Goal: Task Accomplishment & Management: Complete application form

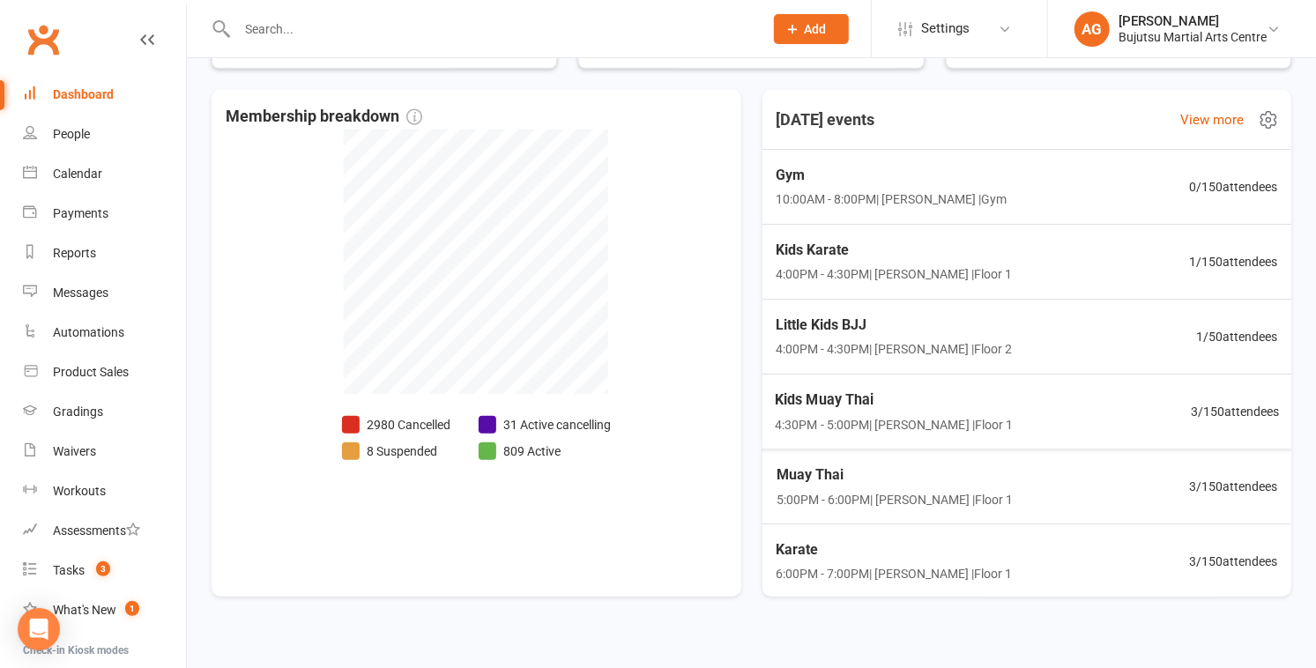
scroll to position [627, 0]
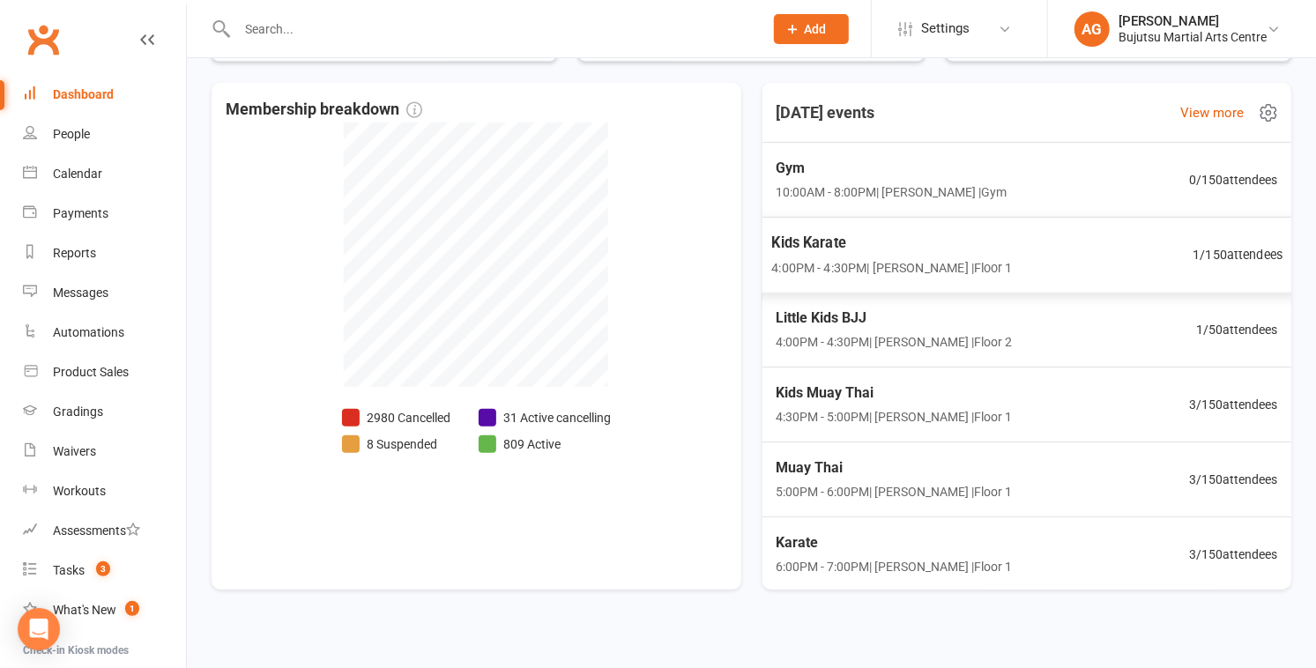
click at [650, 248] on span "1 / 150 attendees" at bounding box center [1237, 254] width 90 height 20
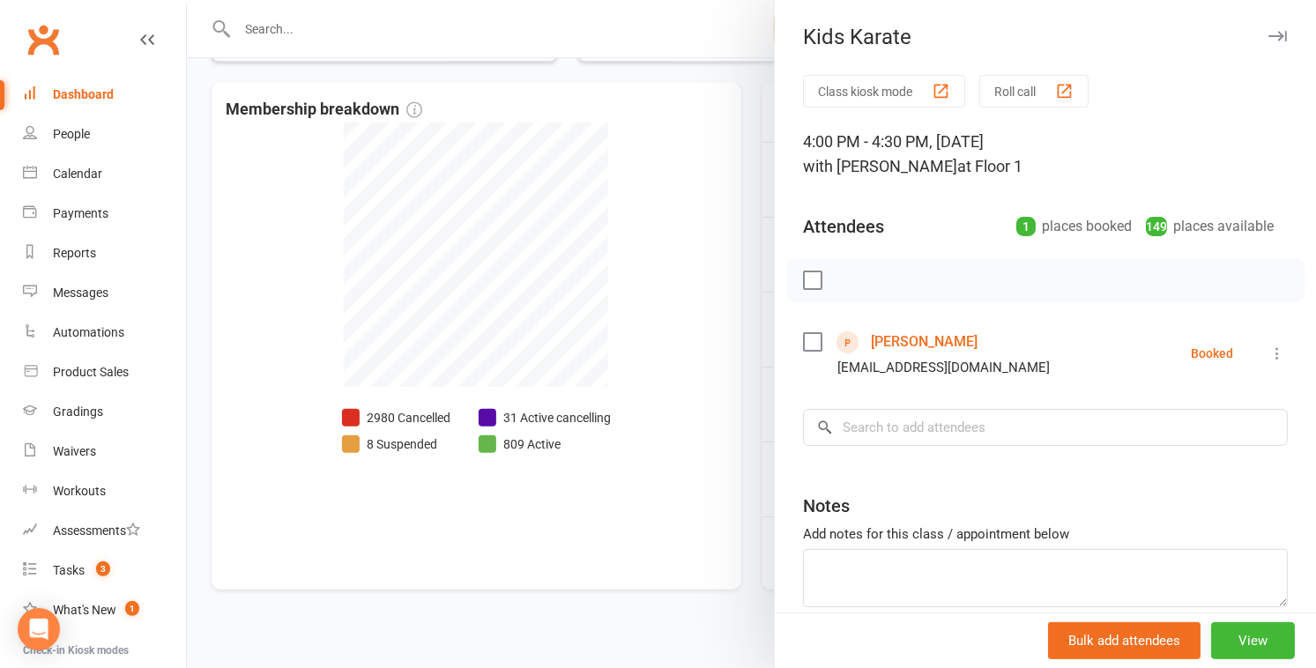
click at [650, 342] on link "Shonali Sharma" at bounding box center [924, 342] width 107 height 28
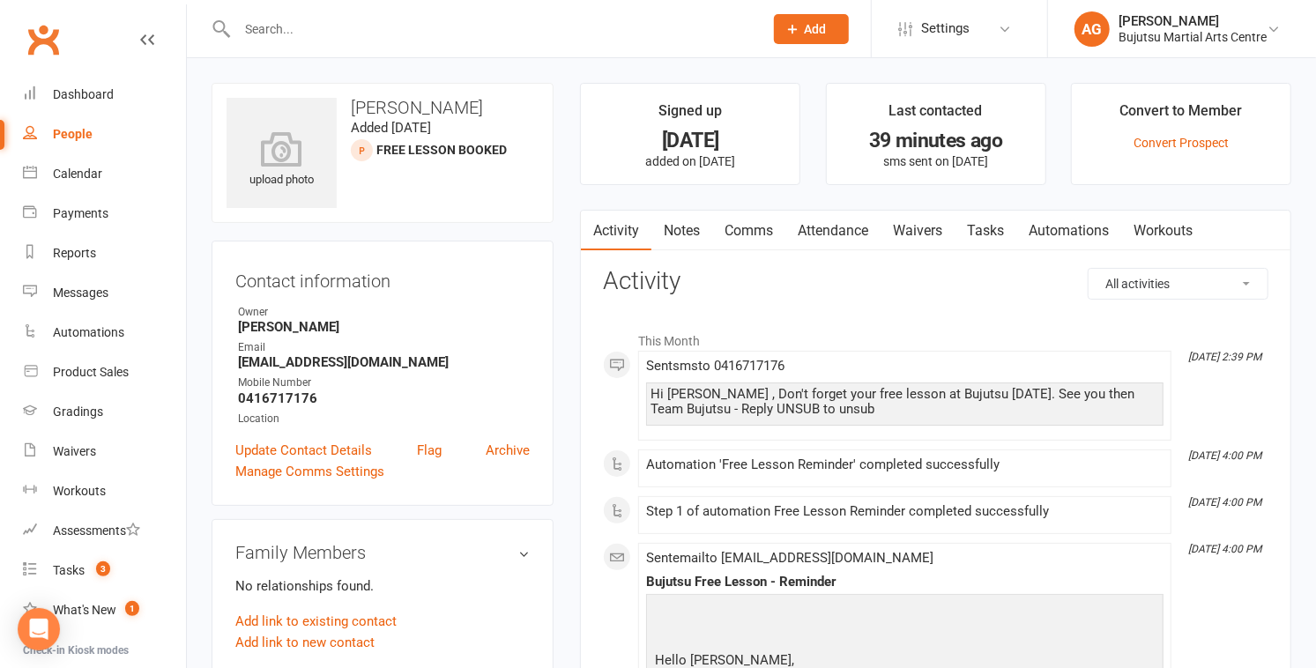
click at [650, 228] on link "Waivers" at bounding box center [917, 231] width 74 height 41
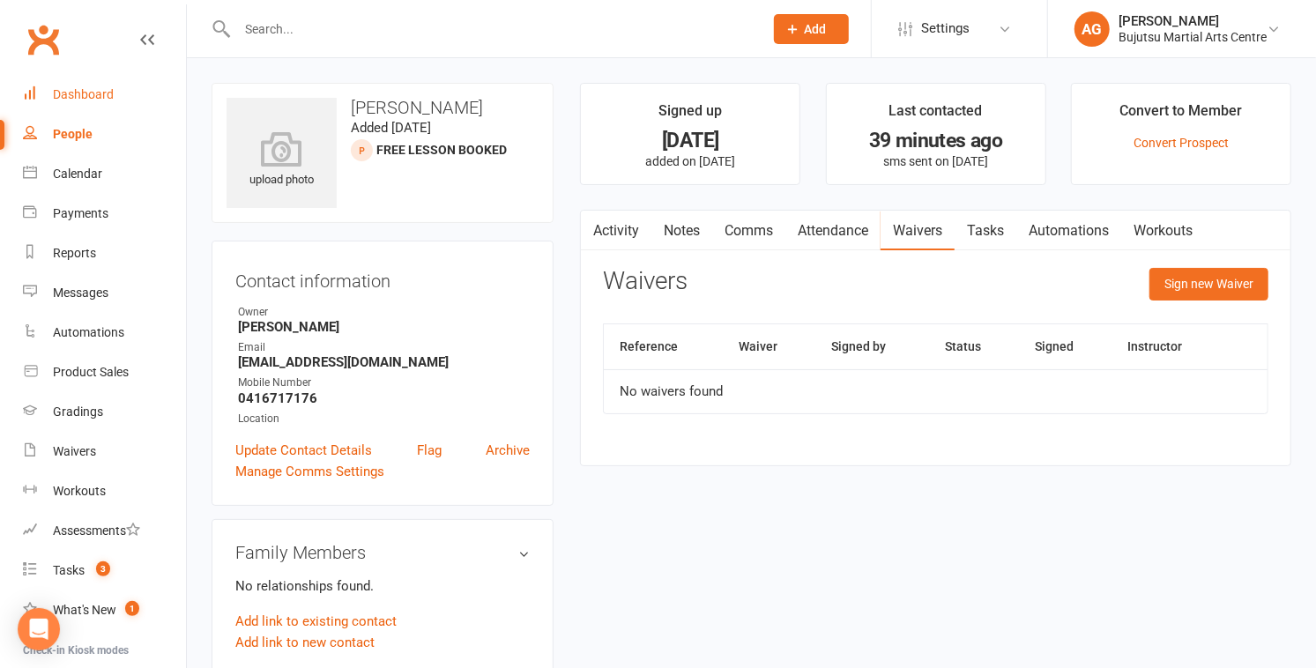
click at [85, 100] on div "Dashboard" at bounding box center [83, 94] width 61 height 14
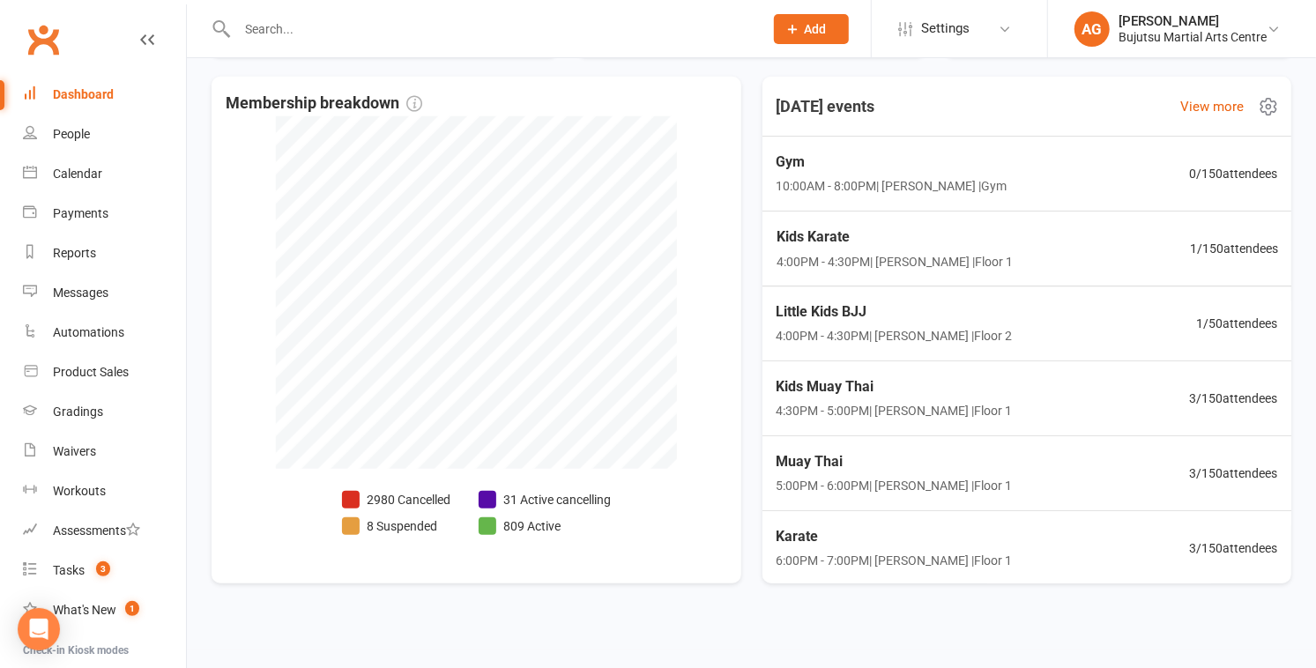
scroll to position [640, 0]
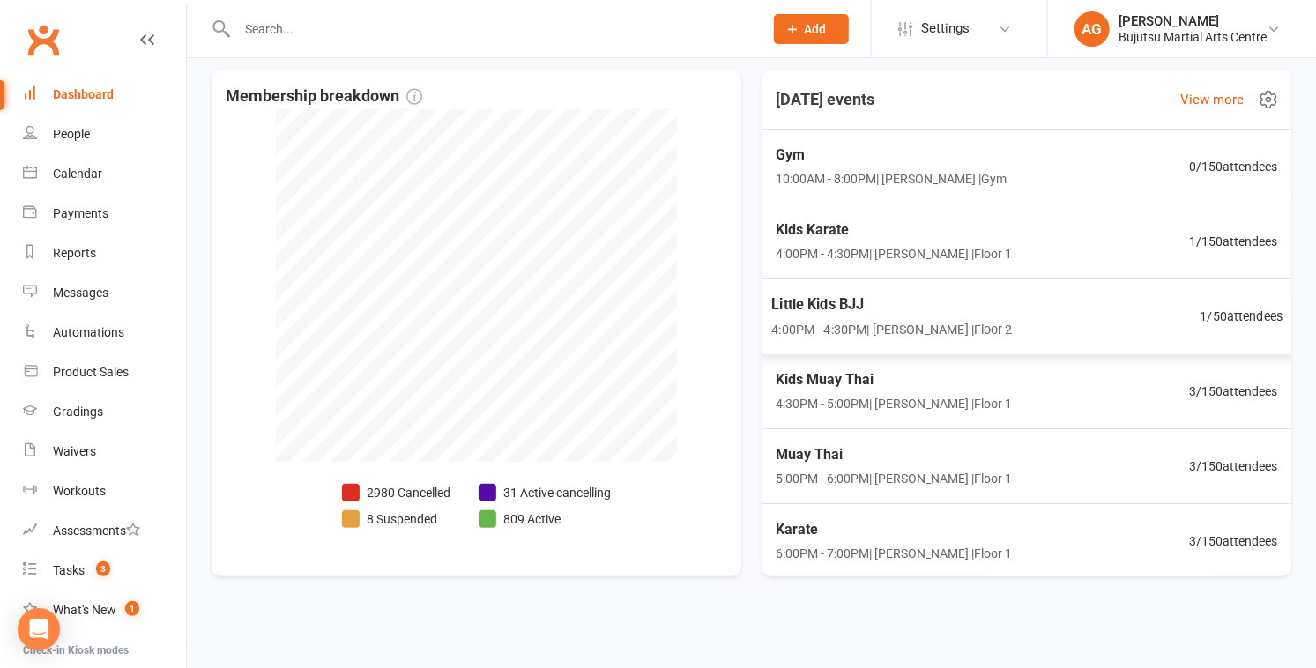
click at [650, 312] on span "1 / 50 attendees" at bounding box center [1241, 316] width 83 height 20
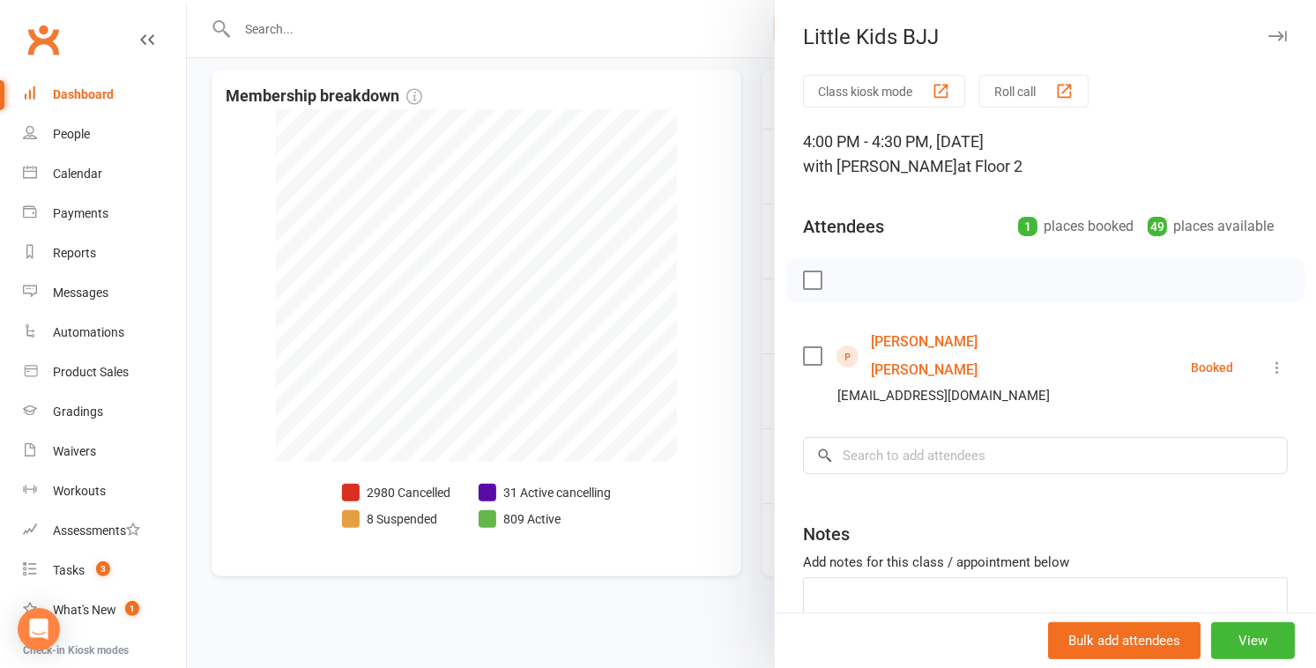
click at [650, 337] on link "[PERSON_NAME] [PERSON_NAME]" at bounding box center [972, 356] width 203 height 56
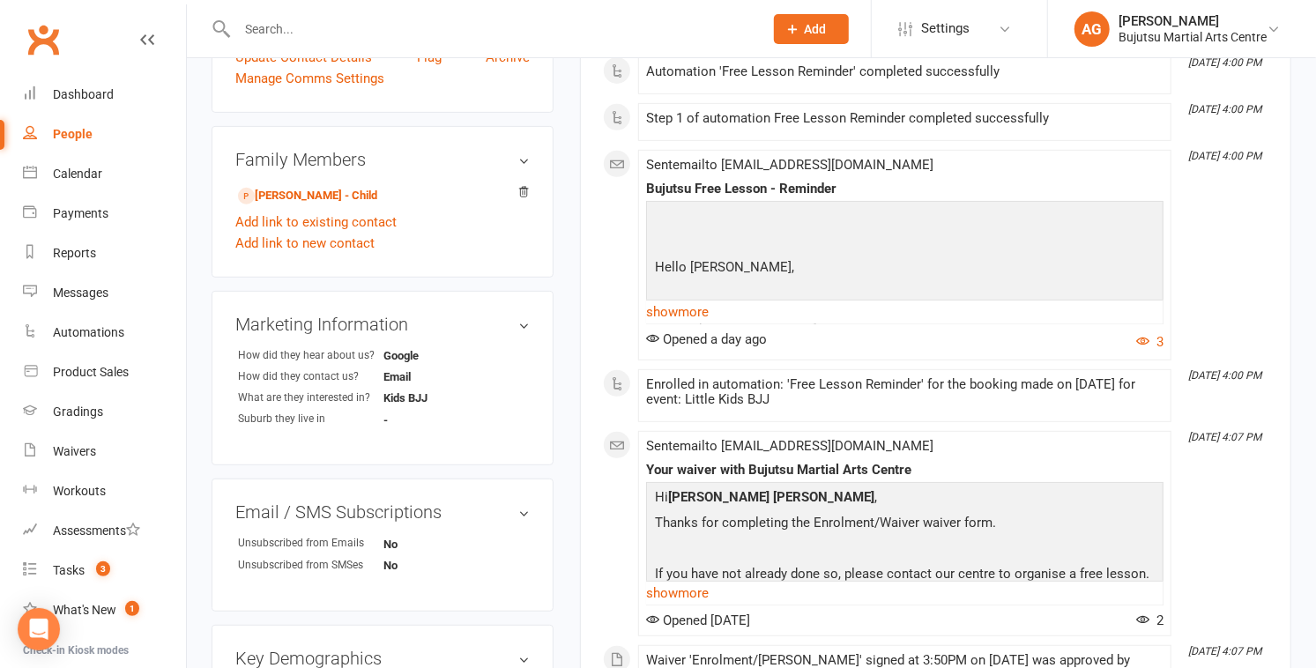
scroll to position [397, 0]
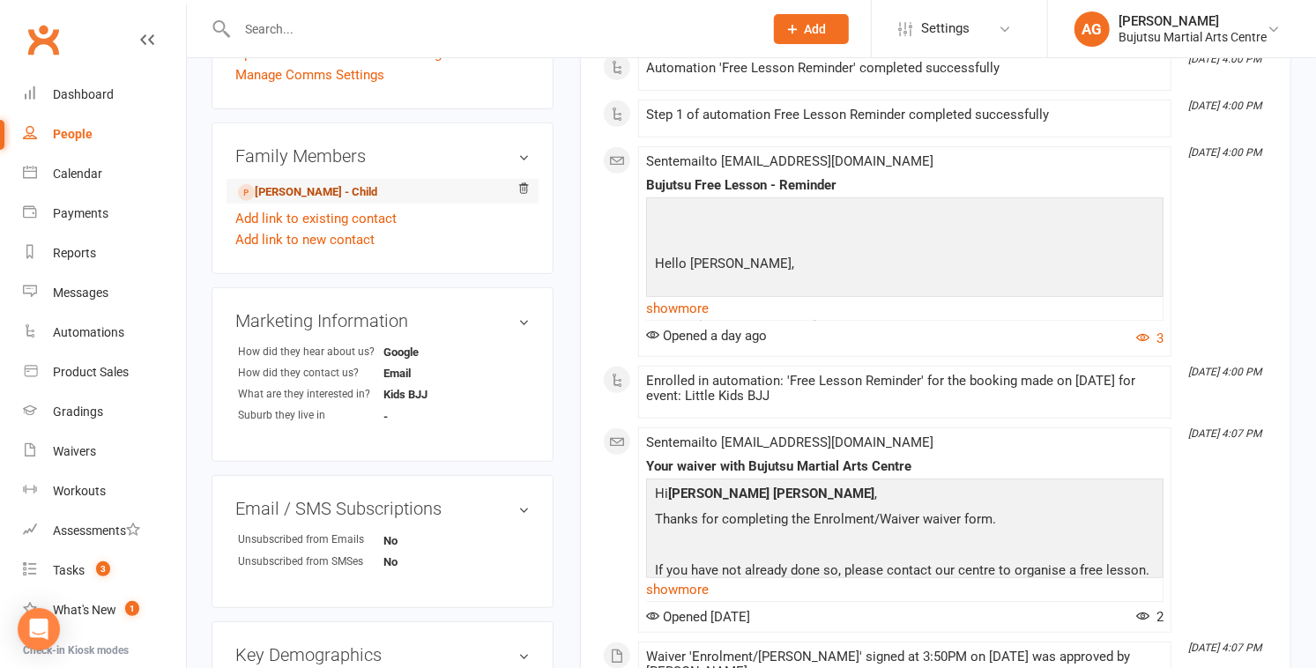
click at [309, 189] on link "Iyana Kandel - Child" at bounding box center [307, 192] width 139 height 19
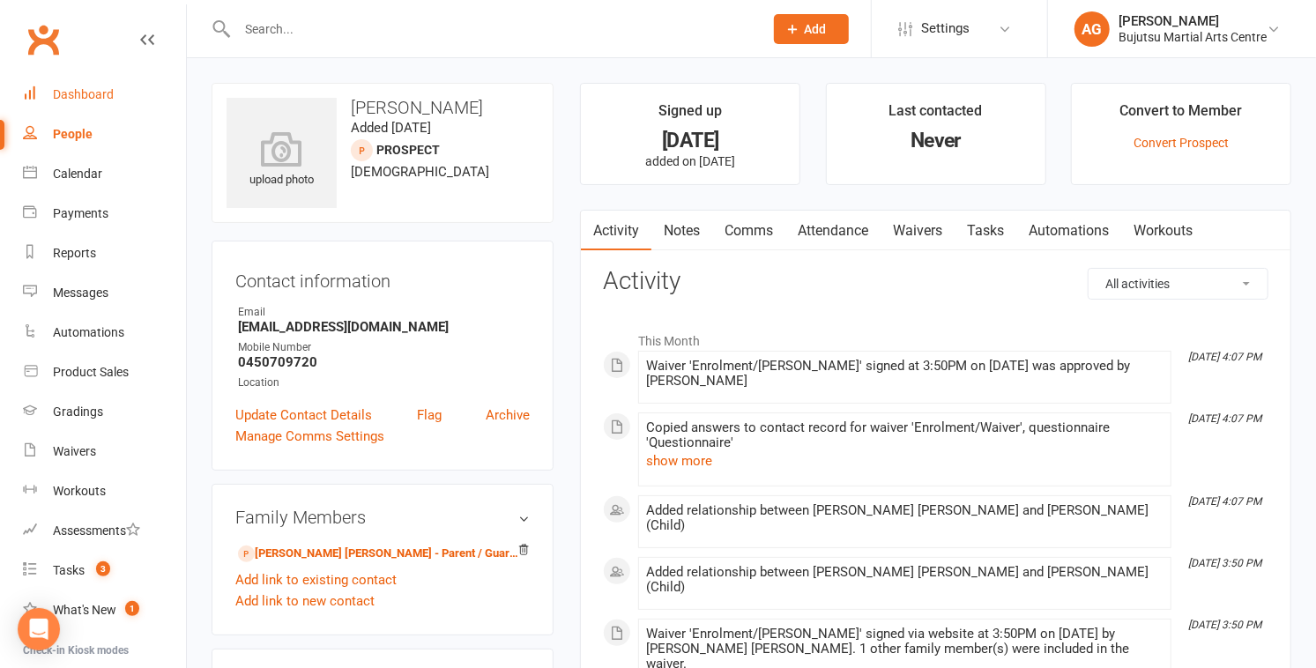
click at [77, 94] on div "Dashboard" at bounding box center [83, 94] width 61 height 14
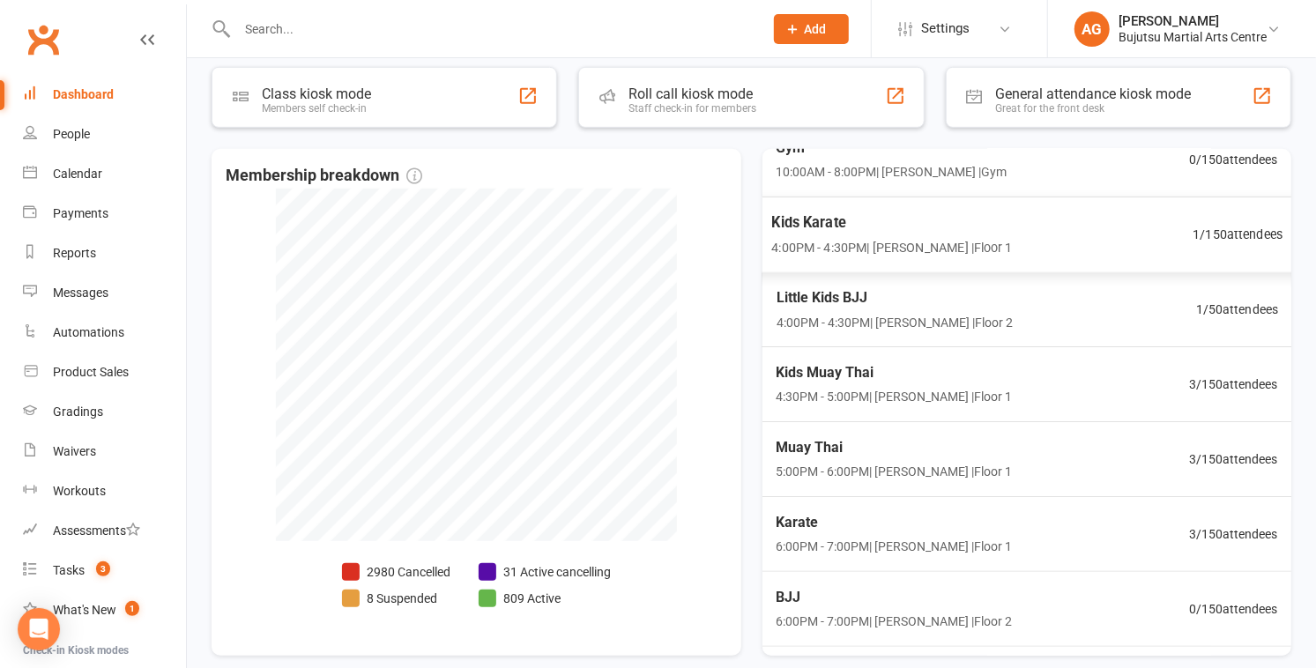
scroll to position [89, 0]
click at [650, 374] on span "3 / 150 attendees" at bounding box center [1237, 381] width 90 height 20
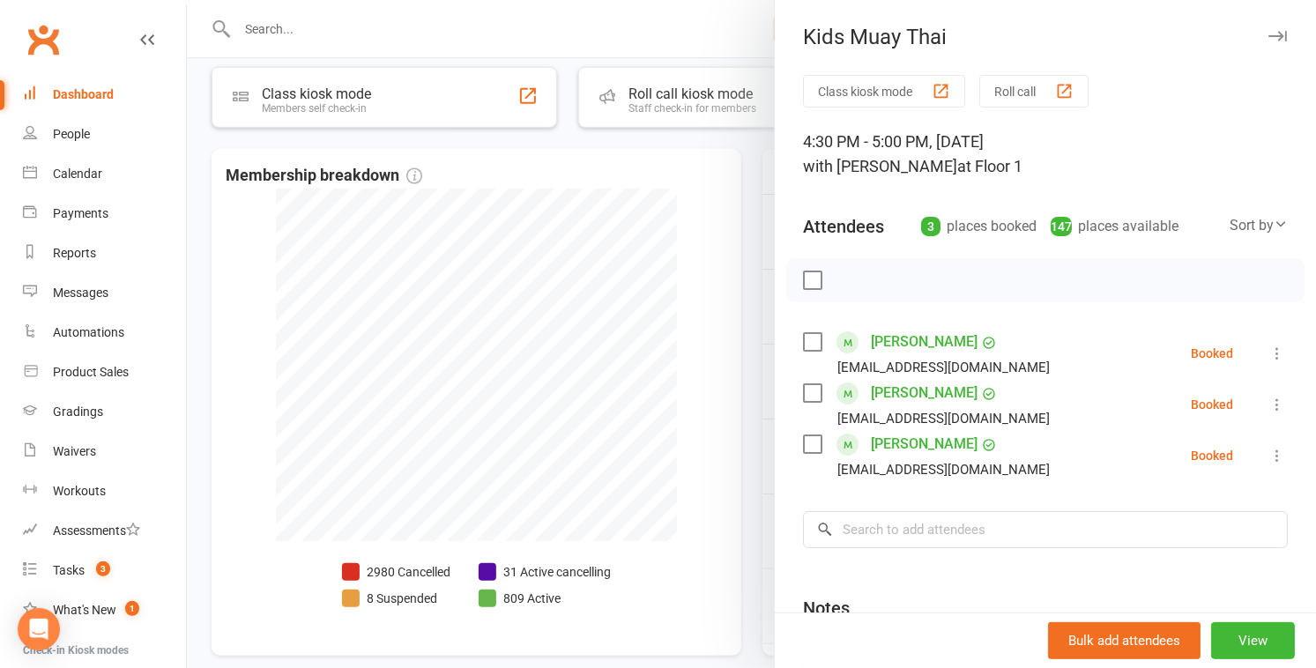
click at [650, 308] on div at bounding box center [751, 334] width 1129 height 668
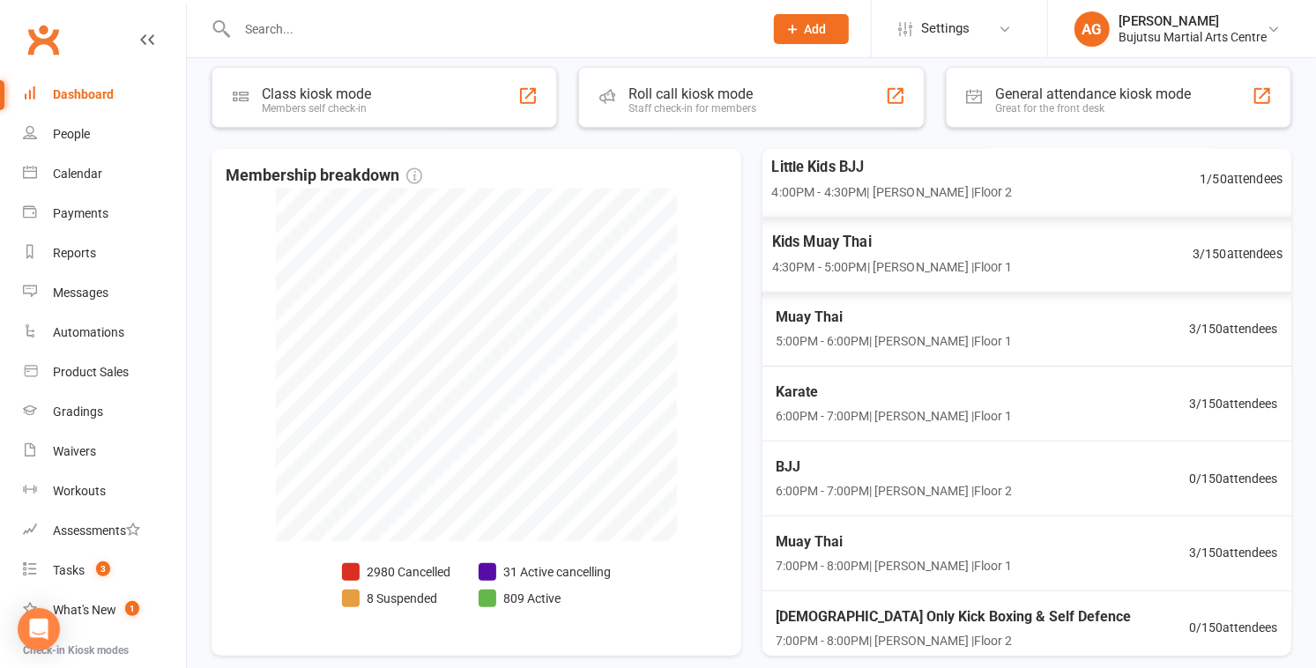
scroll to position [226, 0]
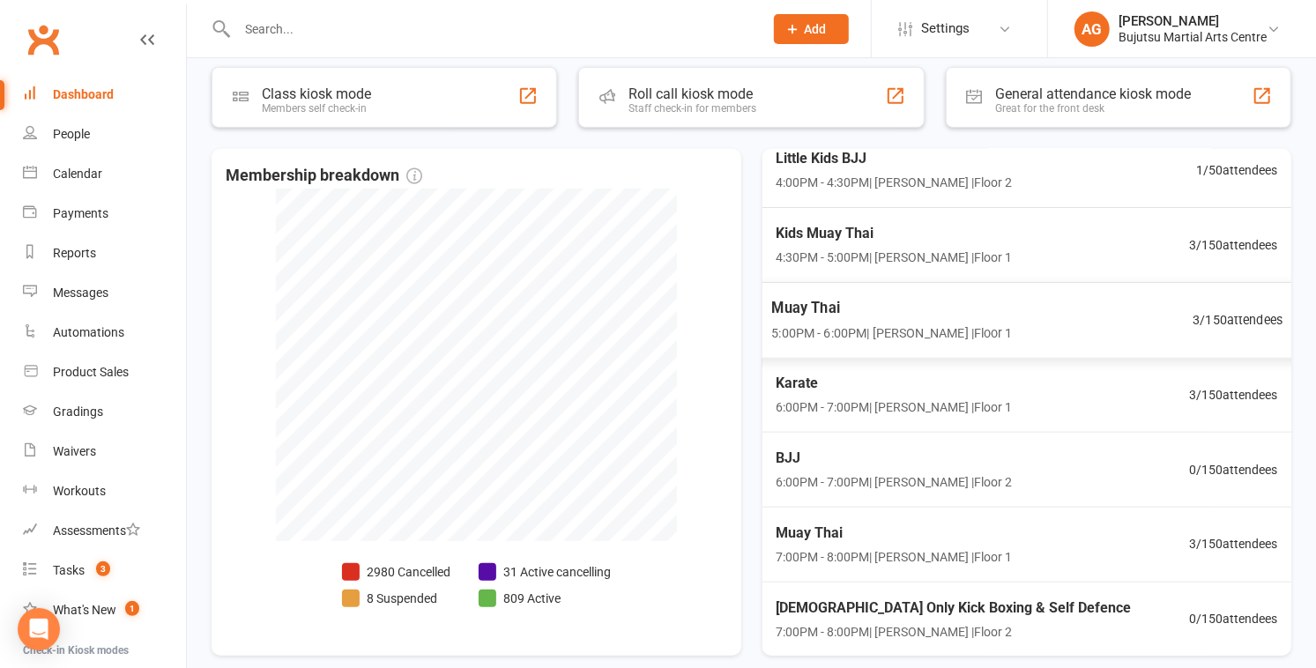
click at [650, 315] on span "3 / 150 attendees" at bounding box center [1237, 319] width 90 height 20
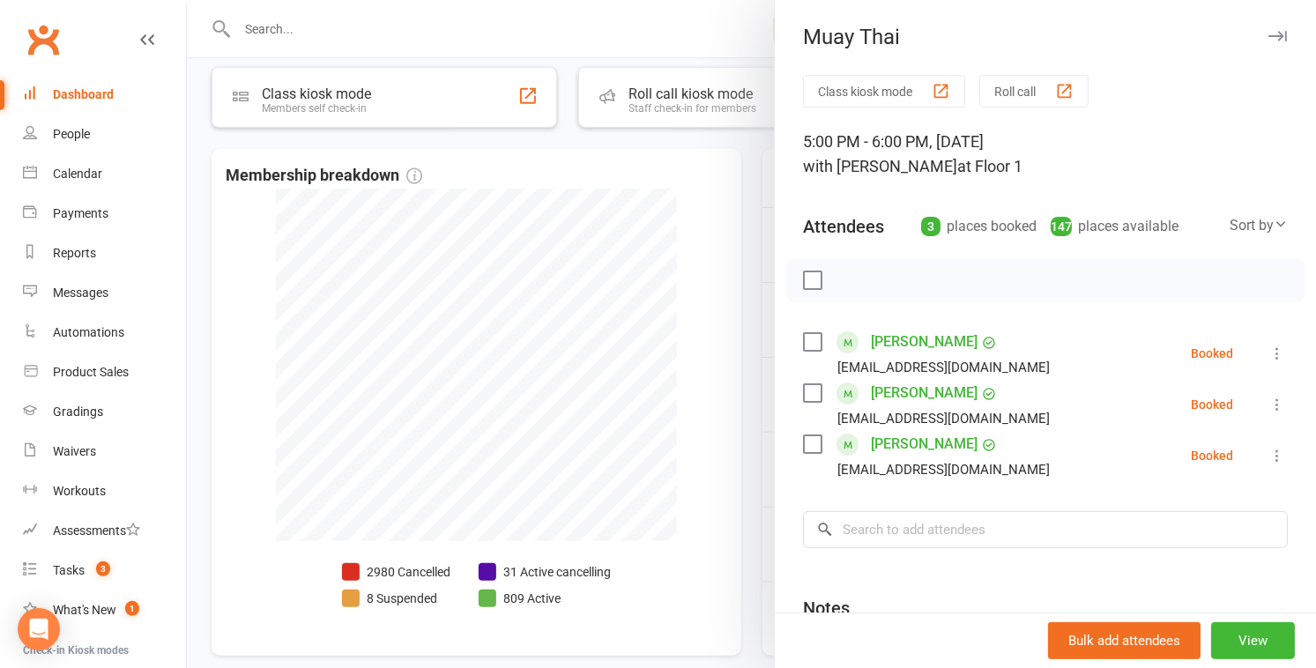
click at [650, 390] on link "Quinn Khannara" at bounding box center [924, 393] width 107 height 28
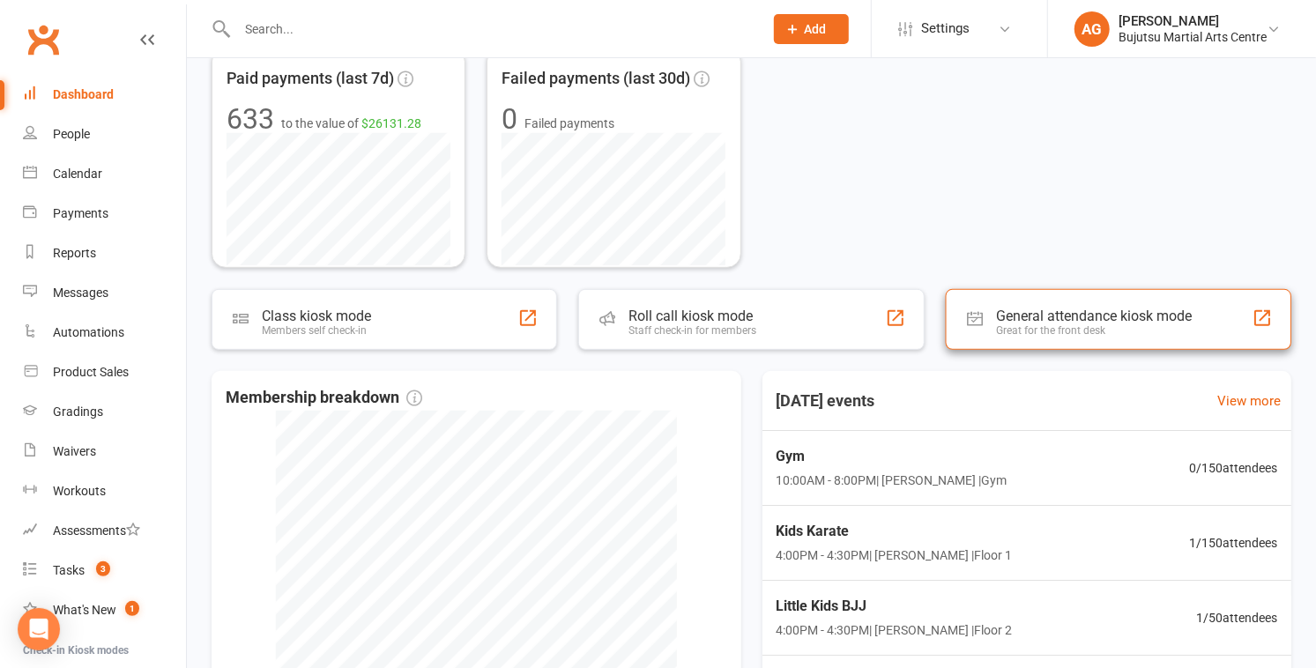
scroll to position [640, 0]
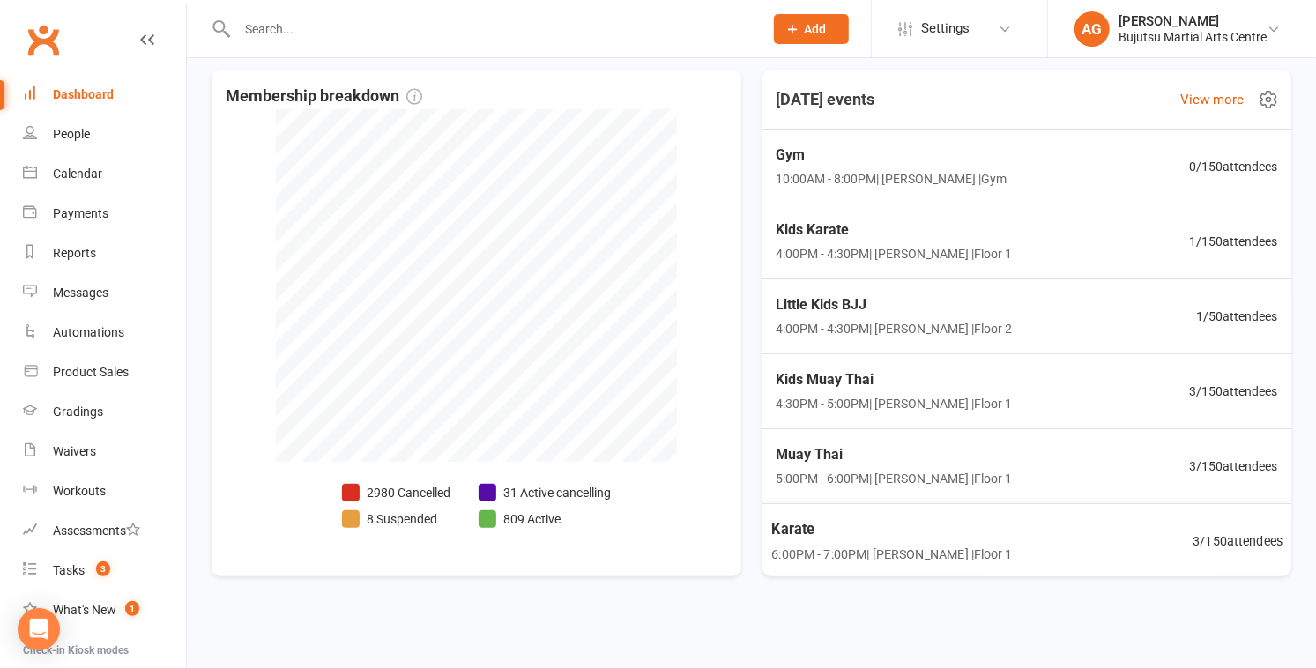
click at [650, 536] on span "3 / 150 attendees" at bounding box center [1237, 541] width 90 height 20
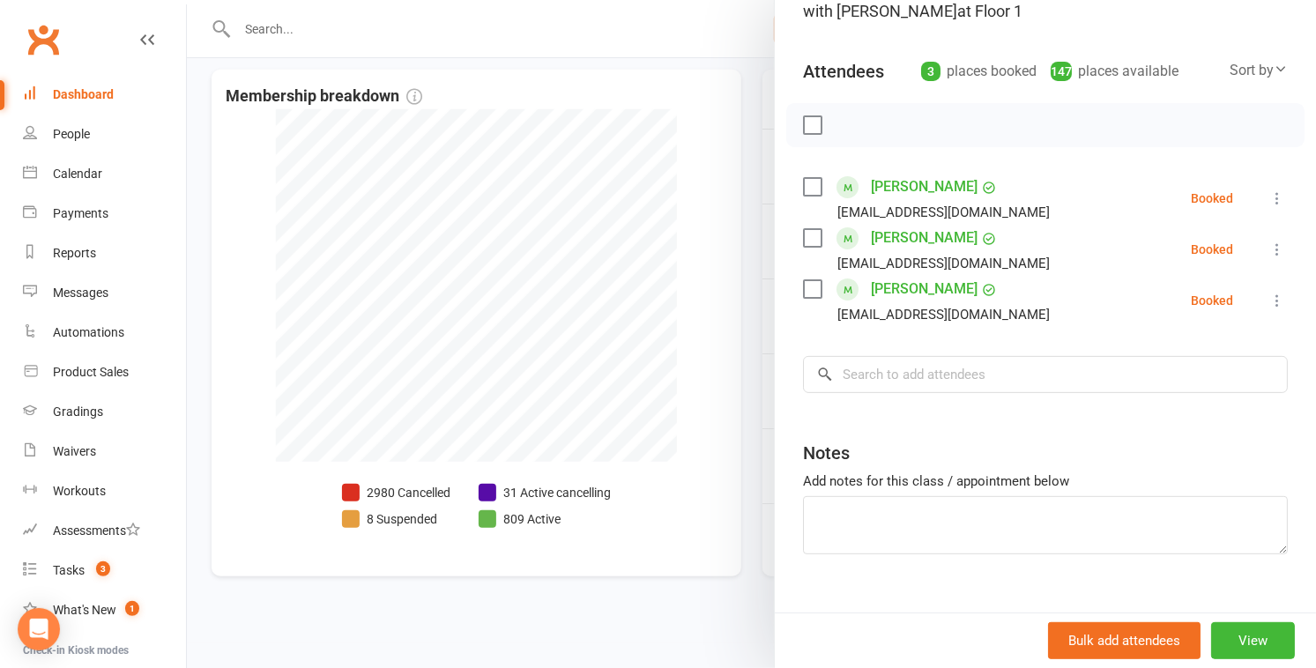
scroll to position [184, 0]
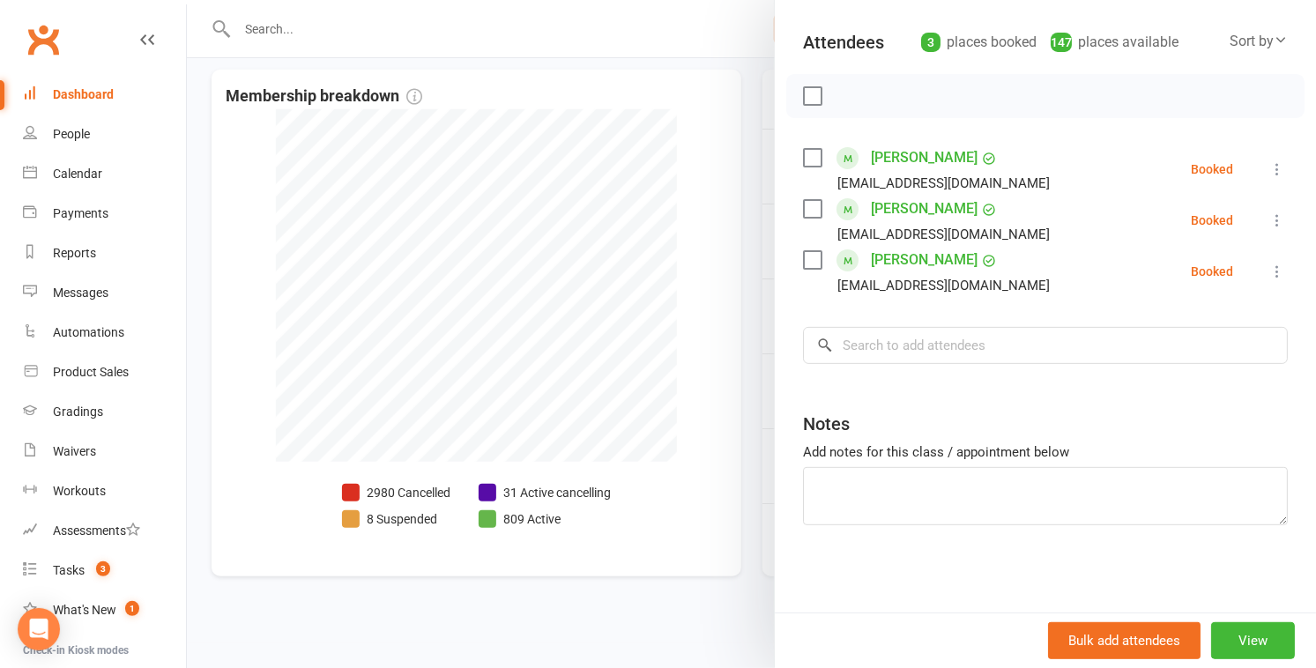
click at [650, 426] on div at bounding box center [751, 334] width 1129 height 668
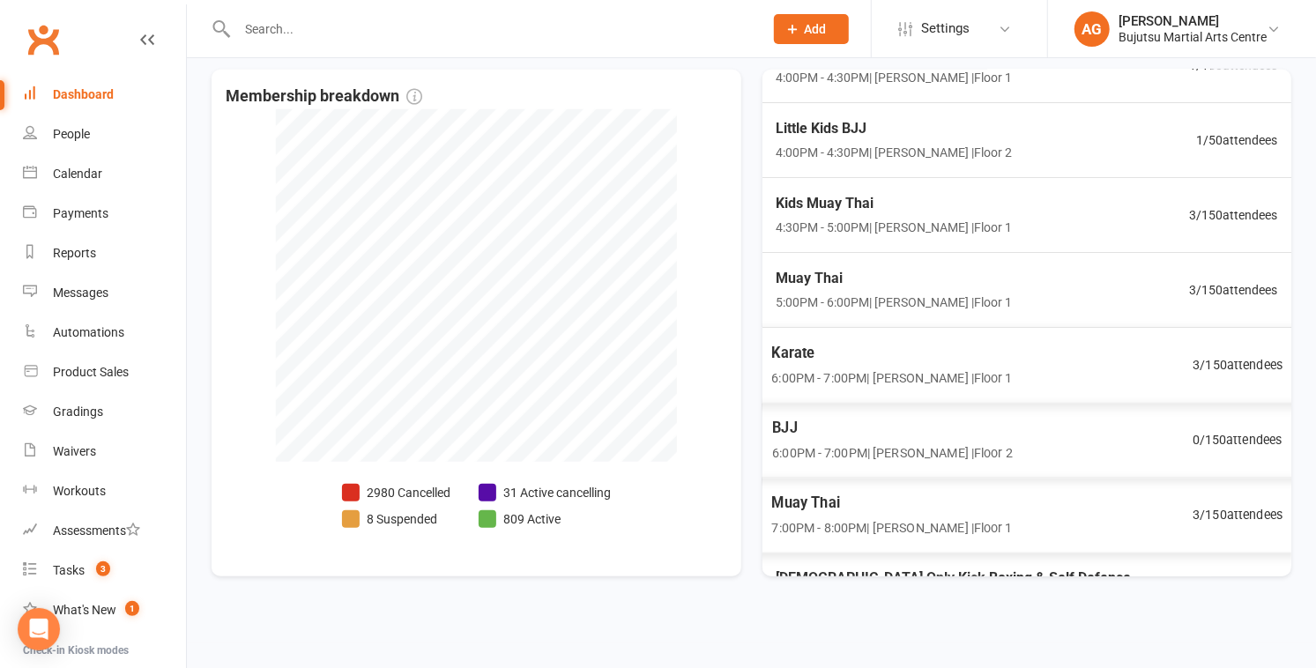
scroll to position [185, 0]
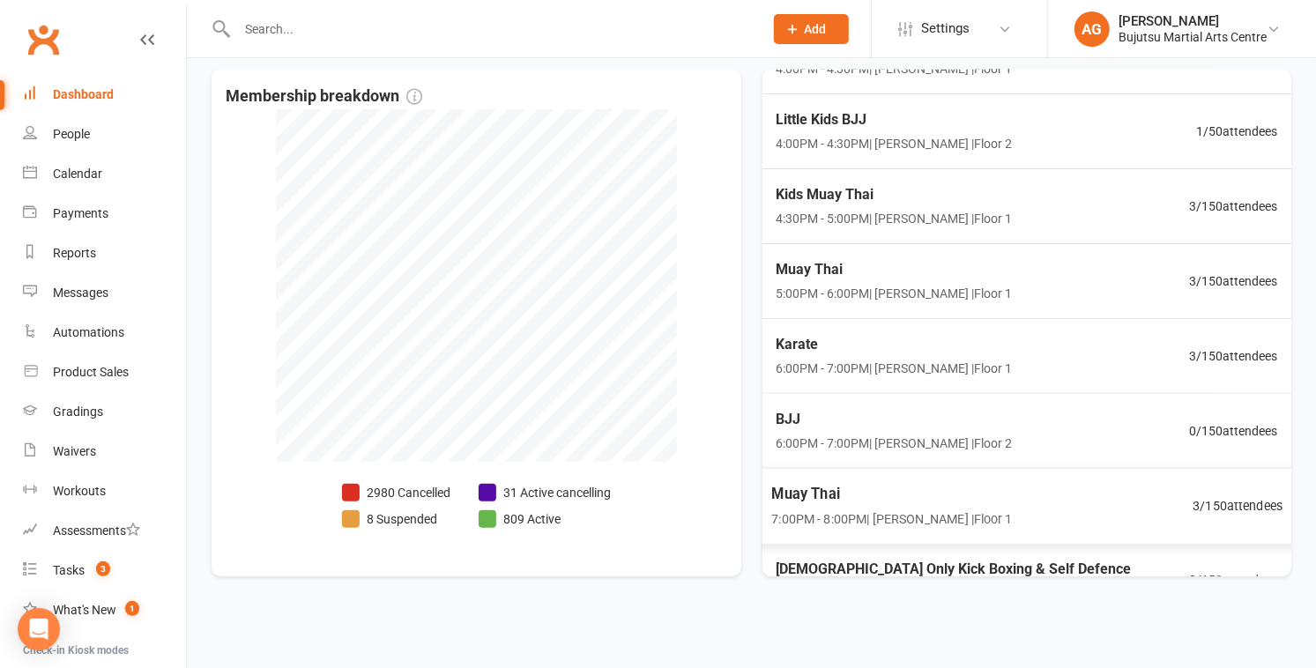
click at [650, 503] on span "3 / 150 attendees" at bounding box center [1237, 505] width 90 height 20
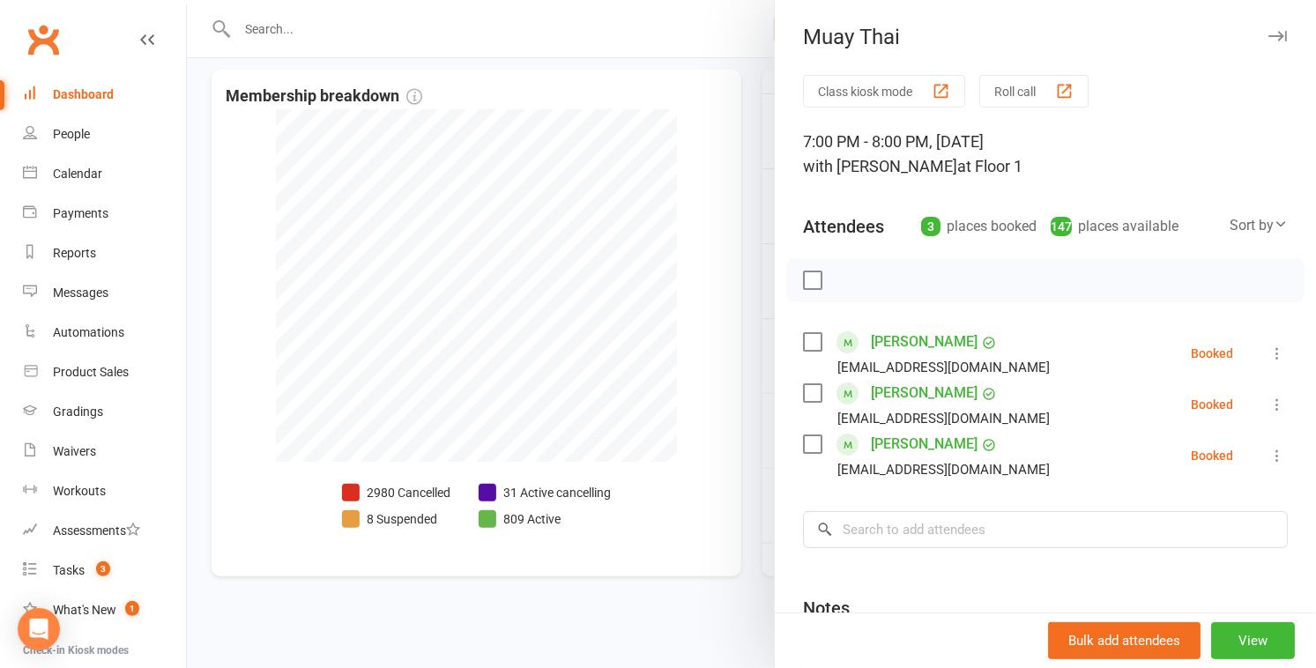
click at [650, 386] on div at bounding box center [751, 334] width 1129 height 668
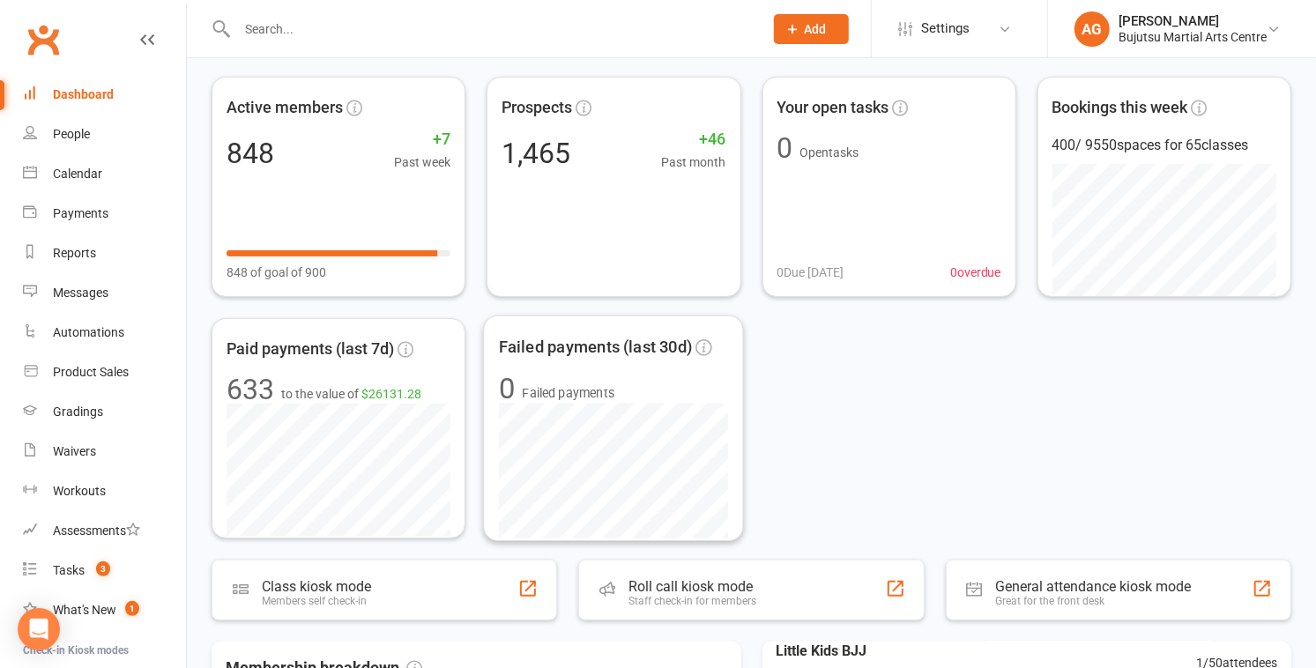
scroll to position [65, 0]
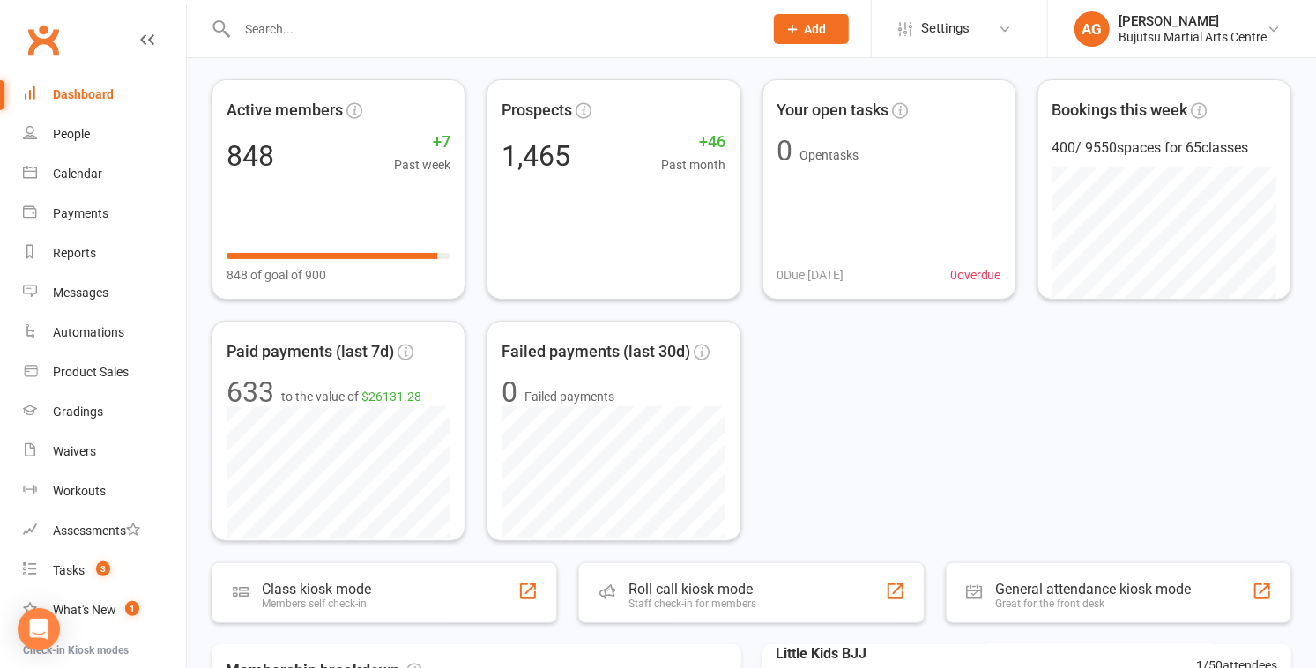
click at [650, 390] on div "Active members 848 +7 Past week 848 of goal of 900 Prospects 1,465 +46 Past mon…" at bounding box center [752, 310] width 1080 height 462
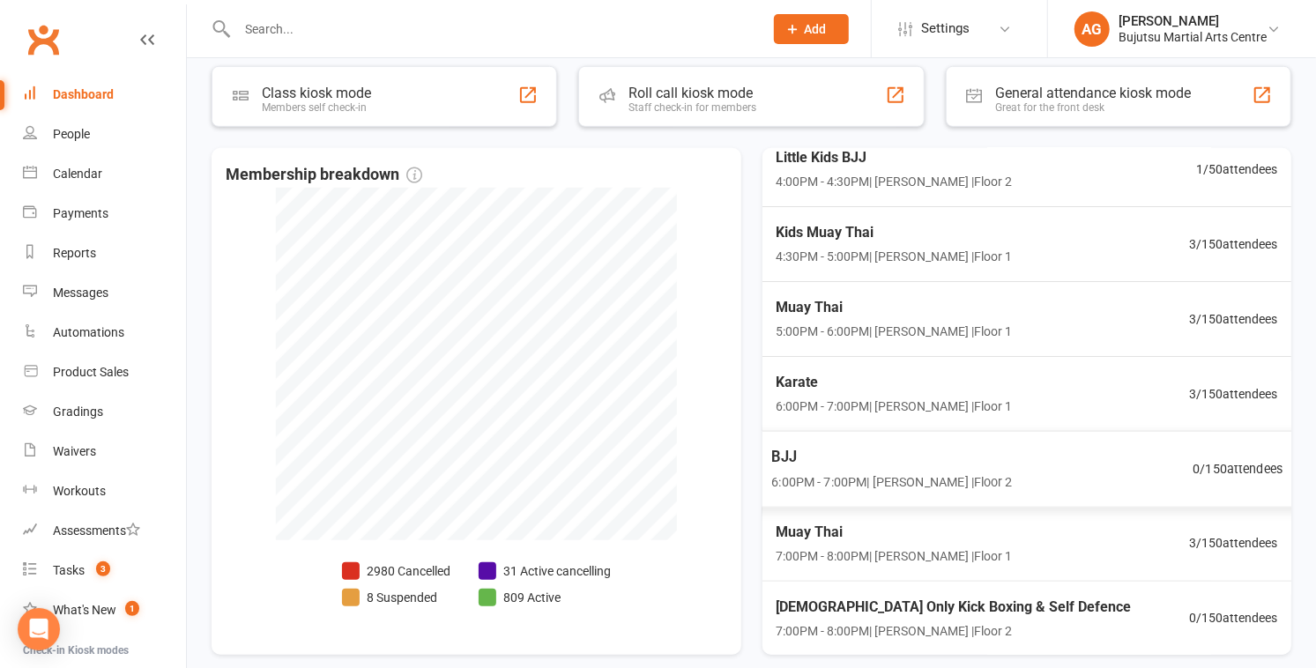
scroll to position [561, 0]
click at [650, 30] on span "Add" at bounding box center [816, 29] width 22 height 14
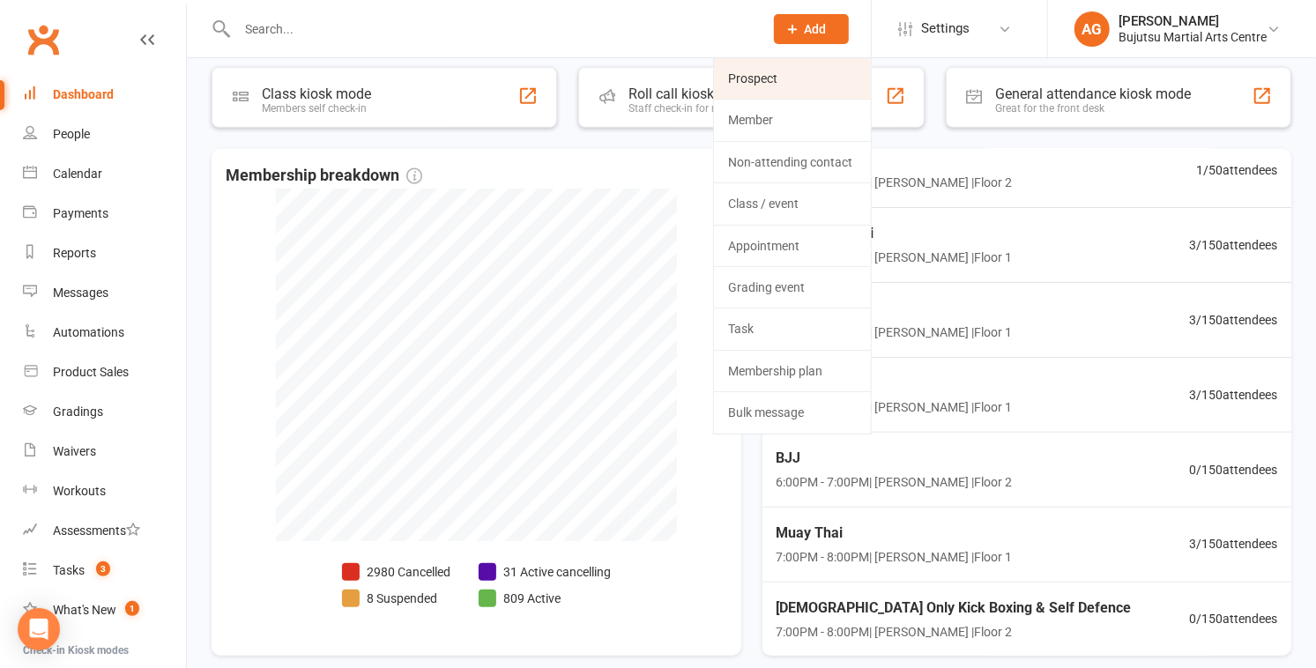
click at [650, 67] on link "Prospect" at bounding box center [792, 78] width 157 height 41
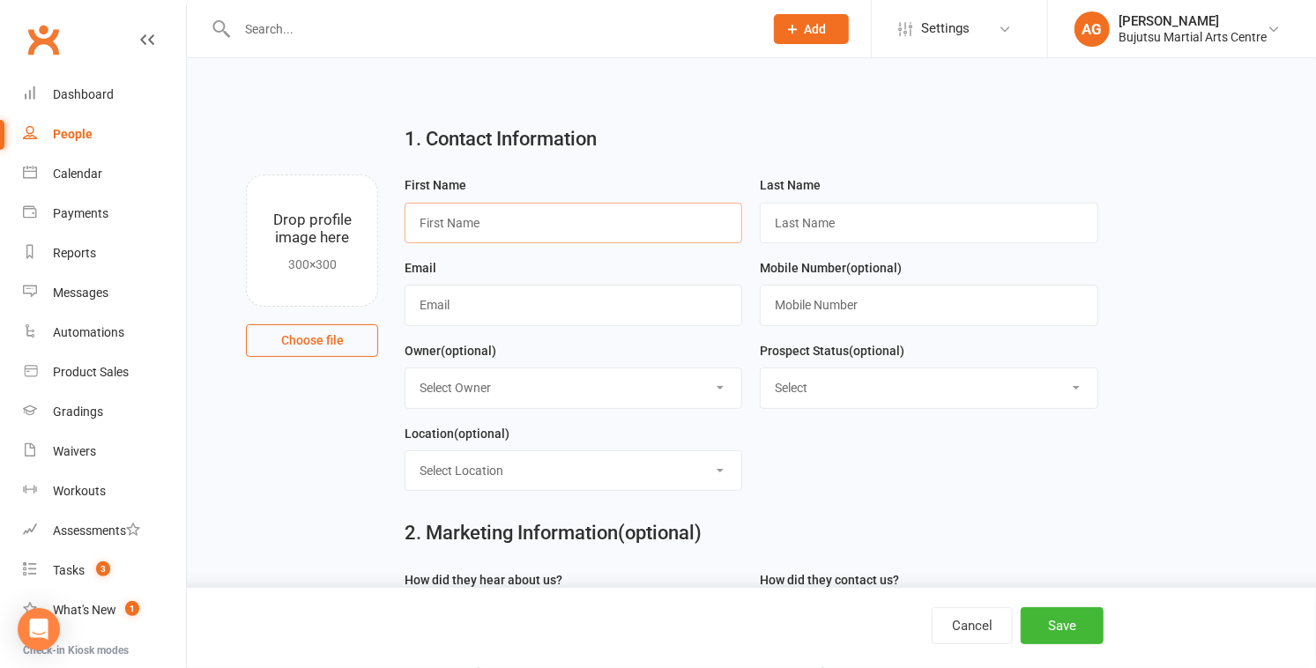
click at [622, 212] on input "text" at bounding box center [574, 223] width 338 height 41
type input "[PERSON_NAME][EMAIL_ADDRESS][DOMAIN_NAME]"
drag, startPoint x: 596, startPoint y: 223, endPoint x: 405, endPoint y: 230, distance: 190.5
click at [407, 230] on input "[PERSON_NAME][EMAIL_ADDRESS][DOMAIN_NAME]" at bounding box center [574, 223] width 338 height 41
click at [477, 308] on input "text" at bounding box center [574, 305] width 338 height 41
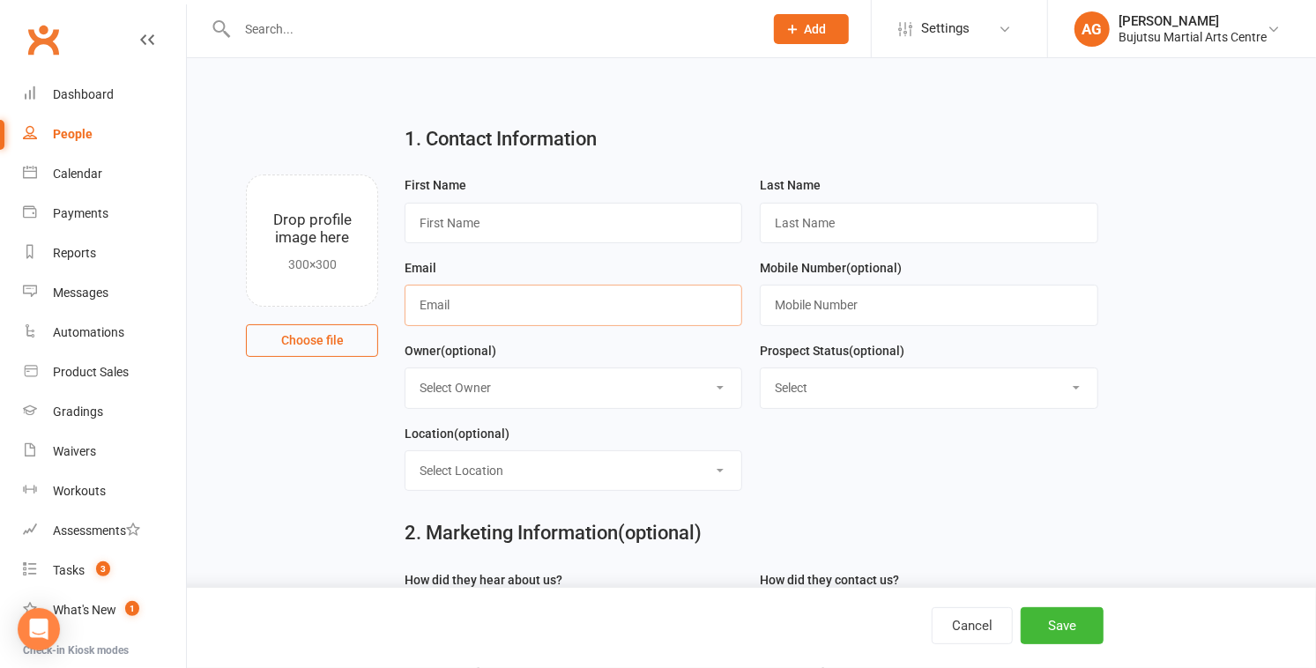
paste input "[PERSON_NAME][EMAIL_ADDRESS][DOMAIN_NAME]"
type input "[PERSON_NAME][EMAIL_ADDRESS][DOMAIN_NAME]"
click at [478, 226] on input "text" at bounding box center [574, 223] width 338 height 41
type input "Sue-Ellen"
click at [650, 209] on input "text" at bounding box center [929, 223] width 338 height 41
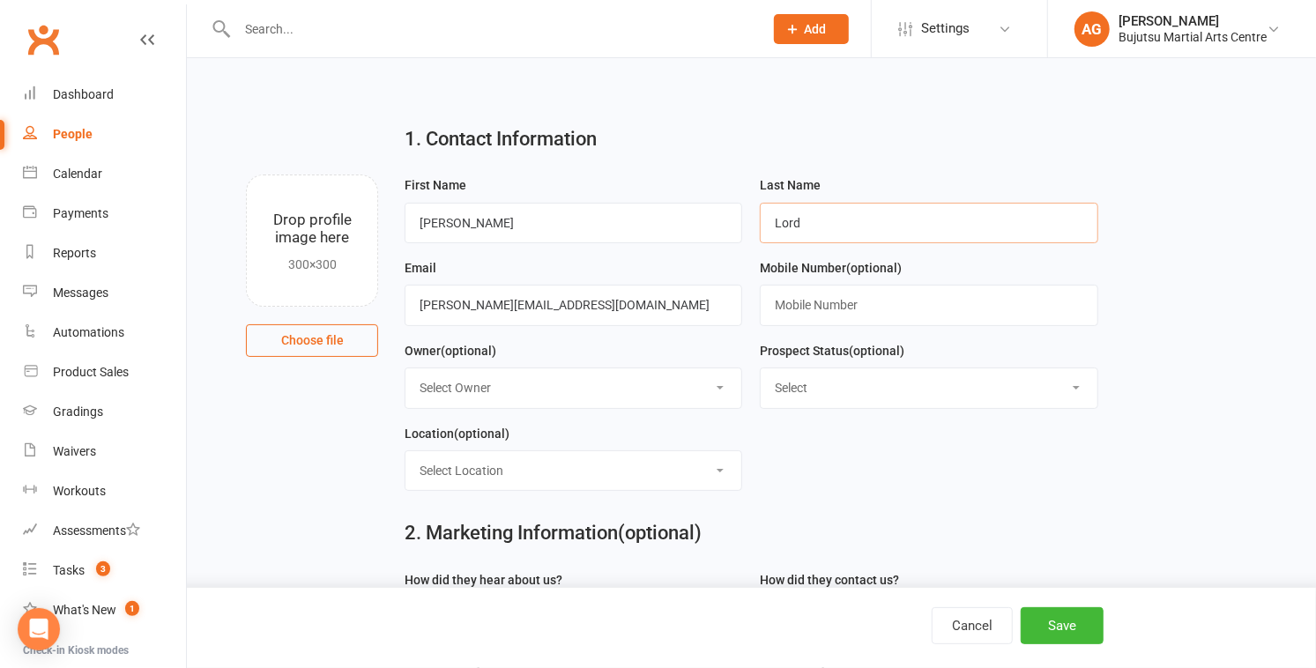
type input "Lord"
click at [650, 303] on input "text" at bounding box center [929, 305] width 338 height 41
type input "0456195383"
click at [650, 393] on select "Select Initial Inquiry Information Package Sent Free Lesson Booked Follow Up Em…" at bounding box center [929, 387] width 336 height 39
select select "Information Package Sent"
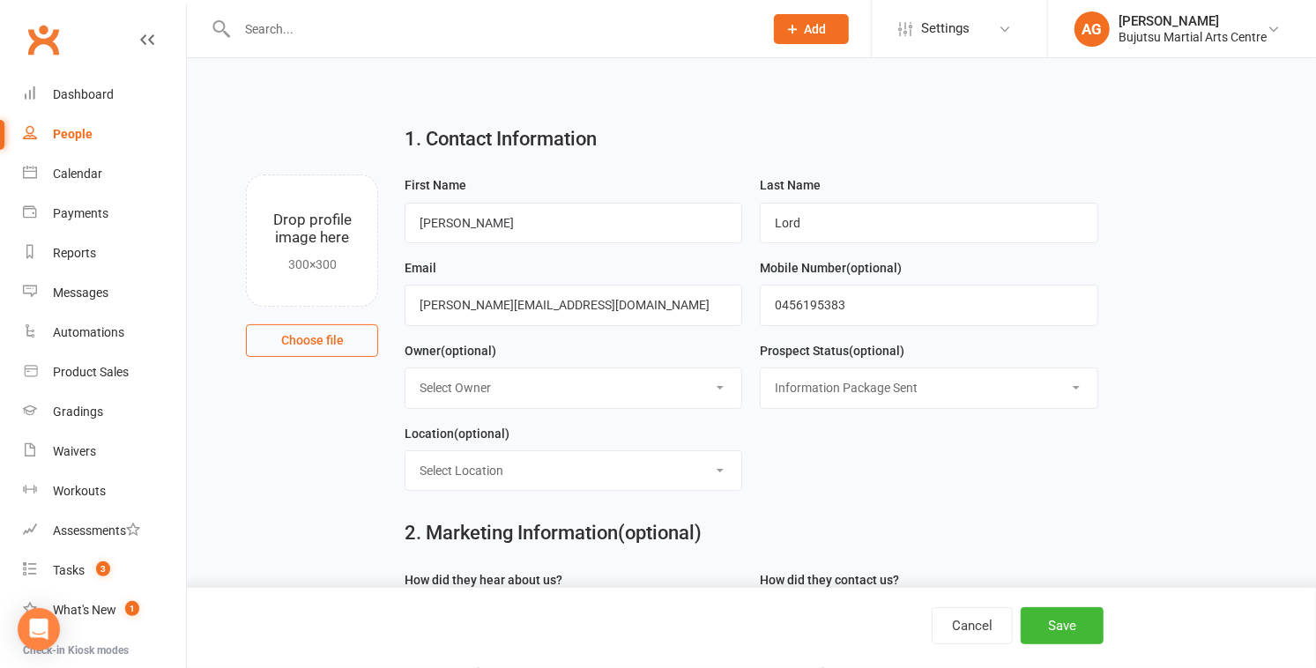
click at [650, 368] on select "Select Initial Inquiry Information Package Sent Free Lesson Booked Follow Up Em…" at bounding box center [929, 387] width 336 height 39
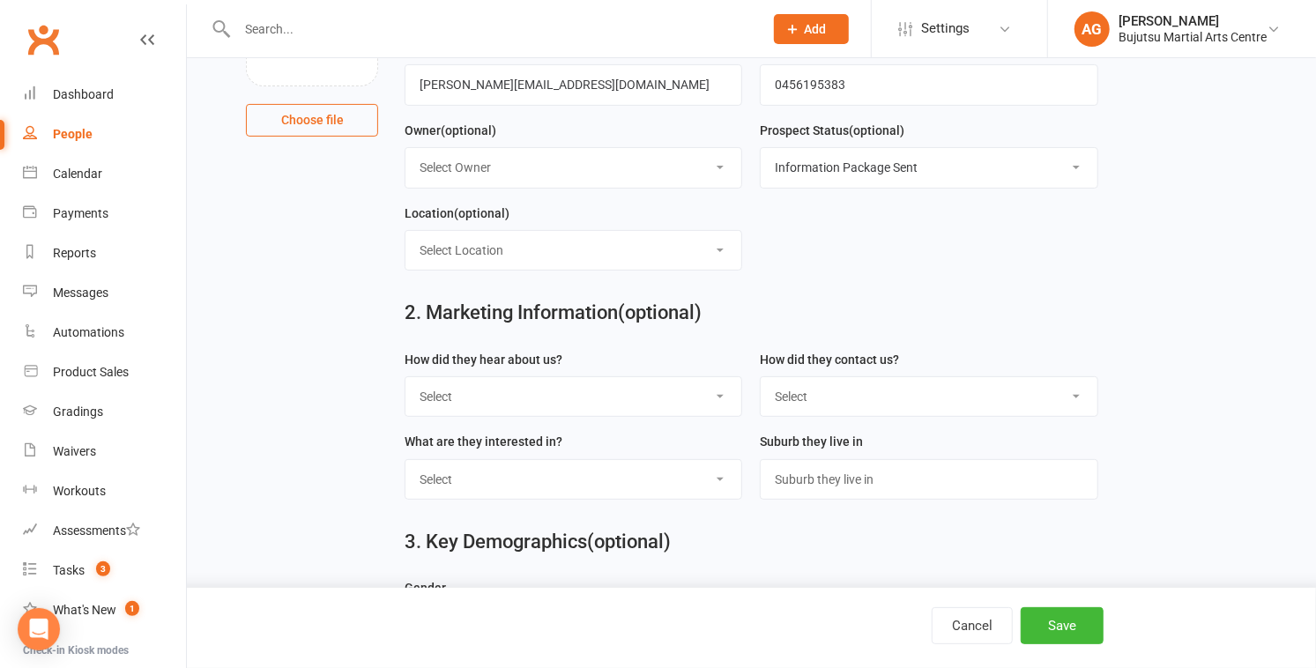
scroll to position [220, 0]
click at [650, 402] on select "Select Phone Email In-Facility Social Media Website Chat" at bounding box center [929, 396] width 336 height 39
select select "Phone"
click at [650, 377] on select "Select Phone Email In-Facility Social Media Website Chat" at bounding box center [929, 396] width 336 height 39
click at [535, 397] on select "Select Google Other Social Media Through A Friend Walk by Referred" at bounding box center [573, 396] width 336 height 39
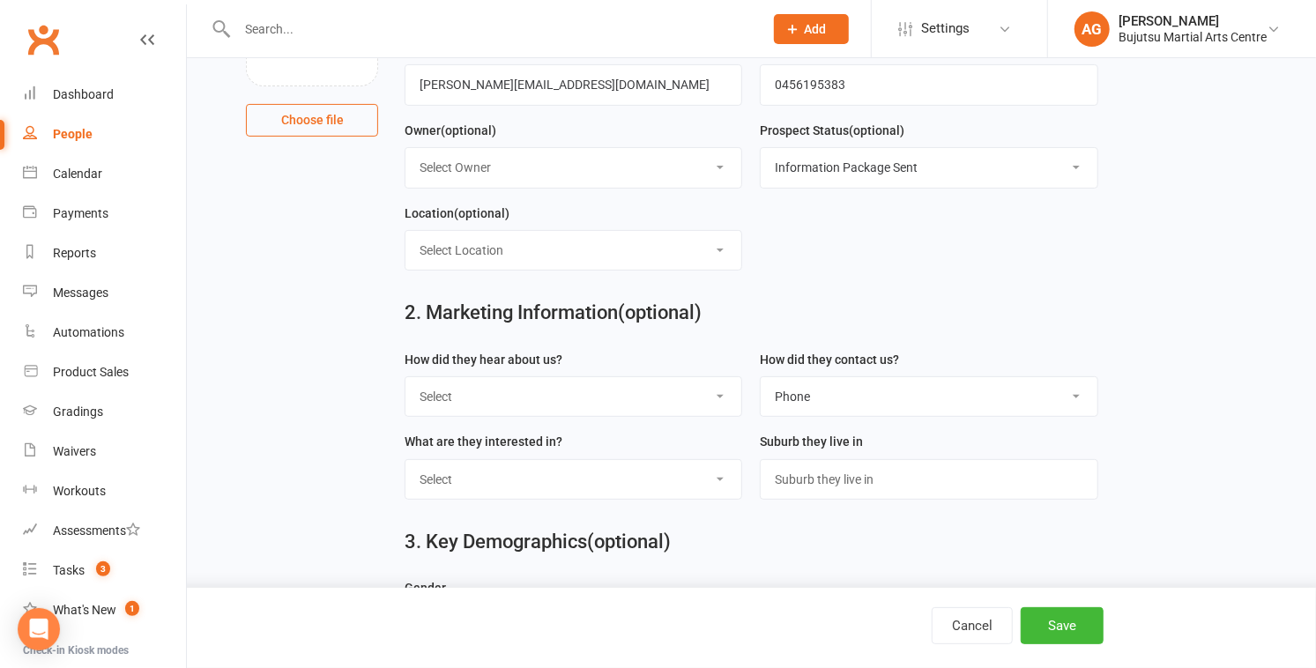
select select "Google"
click at [405, 377] on select "Select Google Other Social Media Through A Friend Walk by Referred" at bounding box center [573, 396] width 336 height 39
click at [650, 472] on input "text" at bounding box center [929, 479] width 338 height 41
click at [606, 480] on select "Select BJJ Boxing Gym Iaido Jodo Karate Karate for Toddlers Kobudo Kids BJJ Kid…" at bounding box center [573, 479] width 336 height 39
click at [405, 460] on select "Select BJJ Boxing Gym Iaido Jodo Karate Karate for Toddlers Kobudo Kids BJJ Kid…" at bounding box center [573, 479] width 336 height 39
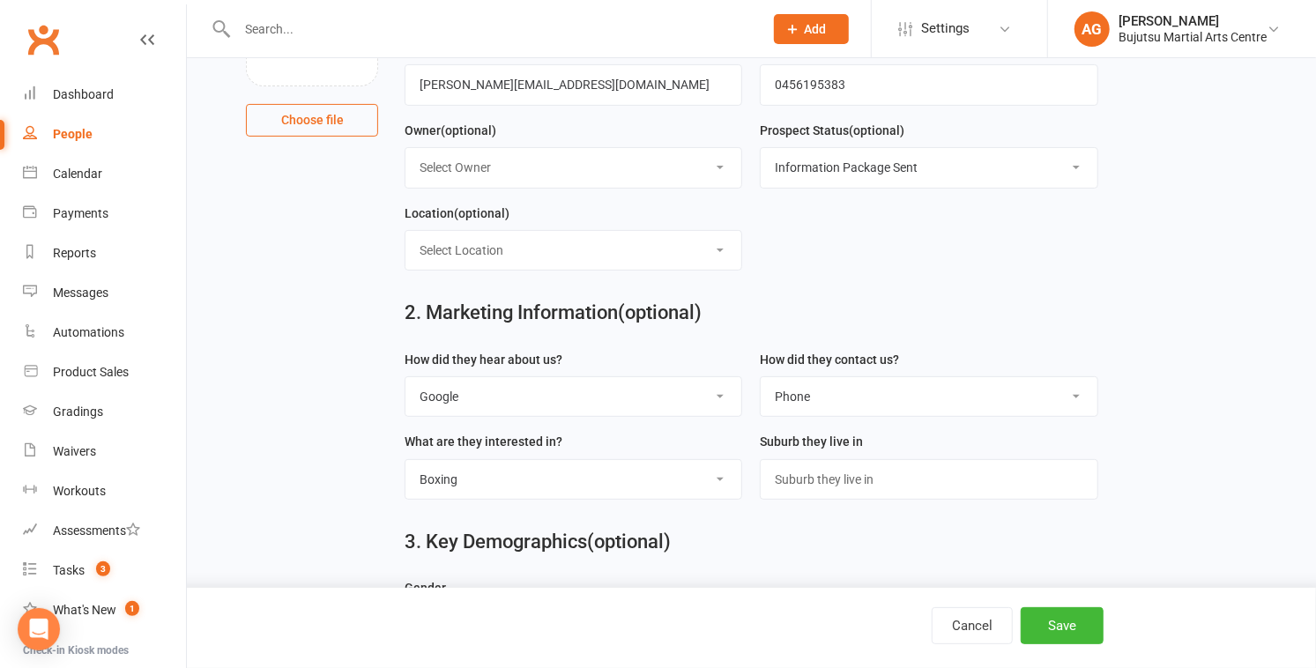
click at [517, 483] on select "Select BJJ Boxing Gym Iaido Jodo Karate Karate for Toddlers Kobudo Kids BJJ Kid…" at bounding box center [573, 479] width 336 height 39
select select "Kids Boxing"
click at [405, 460] on select "Select BJJ Boxing Gym Iaido Jodo Karate Karate for Toddlers Kobudo Kids BJJ Kid…" at bounding box center [573, 479] width 336 height 39
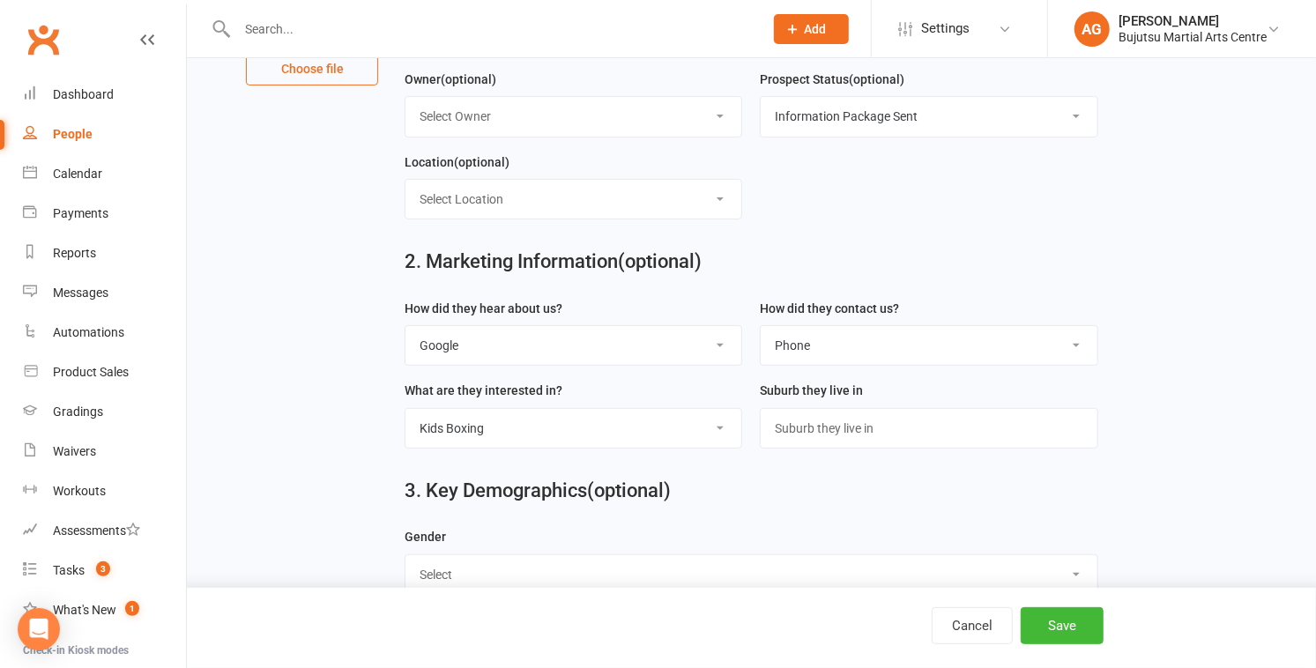
scroll to position [309, 0]
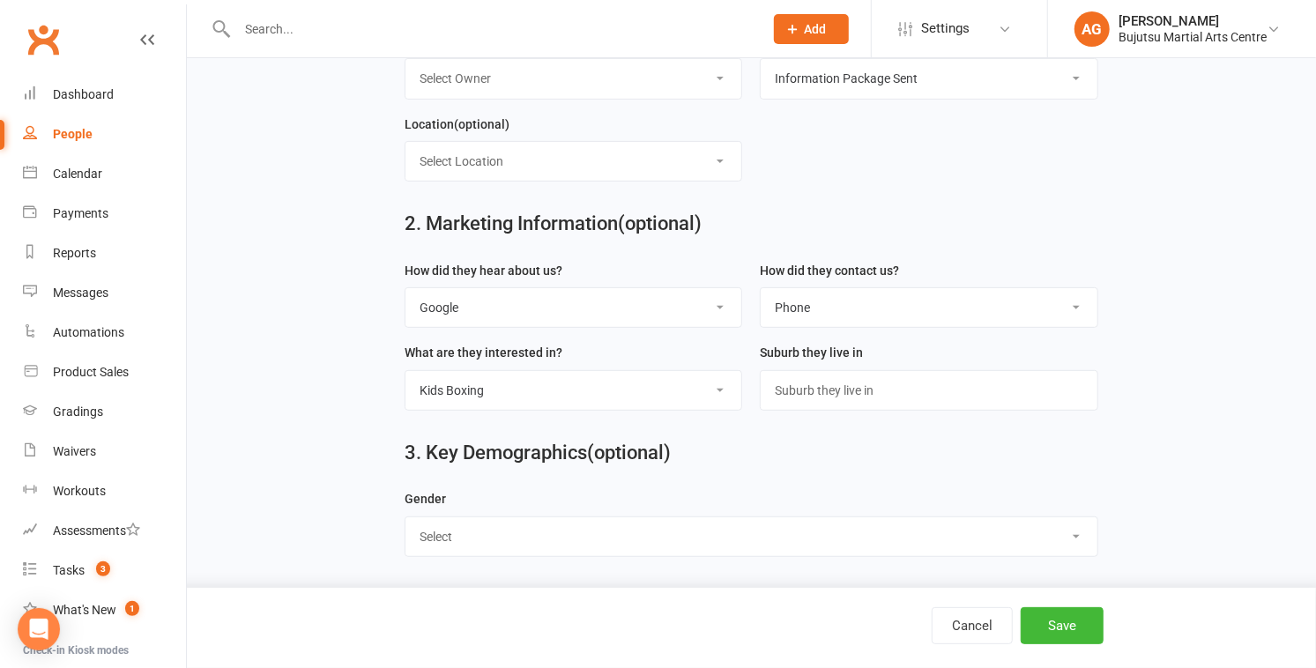
click at [650, 534] on select "Select Male Female" at bounding box center [751, 536] width 692 height 39
select select "[DEMOGRAPHIC_DATA]"
click at [405, 517] on select "Select Male Female" at bounding box center [751, 536] width 692 height 39
click at [650, 594] on button "Save" at bounding box center [1062, 625] width 83 height 37
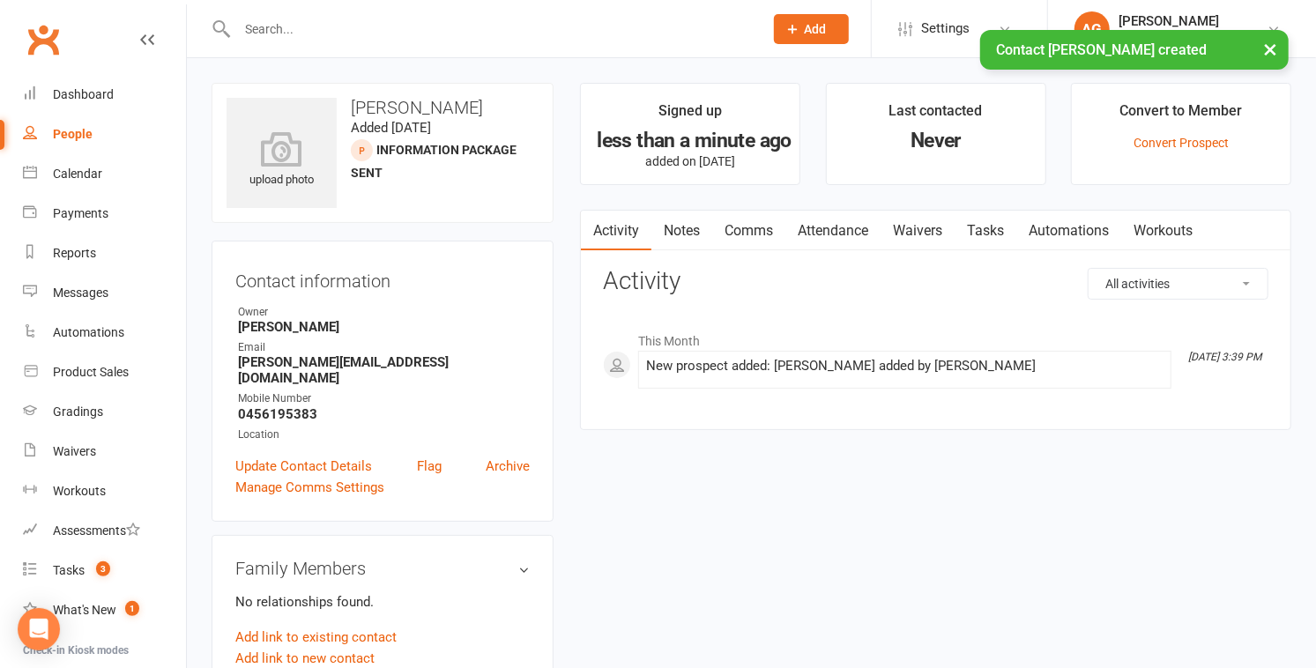
click at [650, 228] on link "Comms" at bounding box center [748, 231] width 73 height 41
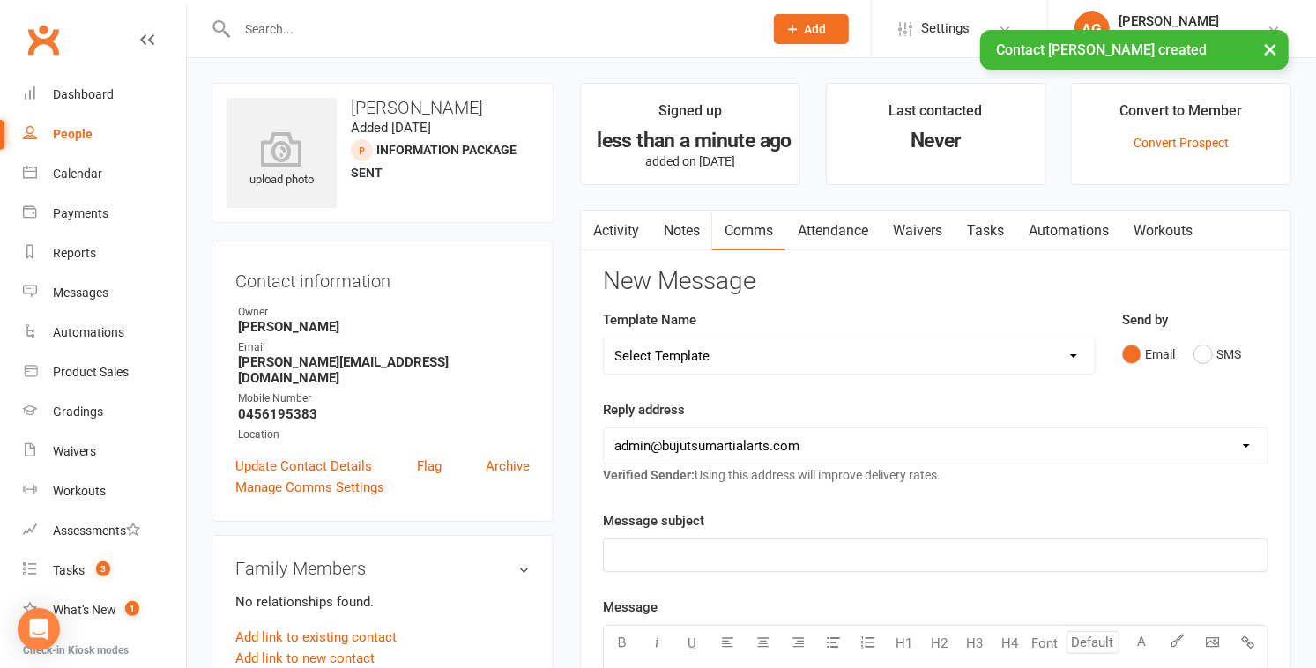
click at [650, 352] on select "Select Template [Email] Buddy Week [Email] Japan Karate Association Grading Adu…" at bounding box center [849, 355] width 490 height 35
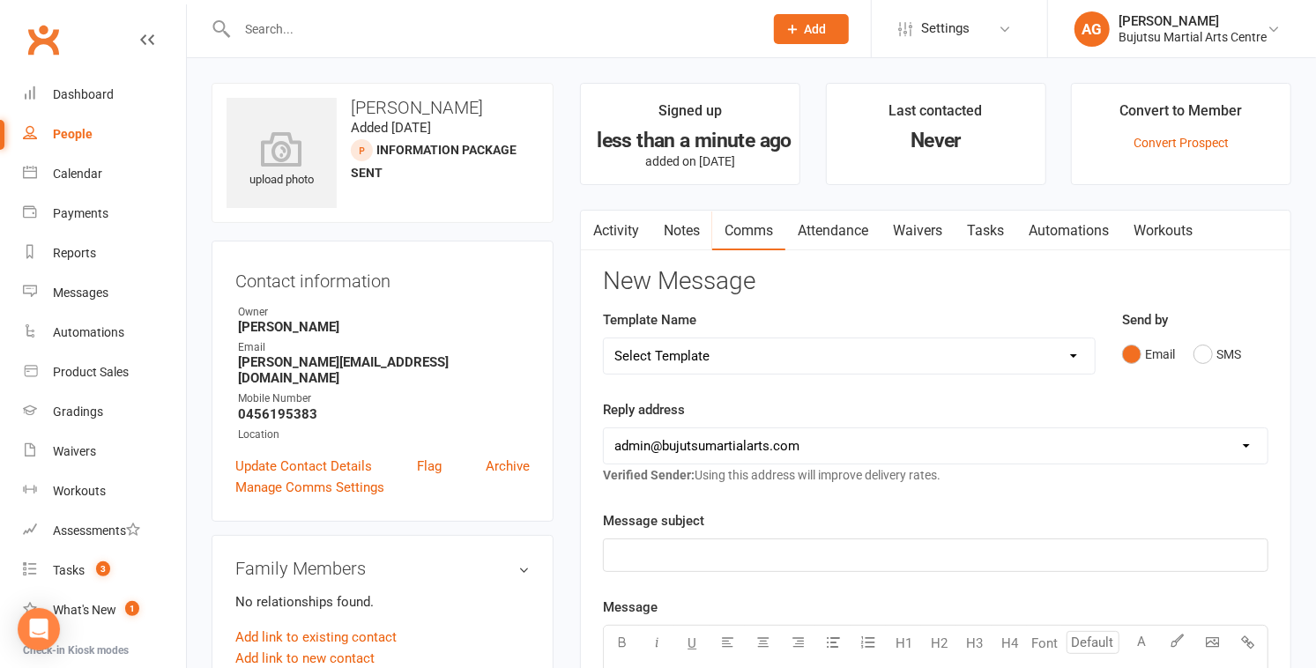
select select "24"
click at [604, 338] on select "Select Template [Email] Buddy Week [Email] Japan Karate Association Grading Adu…" at bounding box center [849, 355] width 490 height 35
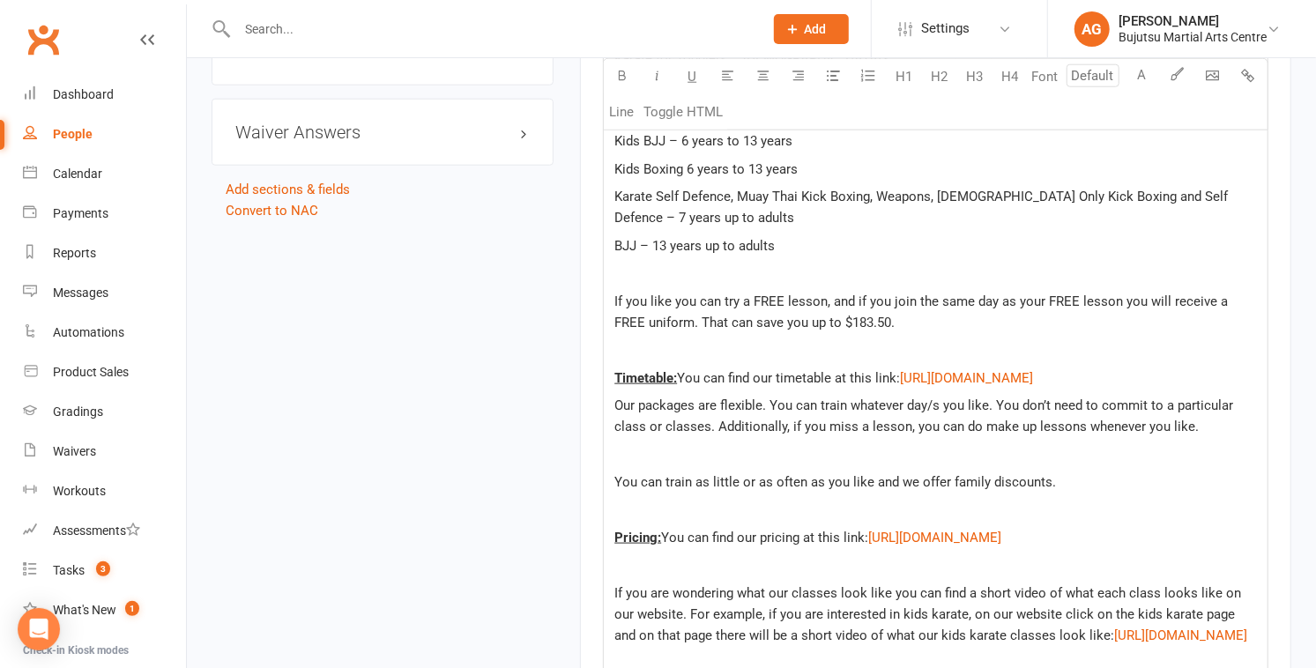
scroll to position [1070, 0]
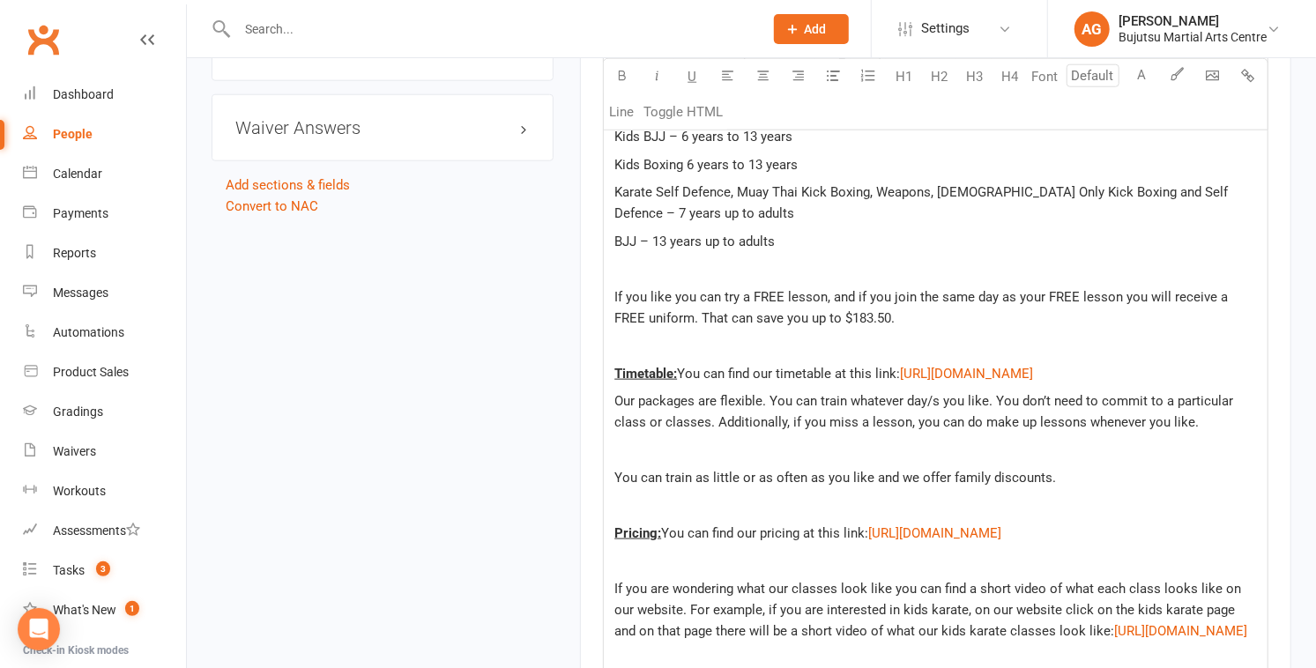
click at [650, 356] on p at bounding box center [935, 345] width 643 height 21
click at [650, 329] on p "If you like you can try a FREE lesson, and if you join the same day as your FRE…" at bounding box center [935, 307] width 643 height 42
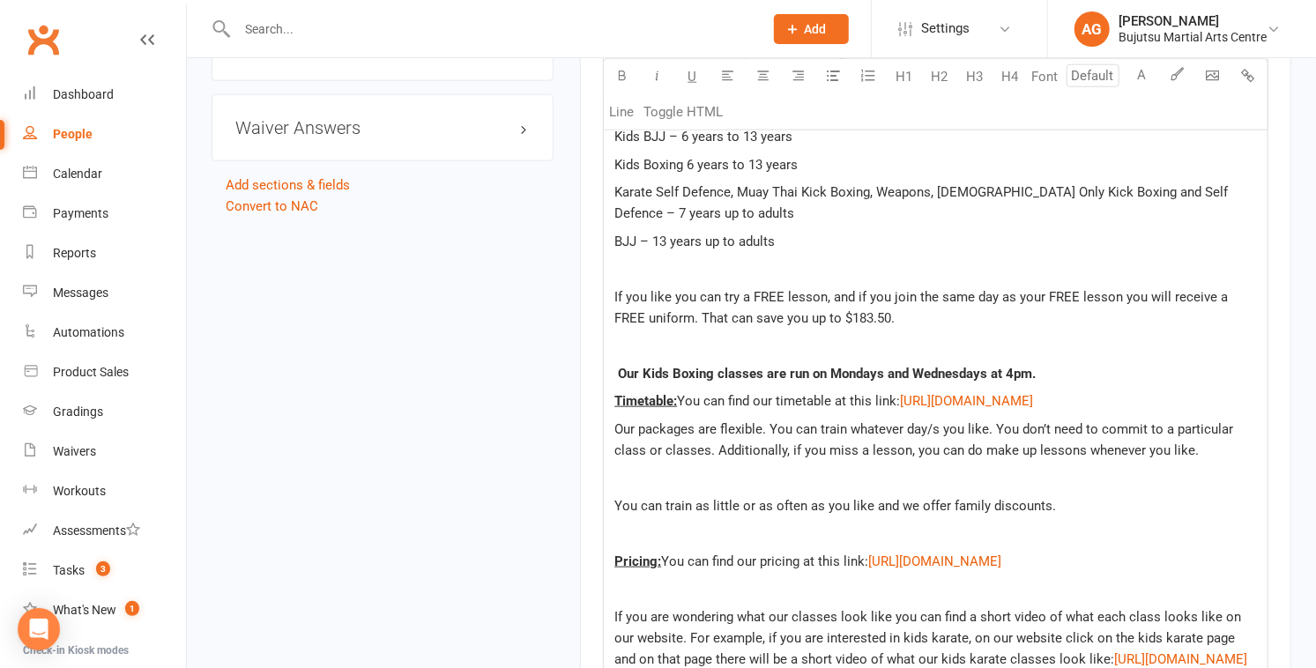
click at [650, 384] on p "Our Kids Boxing classes are run on Mondays and Wednesdays at 4pm." at bounding box center [935, 373] width 643 height 21
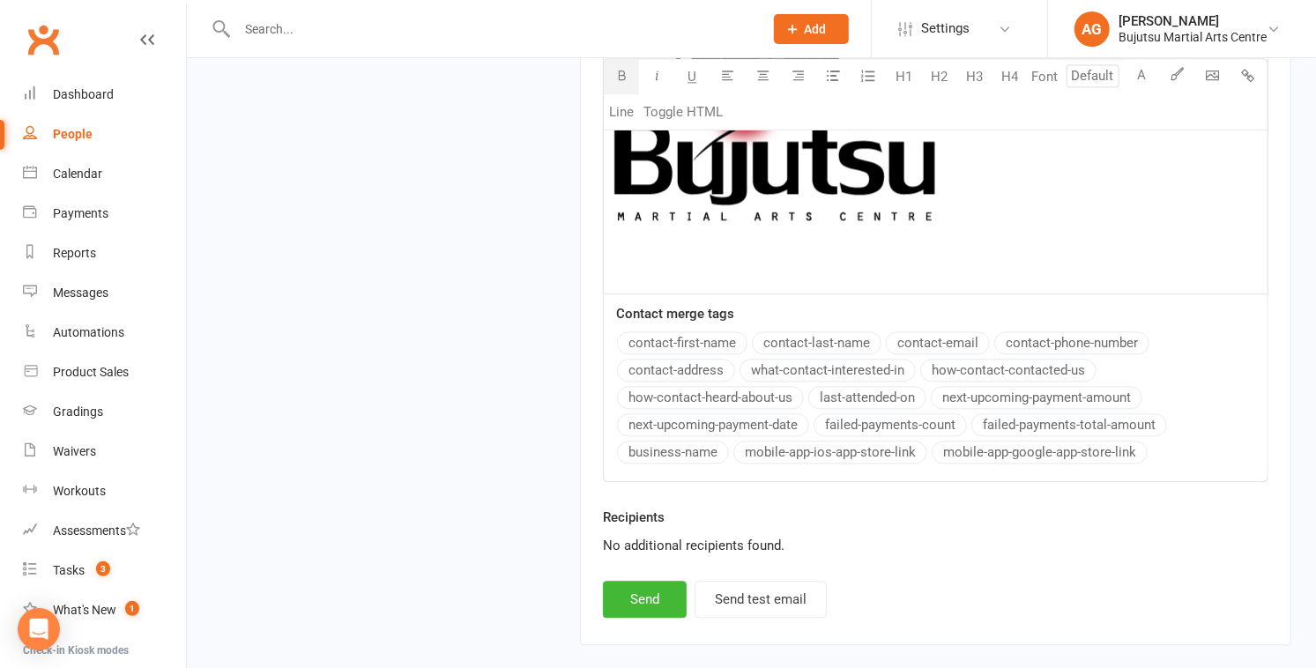
scroll to position [2420, 0]
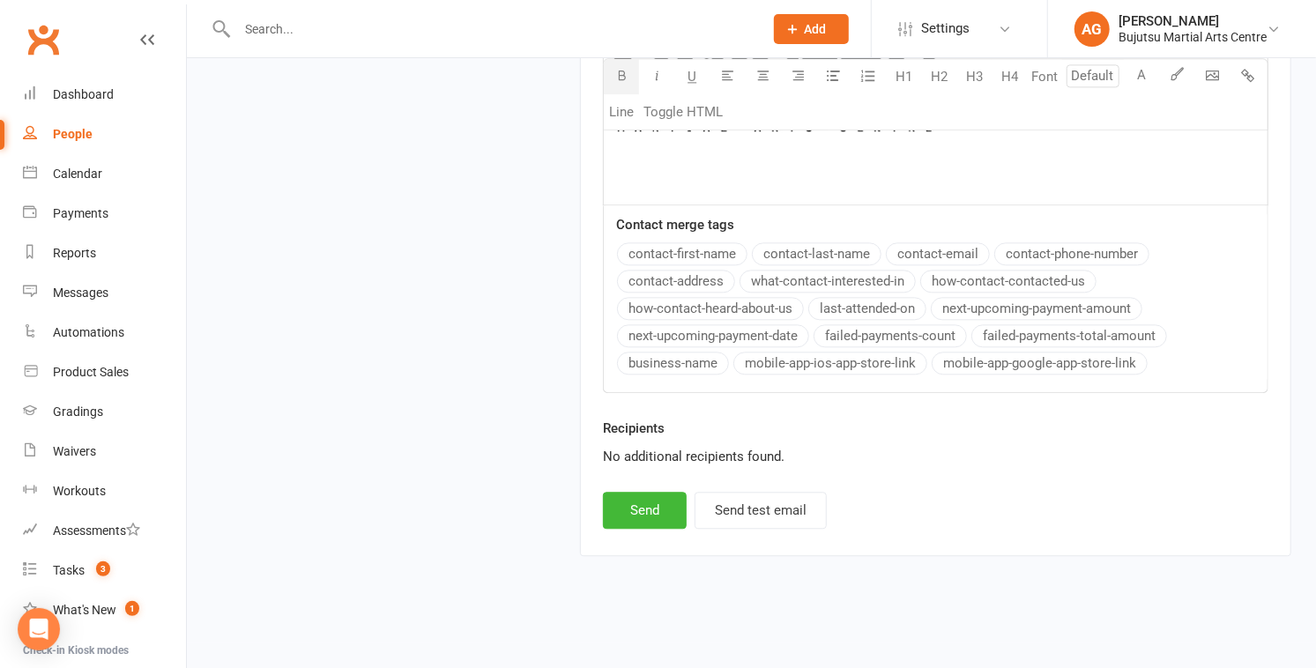
click at [649, 491] on div "Recipients No additional recipients found." at bounding box center [936, 455] width 692 height 74
click at [648, 501] on button "Send" at bounding box center [645, 510] width 84 height 37
select select
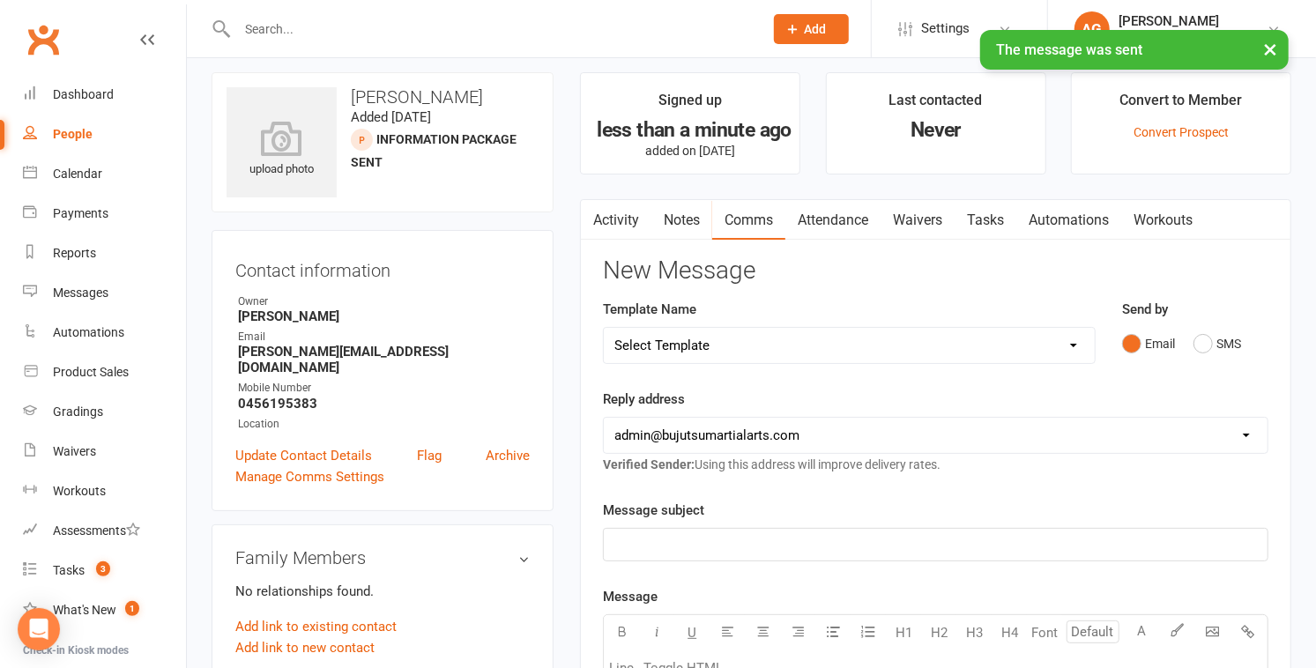
scroll to position [0, 0]
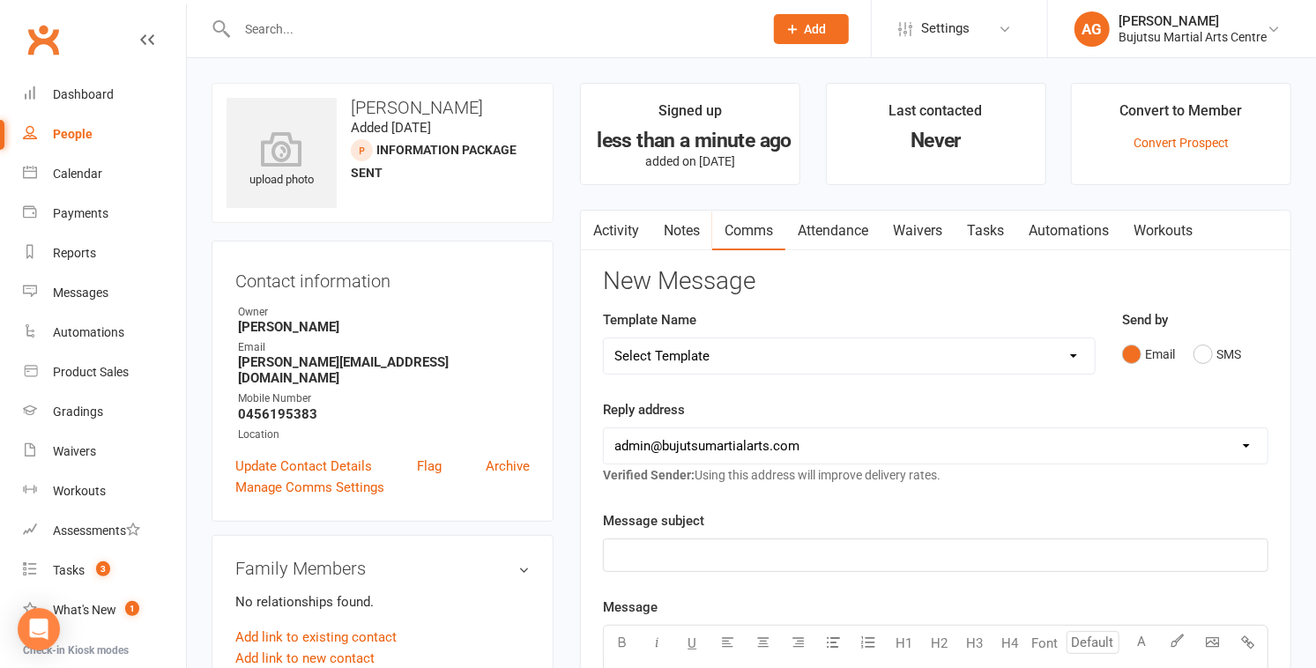
click at [616, 232] on link "Activity" at bounding box center [616, 231] width 71 height 41
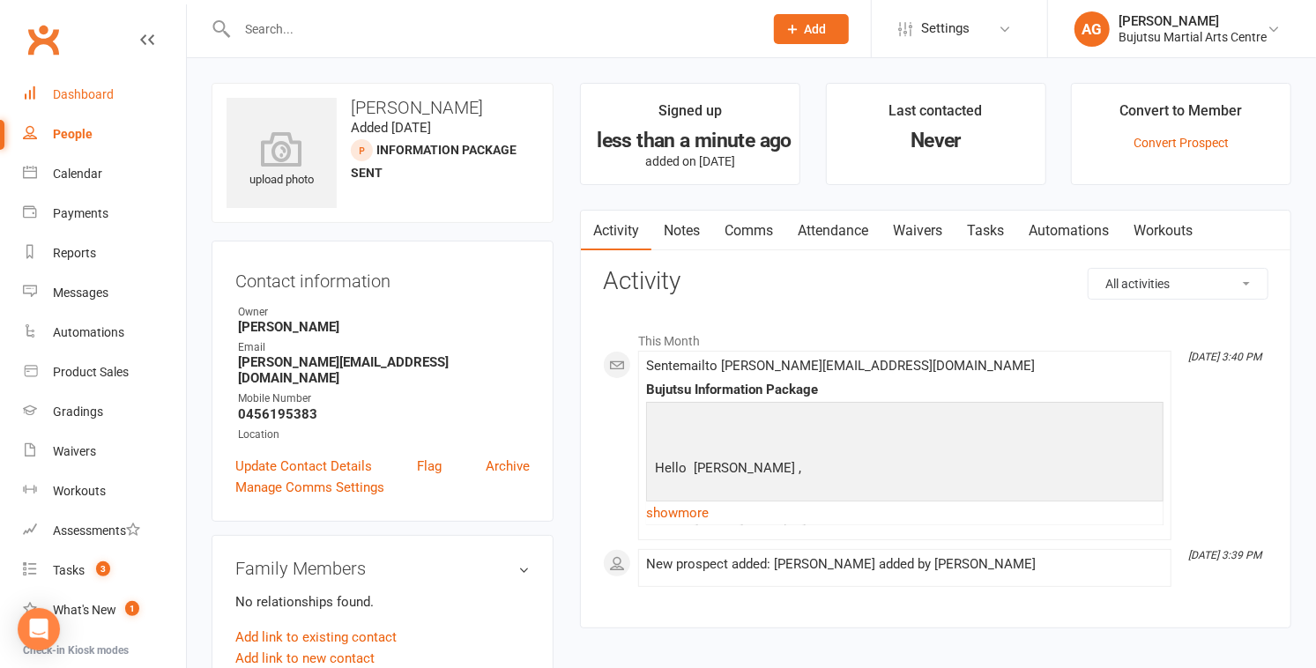
click at [86, 96] on div "Dashboard" at bounding box center [83, 94] width 61 height 14
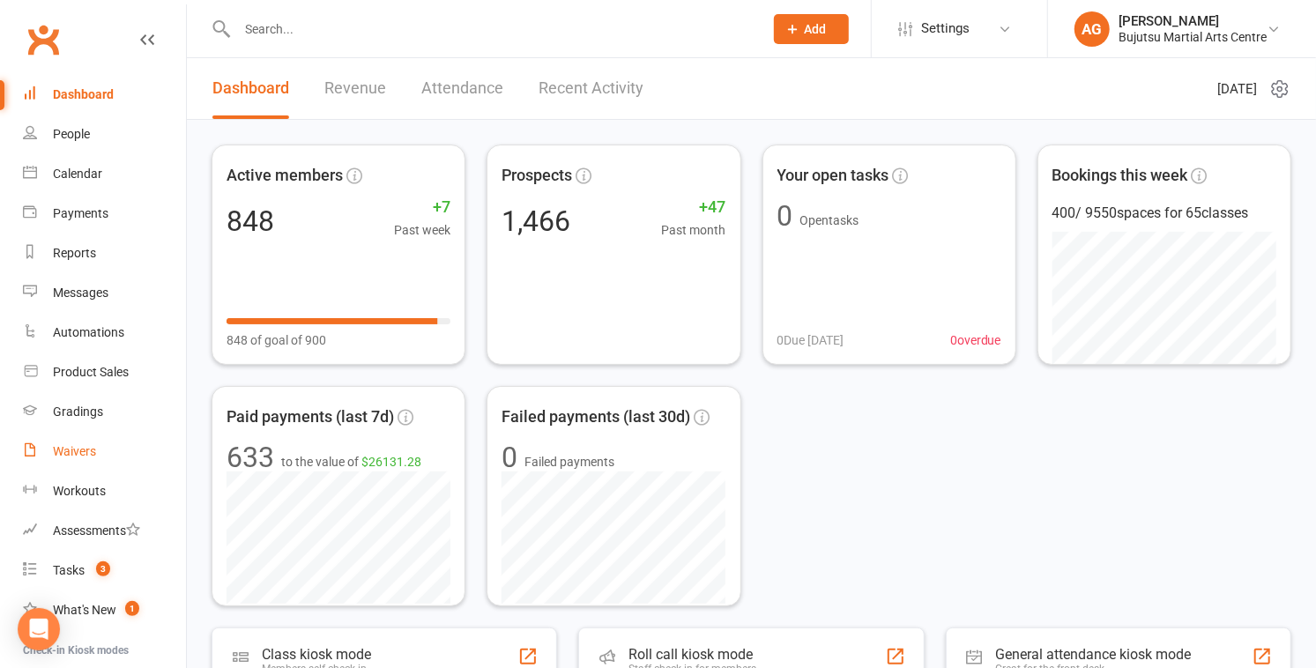
click at [83, 447] on div "Waivers" at bounding box center [74, 451] width 43 height 14
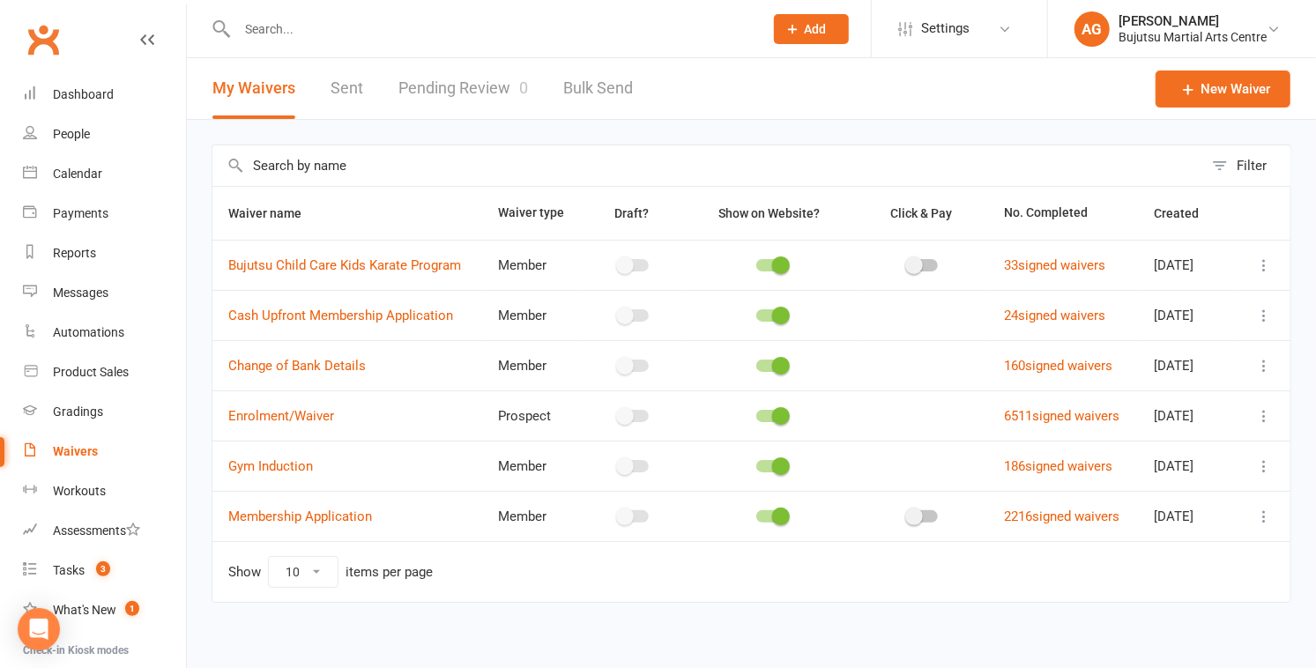
click at [473, 85] on link "Pending Review 0" at bounding box center [463, 88] width 130 height 61
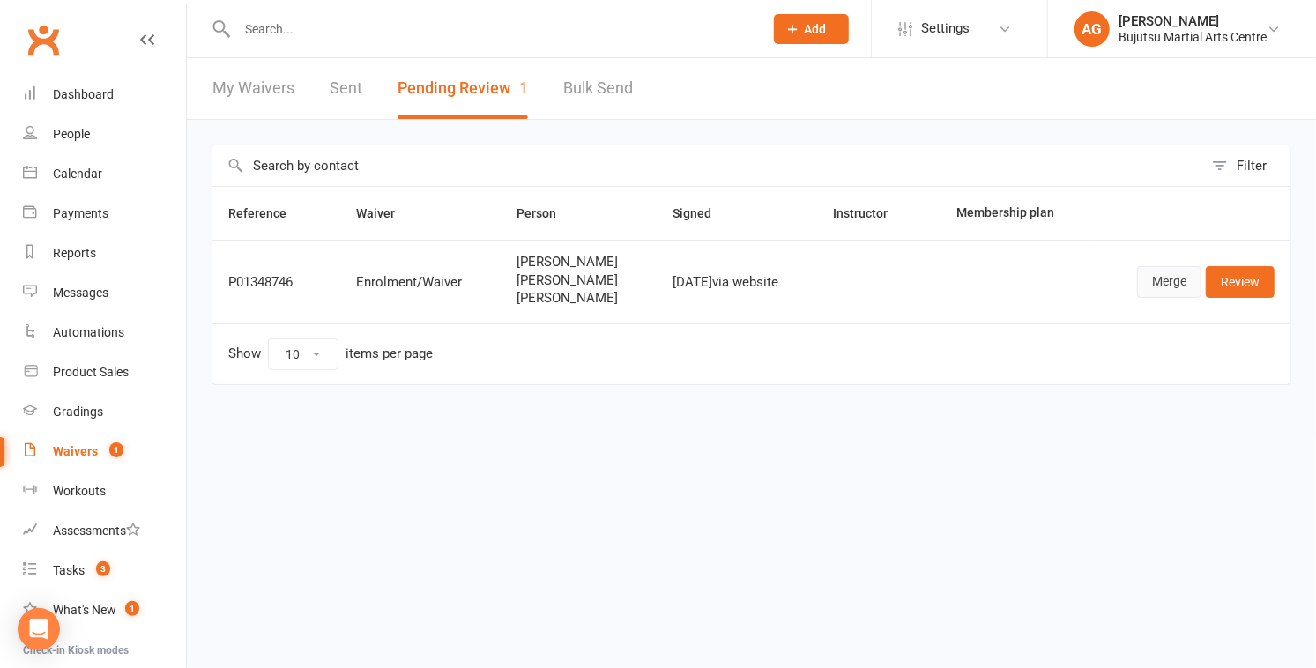
click at [650, 272] on link "Merge" at bounding box center [1169, 282] width 64 height 32
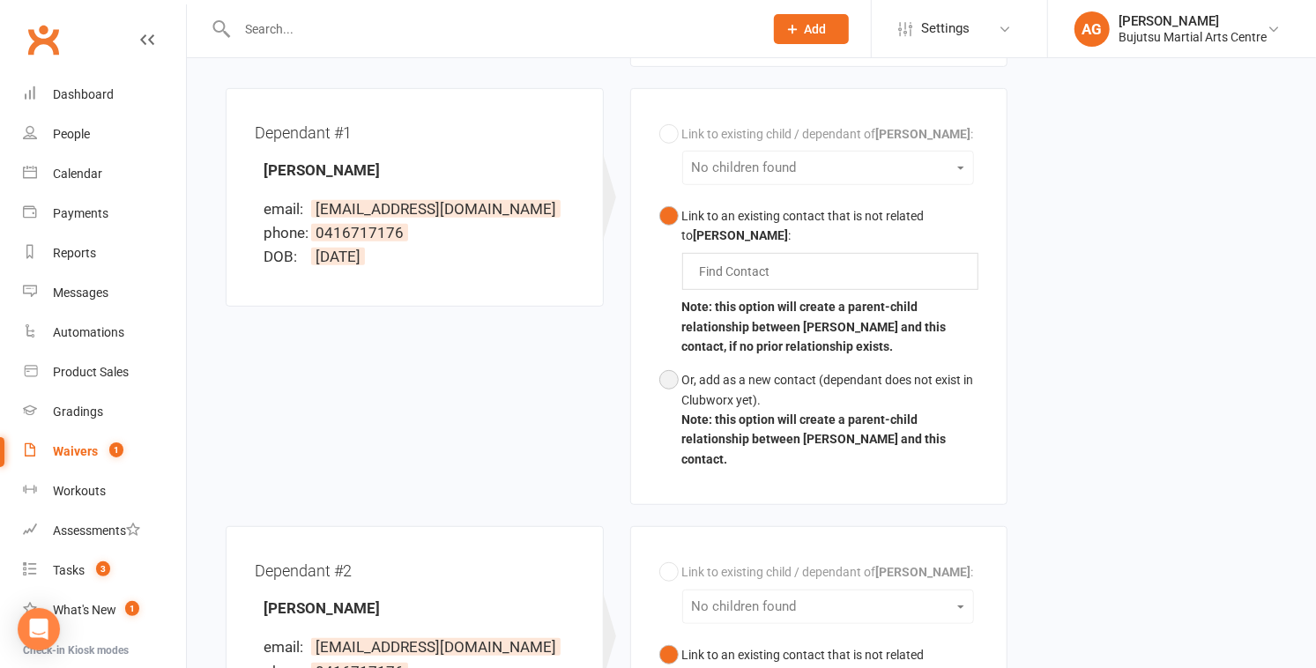
scroll to position [485, 0]
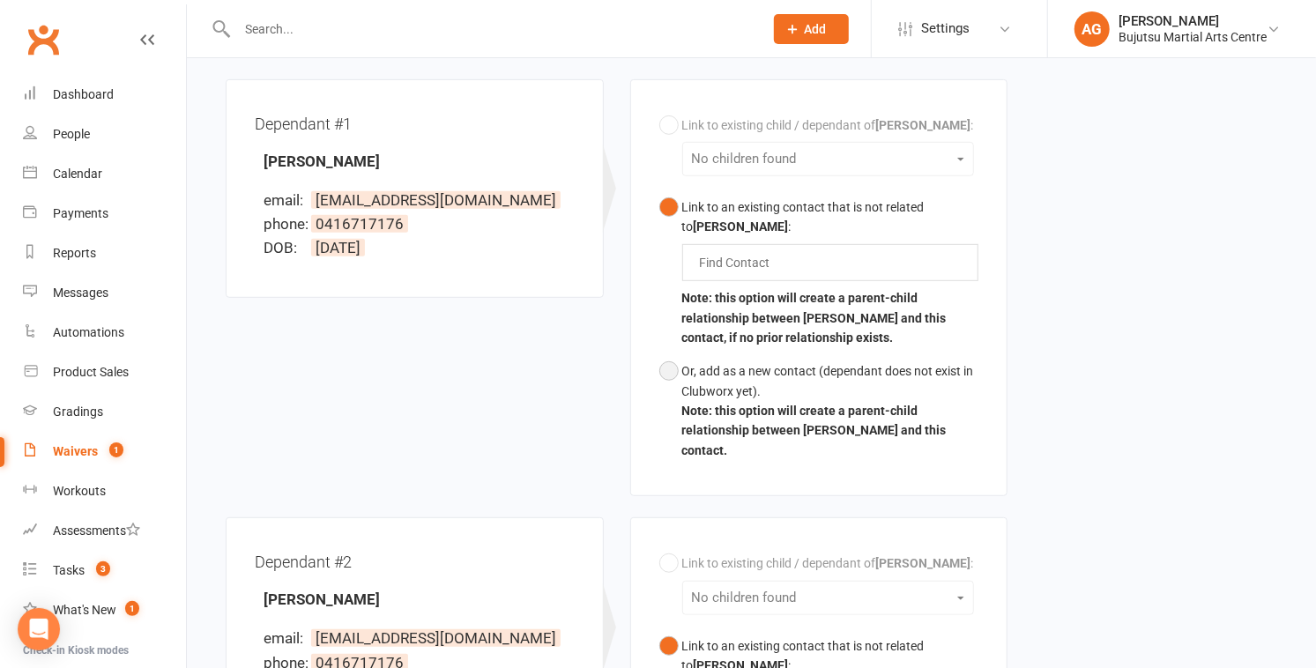
click at [650, 371] on button "Or, add as a new contact (dependant does not exist in Clubworx yet). Note: this…" at bounding box center [819, 410] width 320 height 113
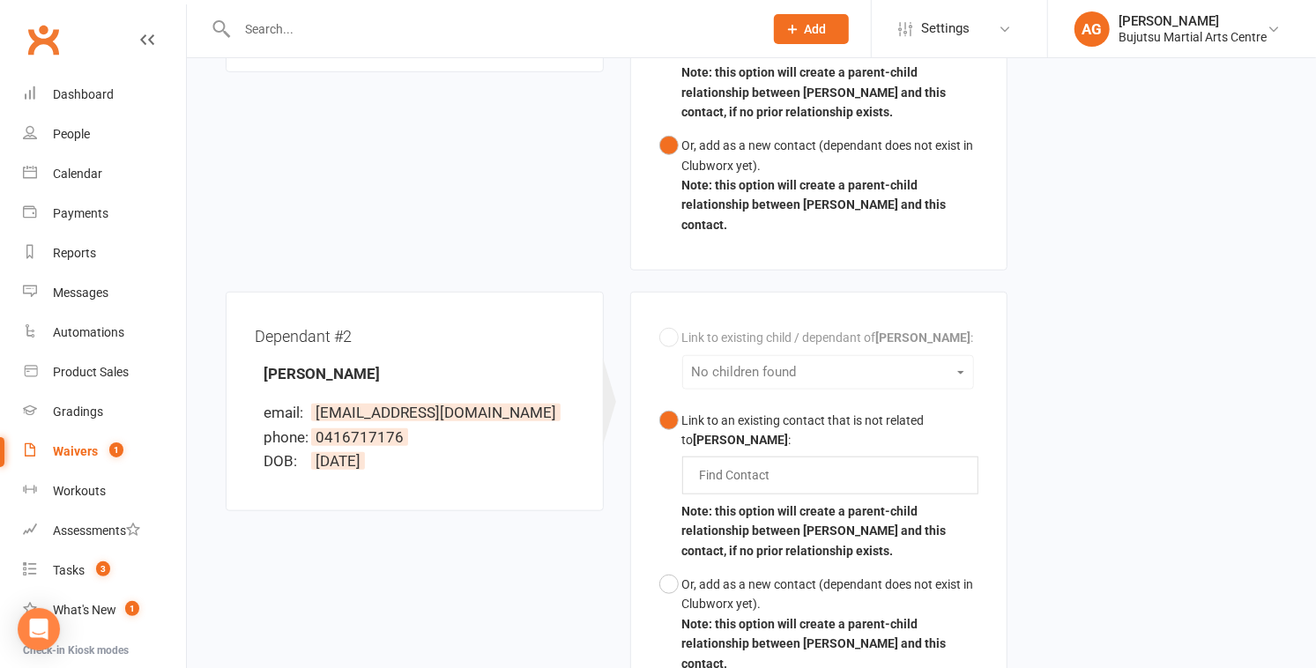
scroll to position [717, 0]
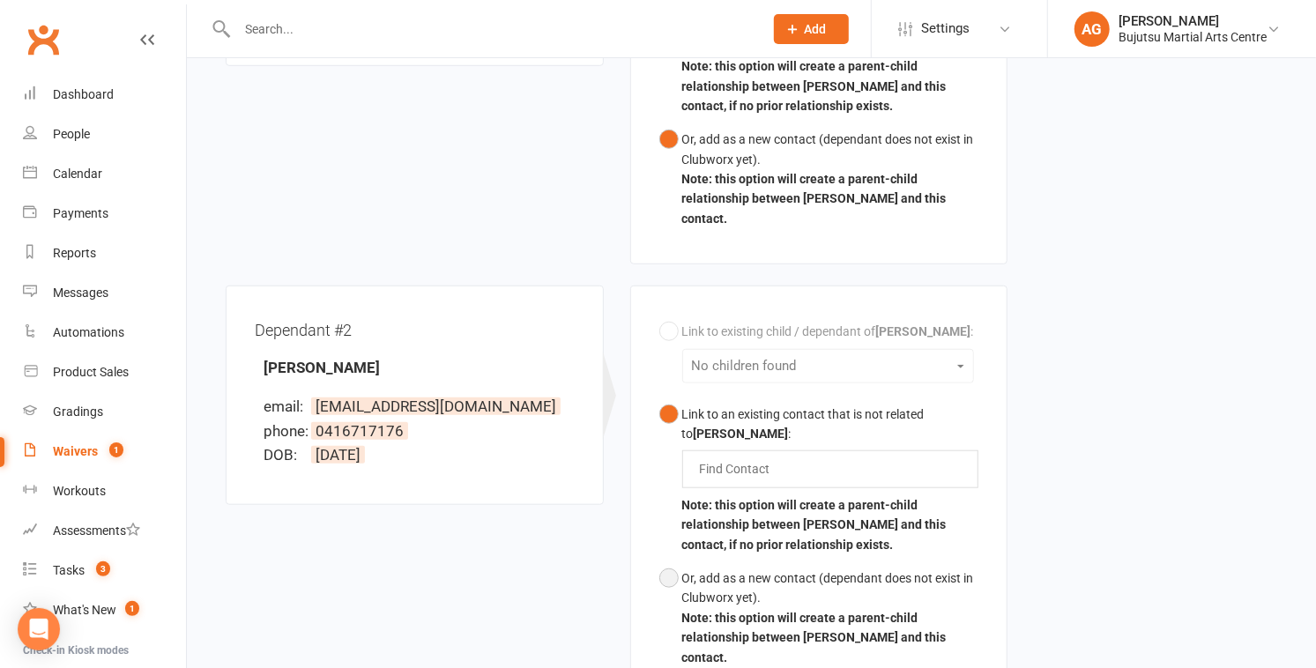
click at [650, 578] on button "Or, add as a new contact (dependant does not exist in Clubworx yet). Note: this…" at bounding box center [819, 617] width 320 height 113
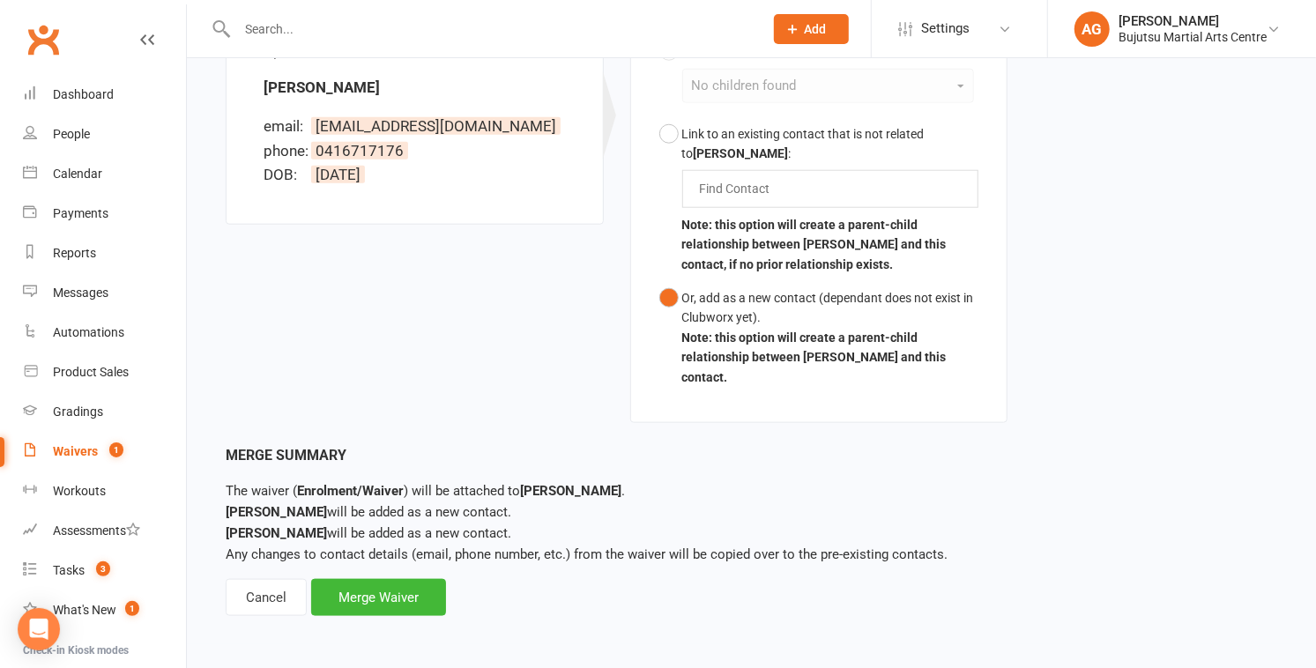
scroll to position [998, 0]
click at [385, 591] on div "Merge Waiver" at bounding box center [378, 596] width 135 height 37
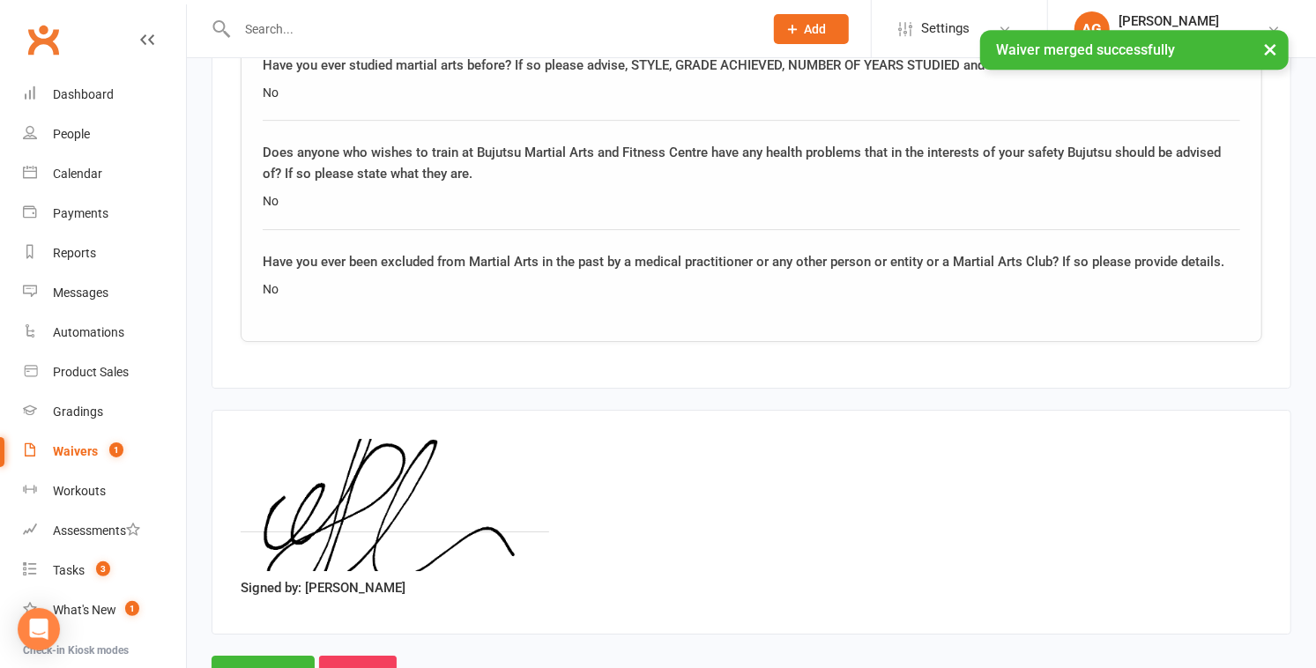
scroll to position [3342, 0]
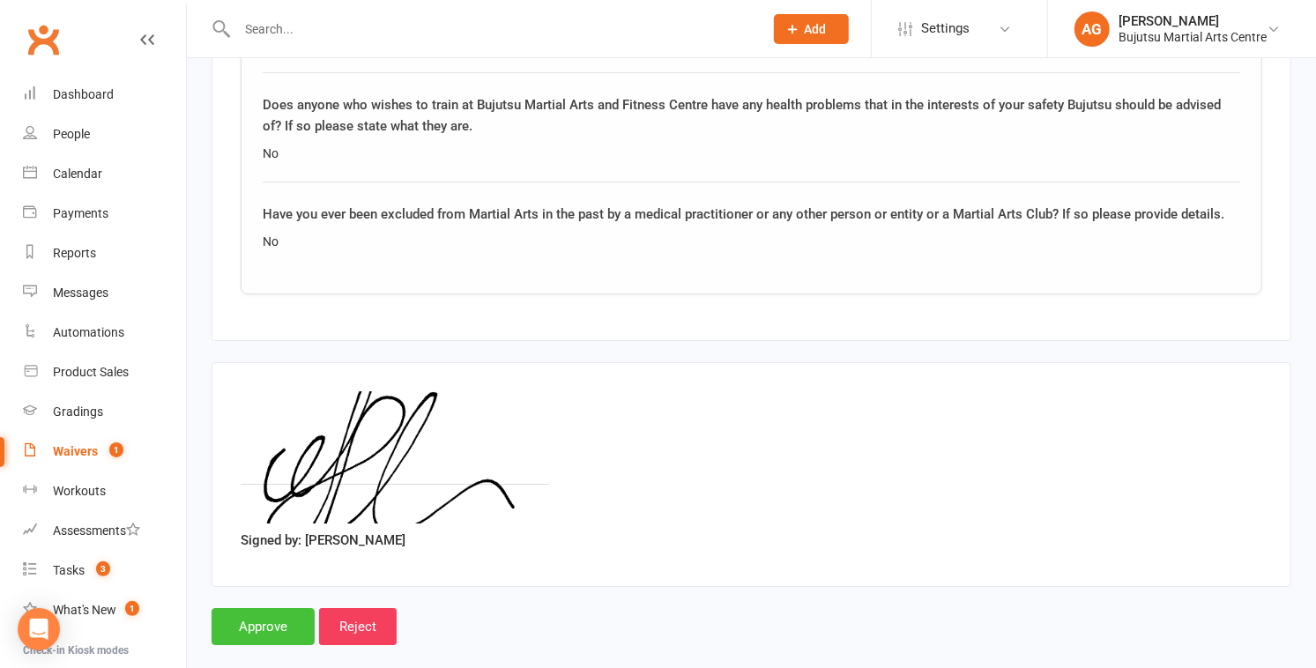
click at [280, 594] on input "Approve" at bounding box center [263, 626] width 103 height 37
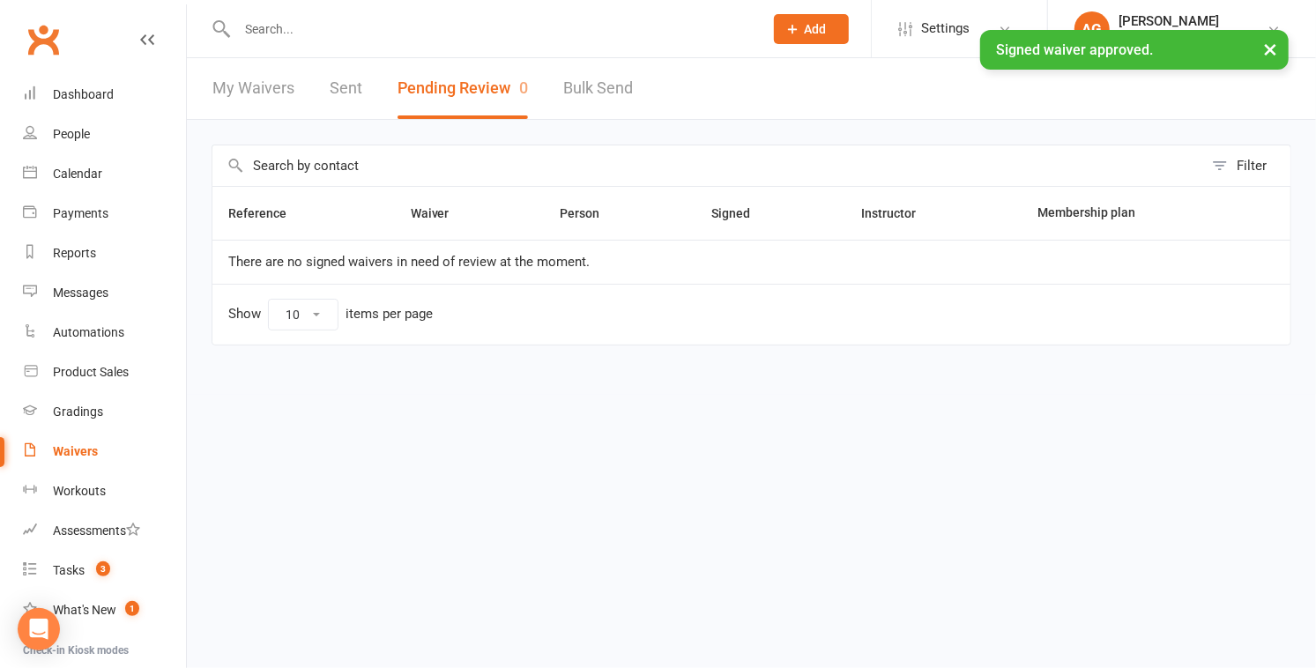
click at [301, 28] on input "text" at bounding box center [491, 29] width 519 height 25
type input "h"
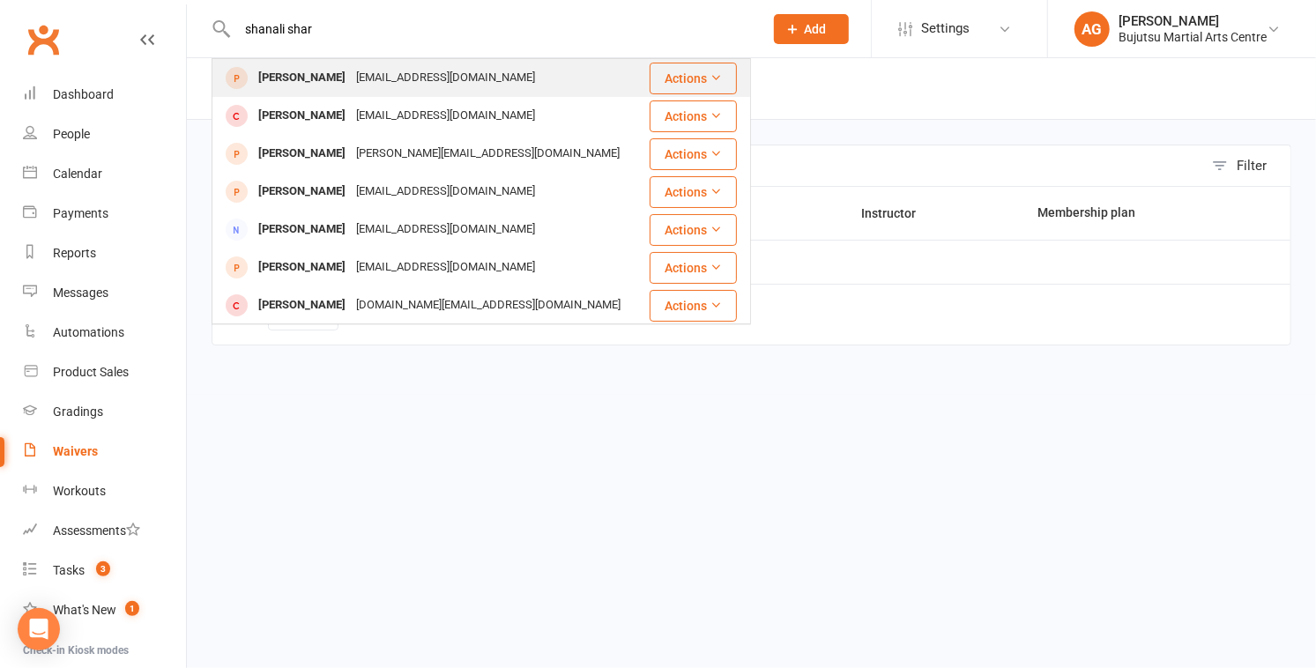
type input "shanali shar"
click at [309, 71] on div "[PERSON_NAME]" at bounding box center [302, 78] width 98 height 26
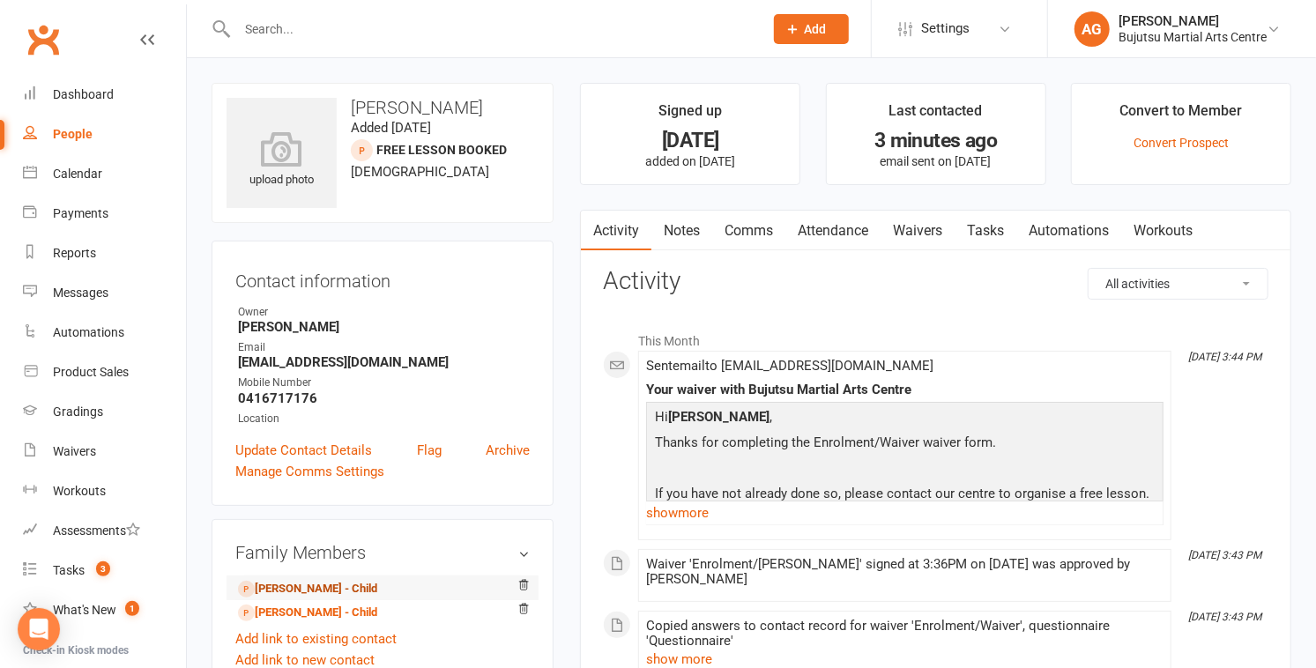
click at [284, 590] on link "Vishaan Sharma - Child" at bounding box center [307, 589] width 139 height 19
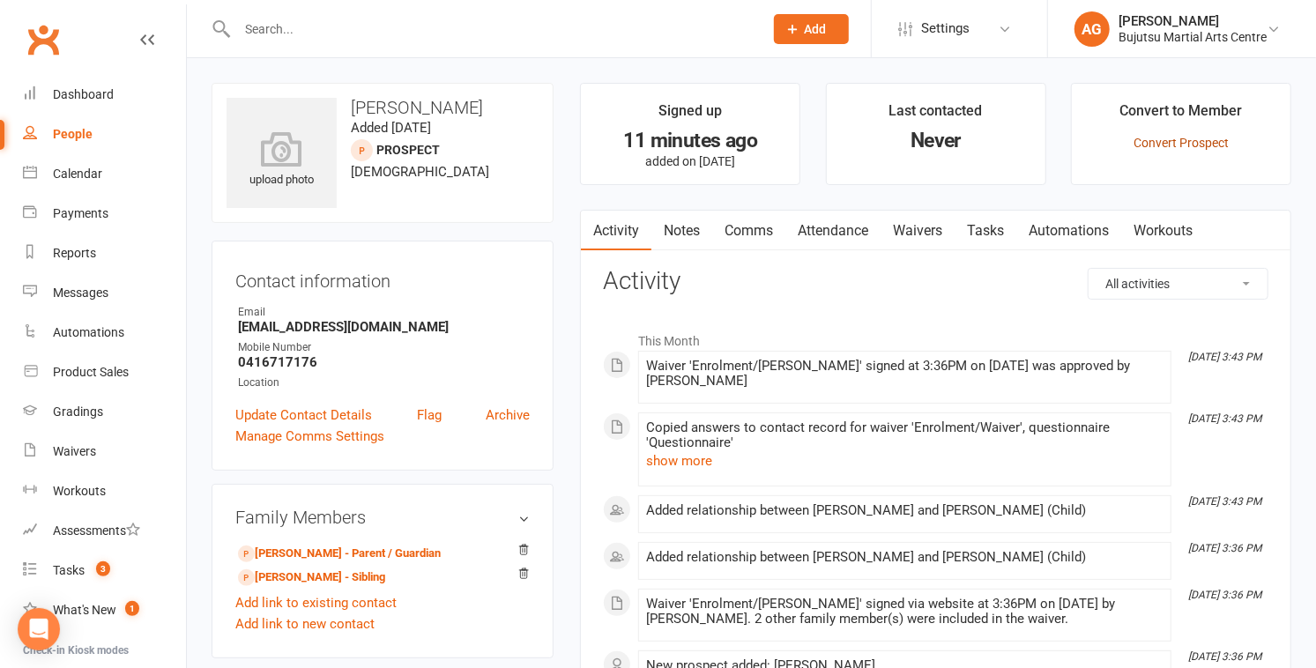
click at [1165, 143] on link "Convert Prospect" at bounding box center [1180, 143] width 95 height 14
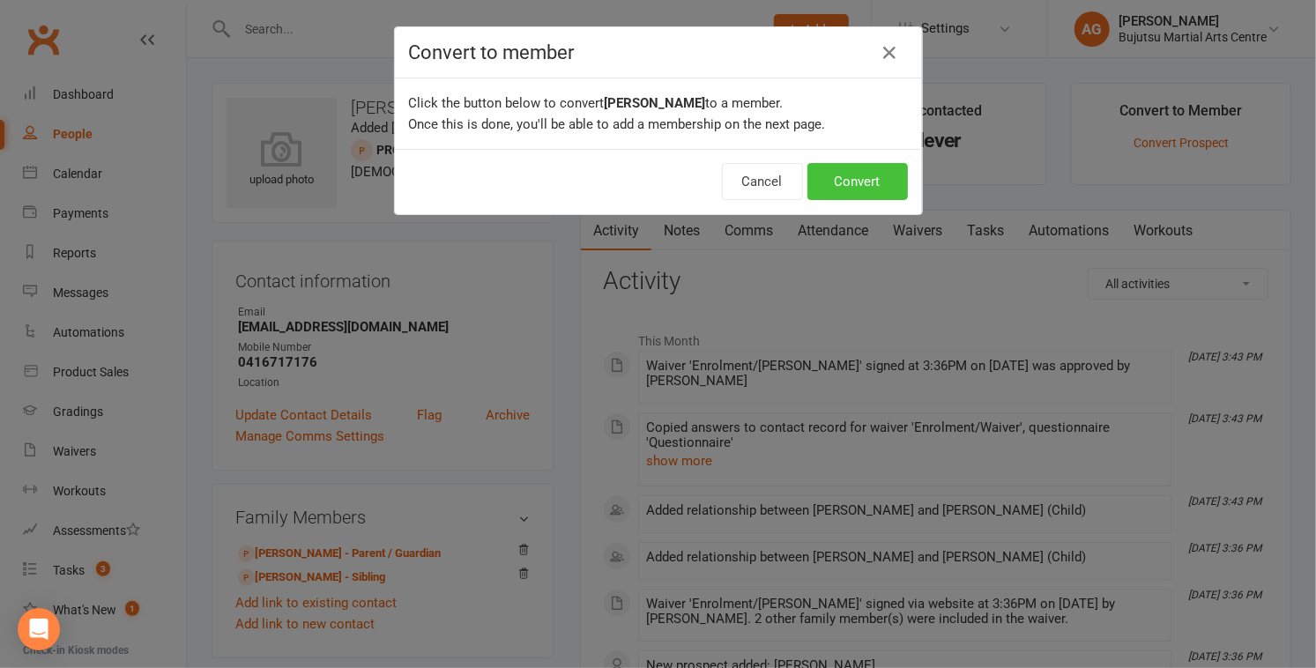
click at [882, 179] on button "Convert" at bounding box center [857, 181] width 100 height 37
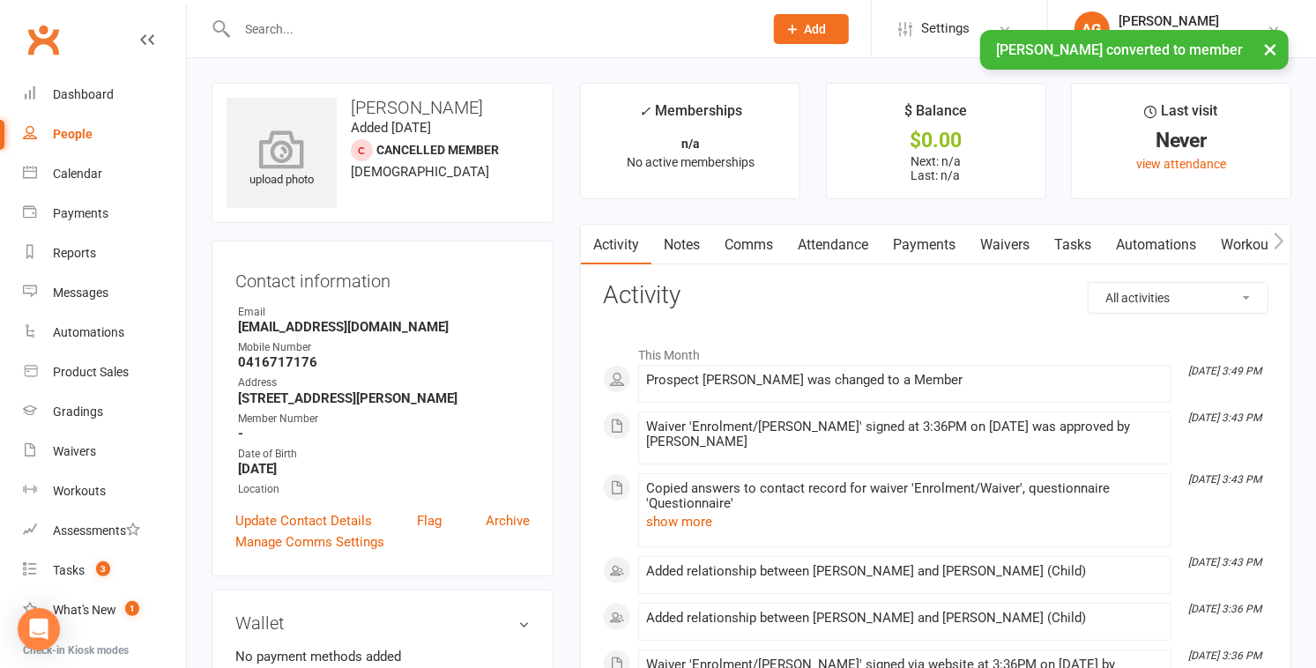
click at [267, 152] on icon at bounding box center [282, 149] width 122 height 39
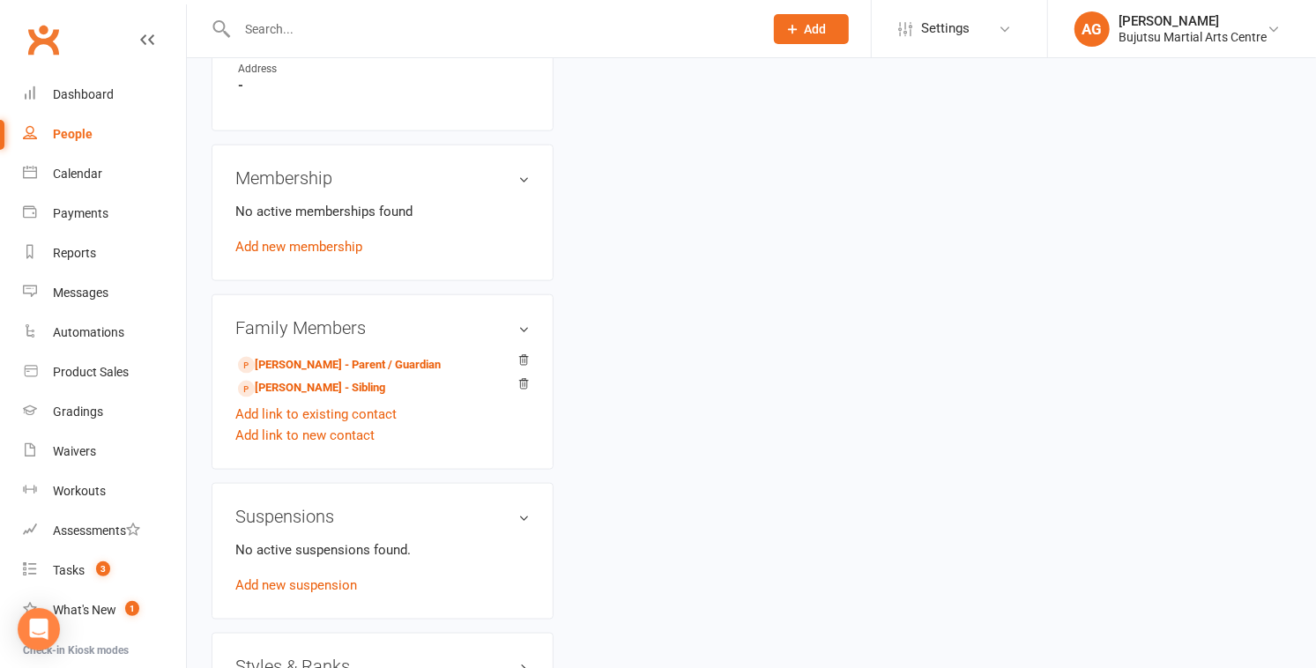
scroll to position [1138, 0]
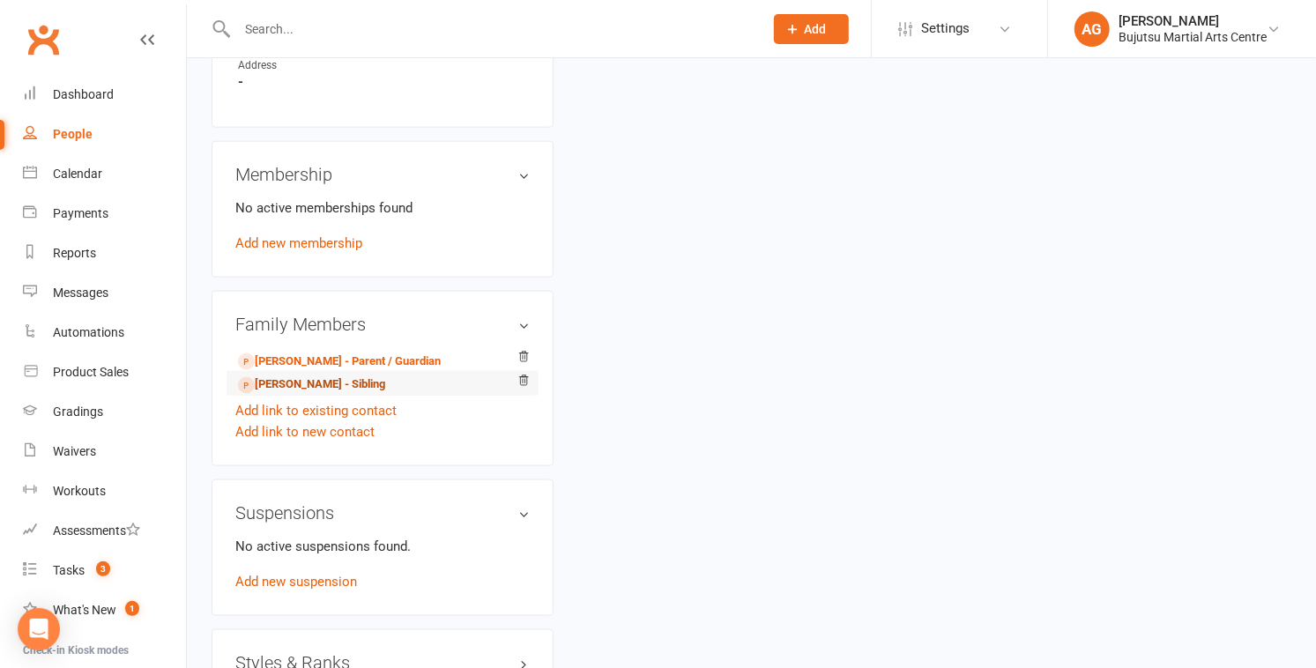
click at [286, 394] on link "Veer Sharma - Sibling" at bounding box center [311, 384] width 147 height 19
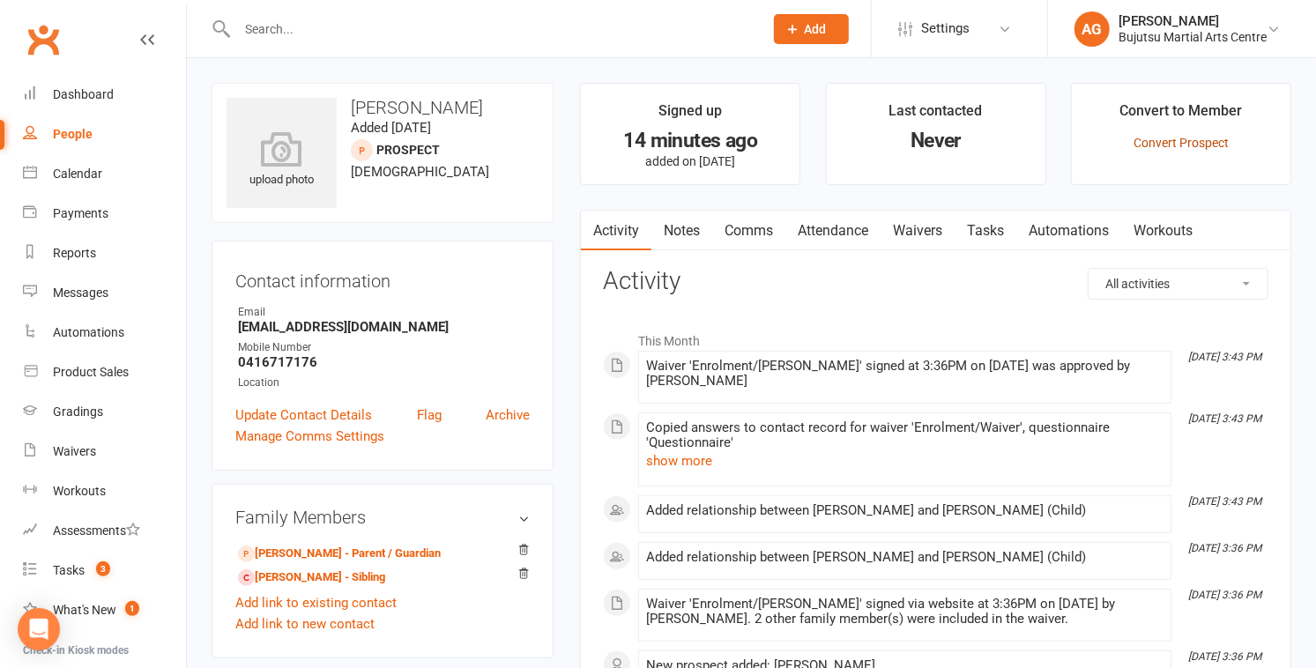
click at [1157, 137] on link "Convert Prospect" at bounding box center [1180, 143] width 95 height 14
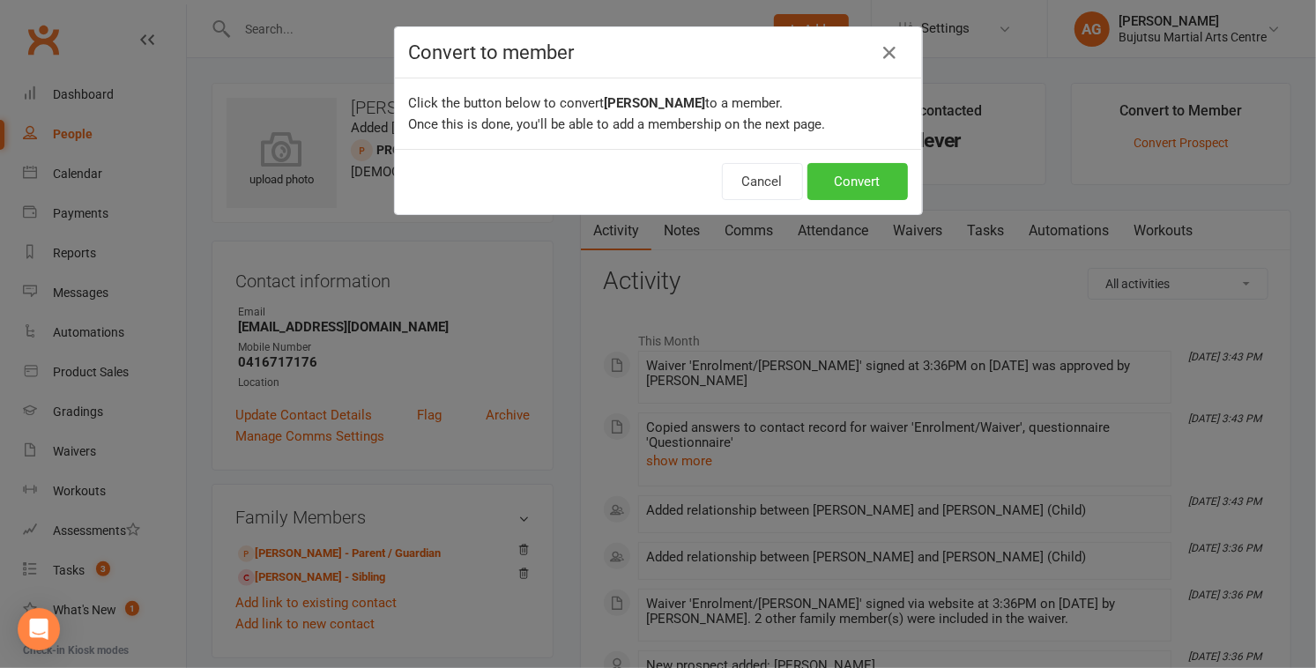
click at [861, 182] on button "Convert" at bounding box center [857, 181] width 100 height 37
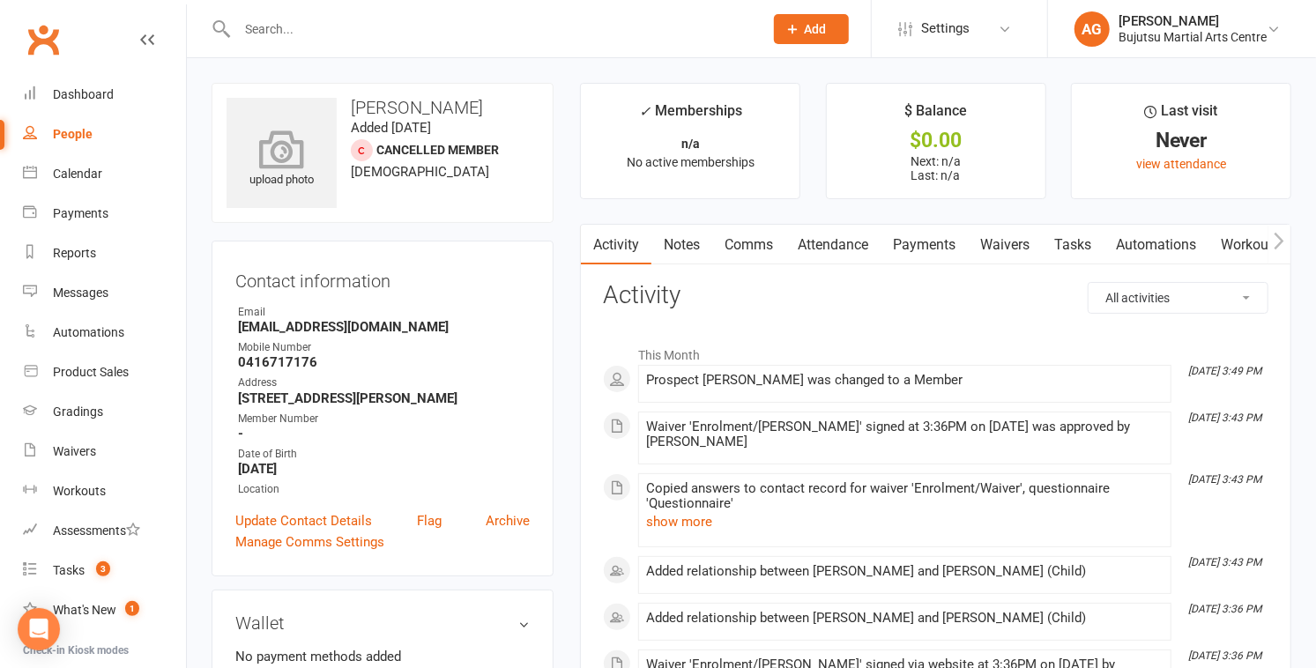
click at [279, 146] on icon at bounding box center [282, 149] width 122 height 39
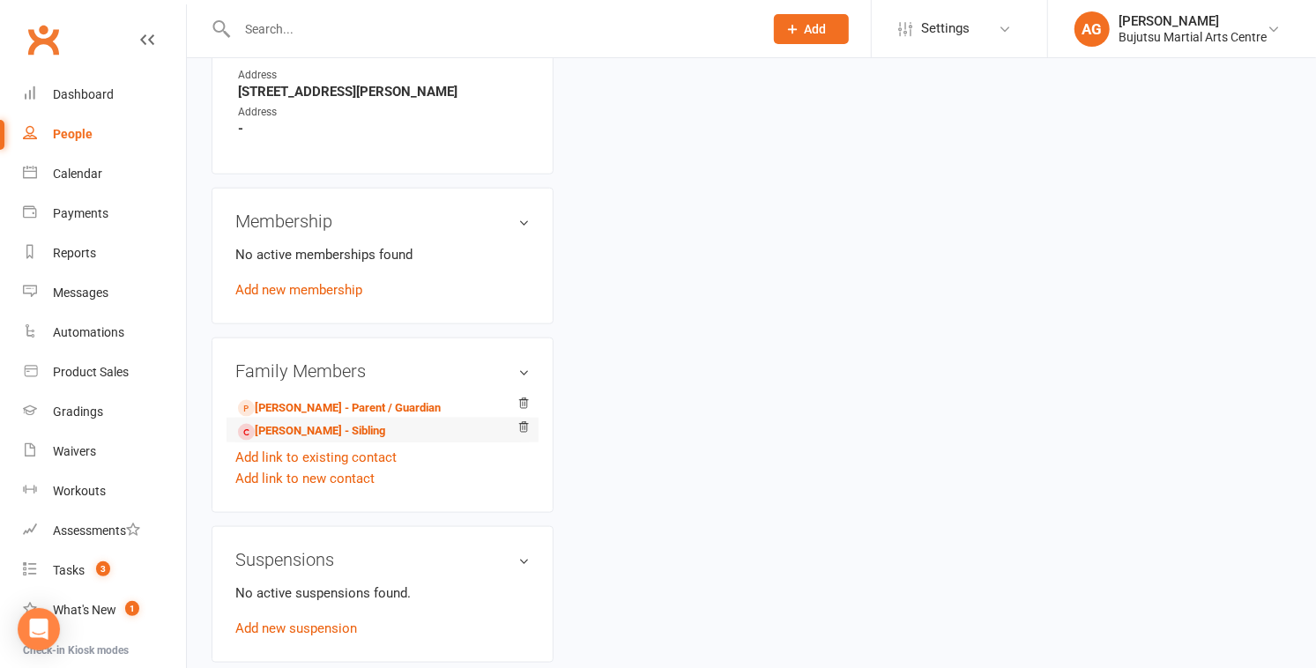
scroll to position [1104, 0]
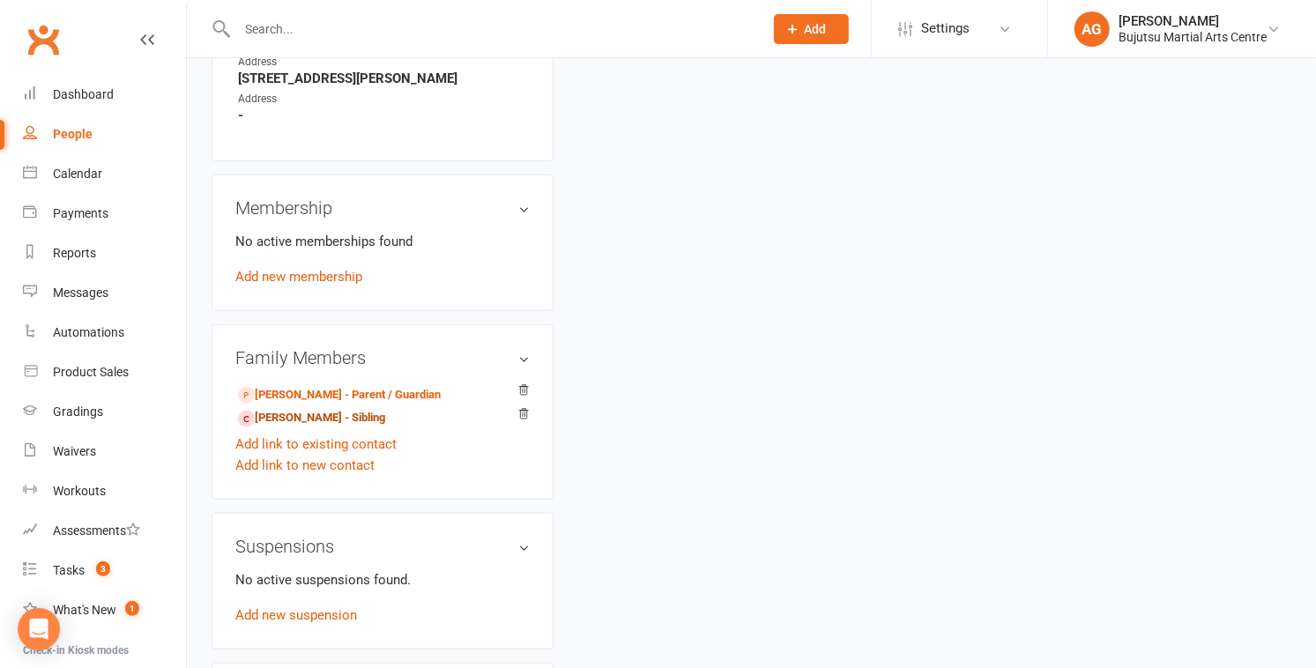
click at [346, 427] on link "Vishaan Sharma - Sibling" at bounding box center [311, 418] width 147 height 19
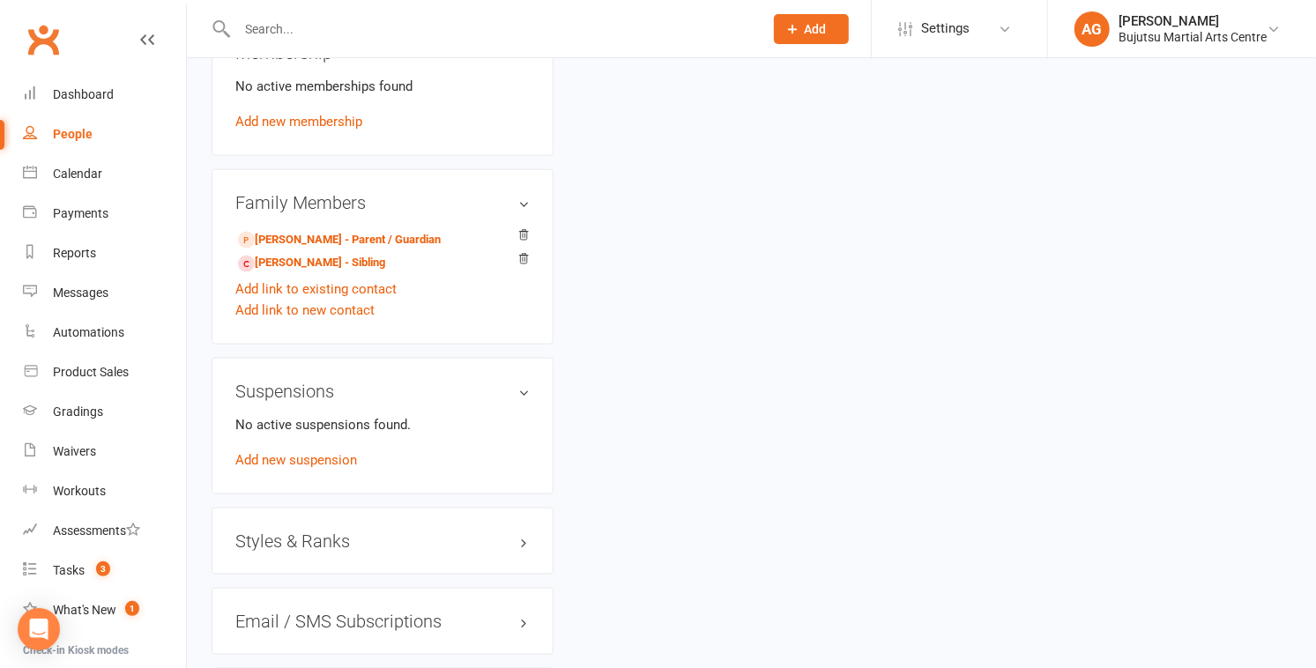
scroll to position [1260, 0]
click at [294, 550] on h3 "Styles & Ranks" at bounding box center [382, 540] width 294 height 19
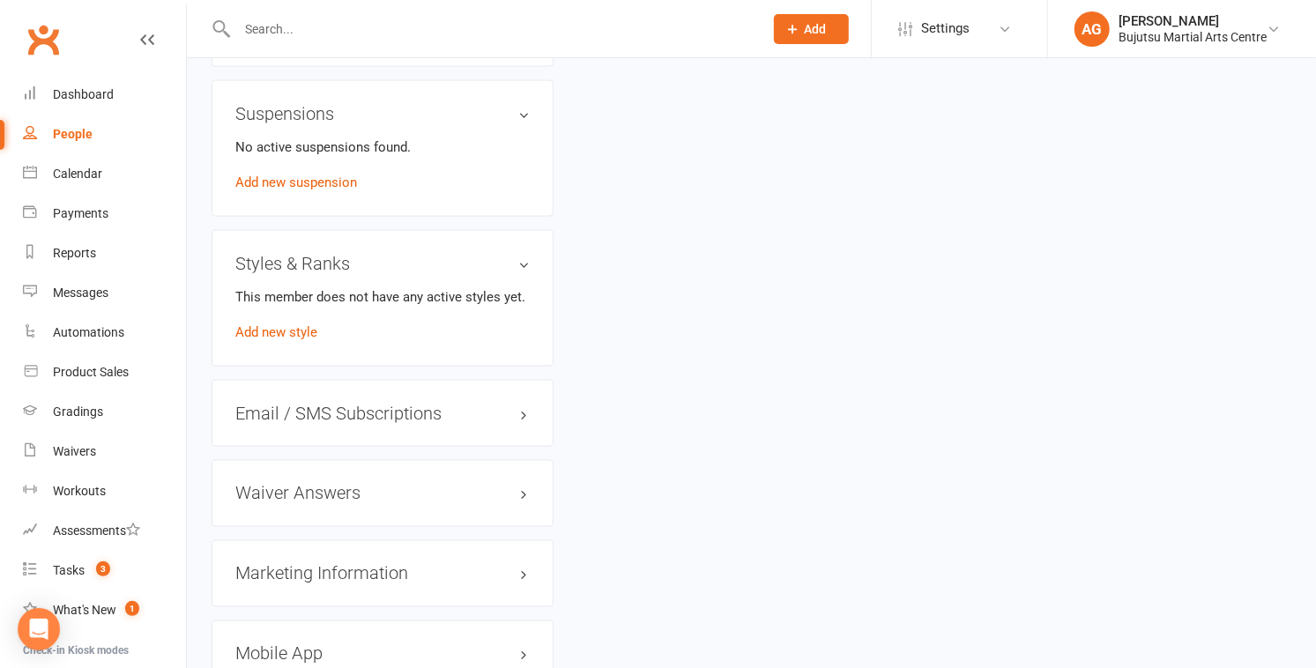
scroll to position [1693, 0]
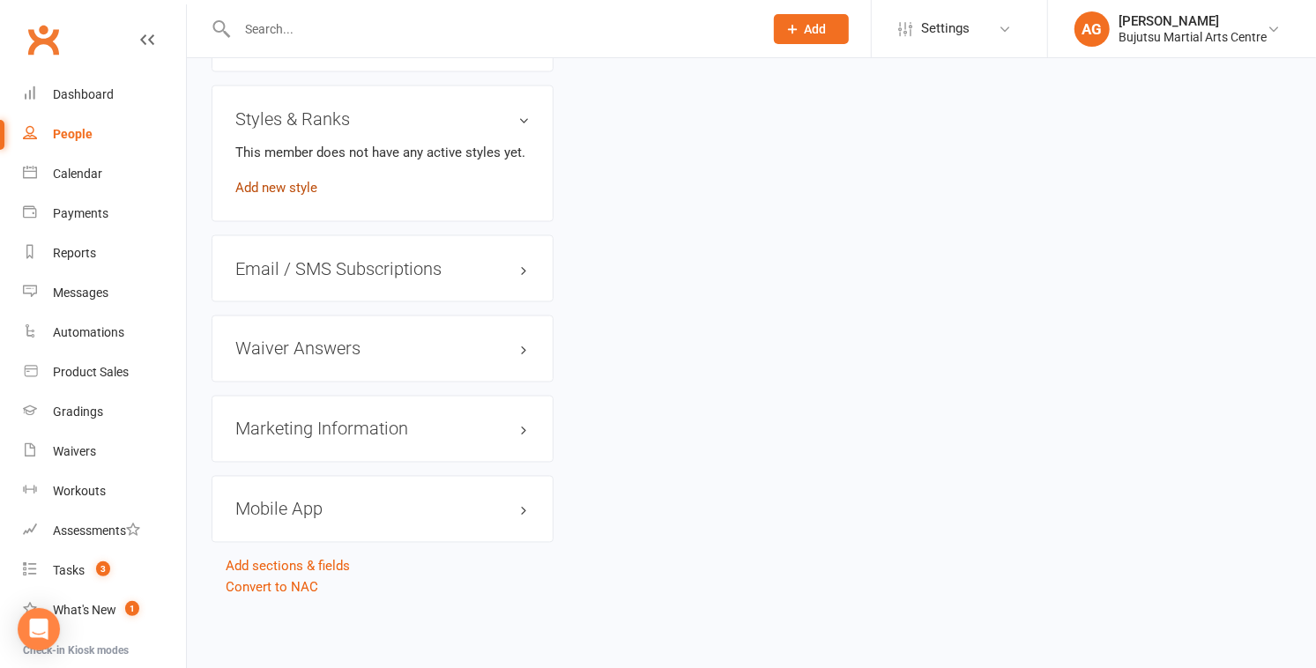
click at [287, 185] on link "Add new style" at bounding box center [276, 188] width 82 height 16
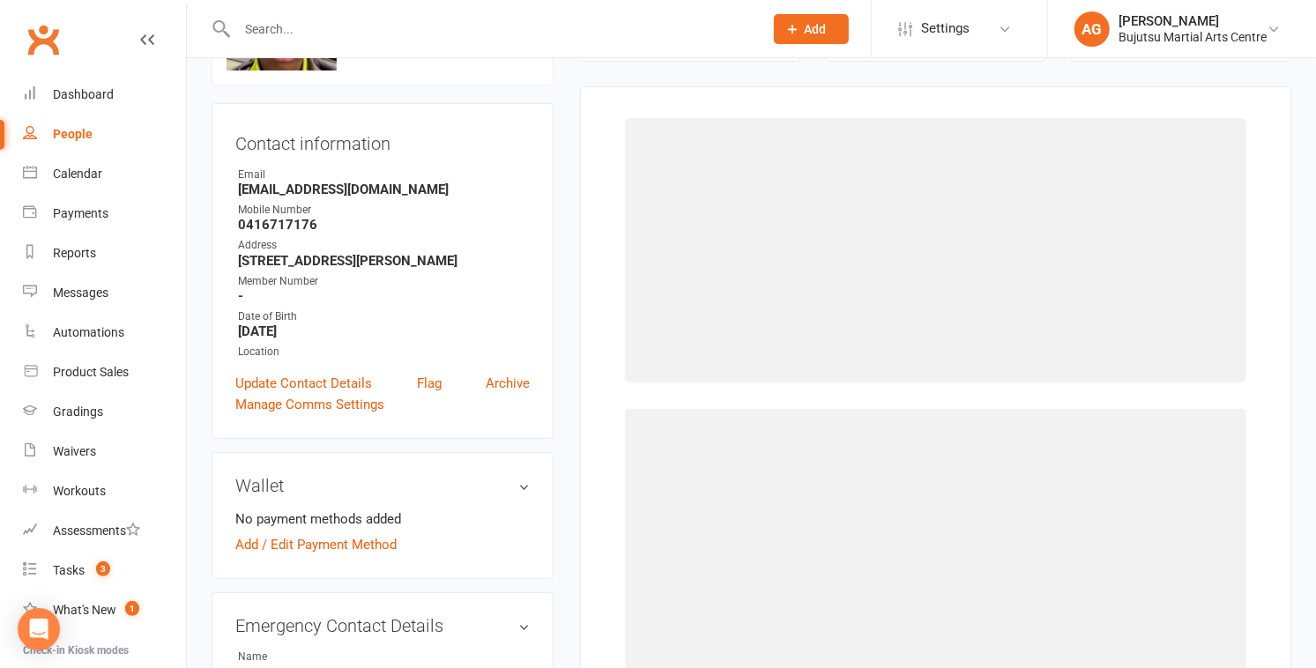
scroll to position [135, 0]
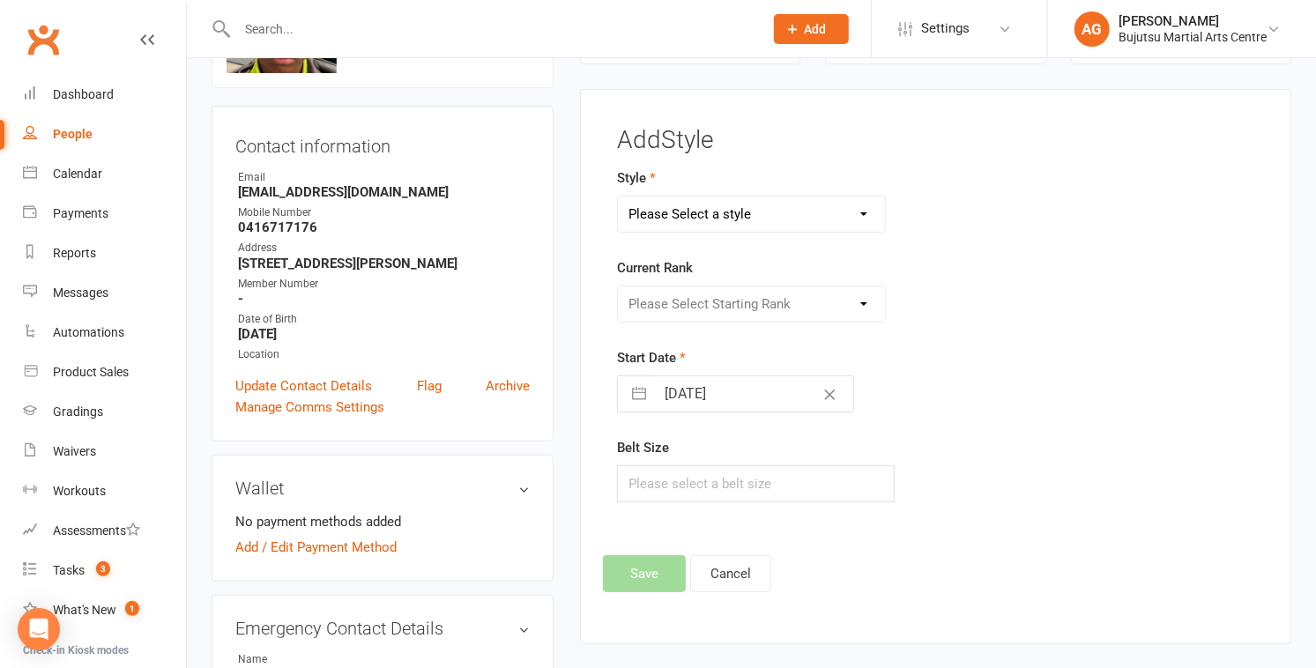
click at [737, 206] on select "Please Select a style BJJ Boxing Iaido Isshinryu JKA Jodo Karate for Toddlers K…" at bounding box center [751, 214] width 267 height 35
select select "204"
click at [618, 197] on select "Please Select a style BJJ Boxing Iaido Isshinryu JKA Jodo Karate for Toddlers K…" at bounding box center [751, 214] width 267 height 35
click at [753, 301] on select "Please Select Starting Rank White Yellow Senior Yellow Orange Green Blue Senior…" at bounding box center [751, 303] width 267 height 35
select select "1707"
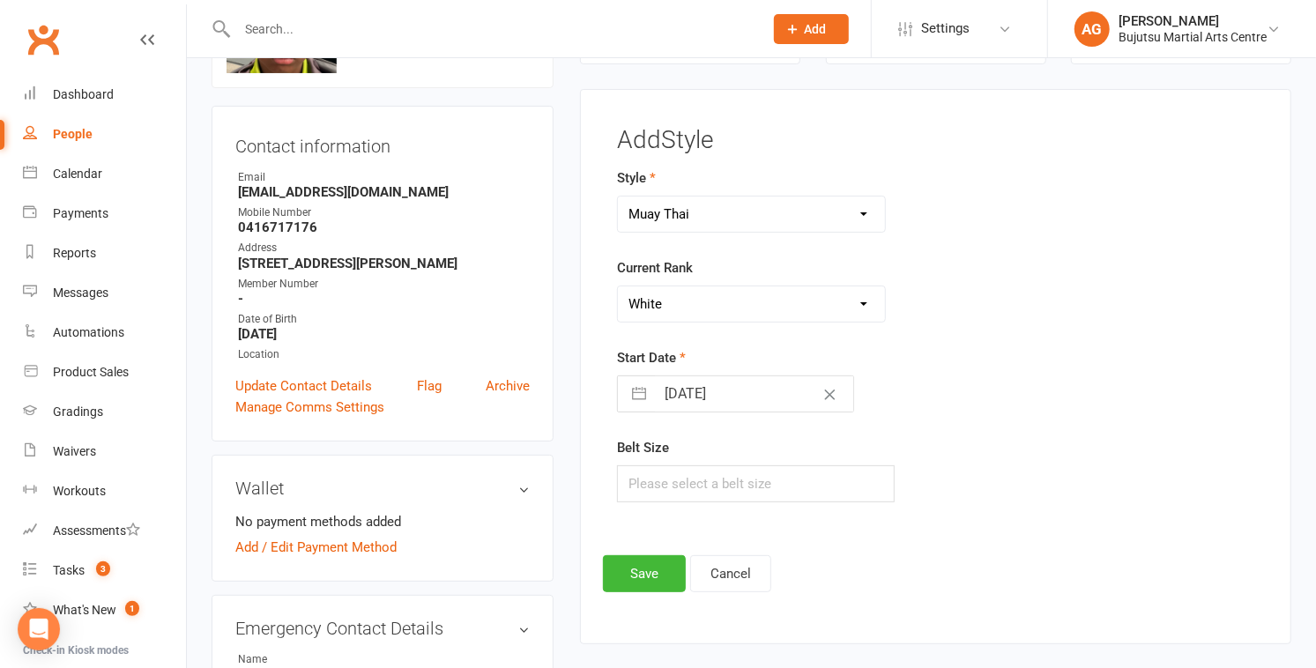
click at [618, 286] on select "Please Select Starting Rank White Yellow Senior Yellow Orange Green Blue Senior…" at bounding box center [751, 303] width 267 height 35
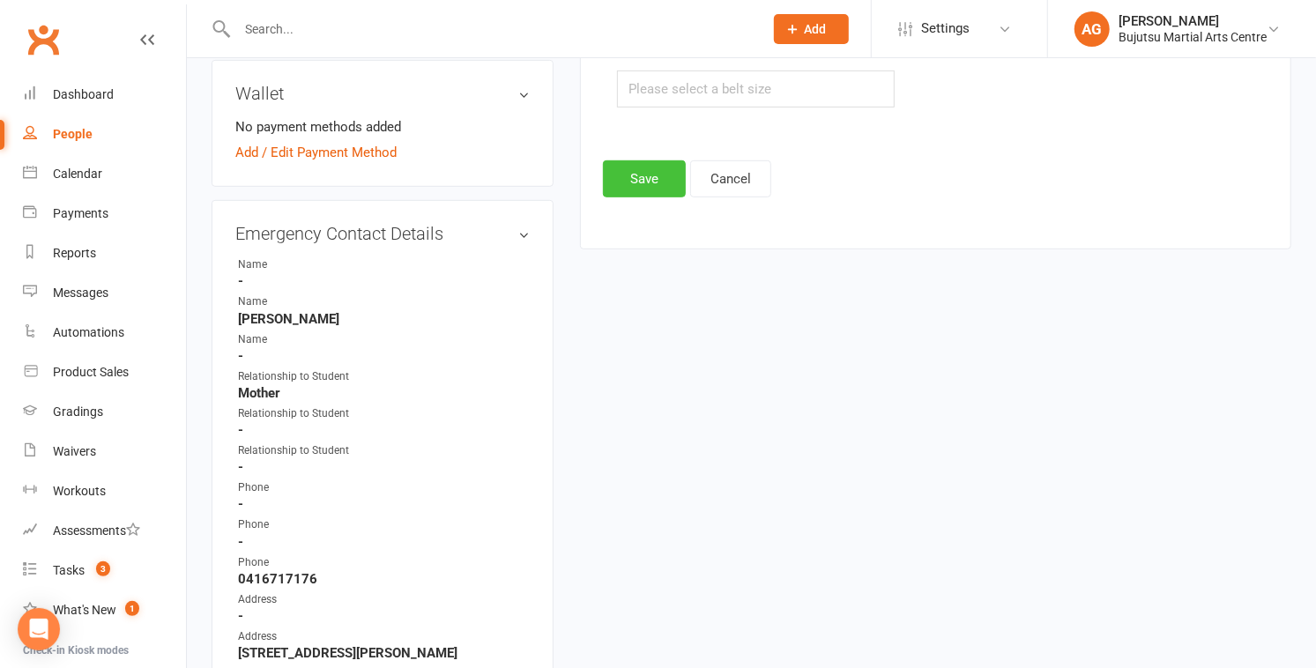
click at [631, 183] on button "Save" at bounding box center [644, 178] width 83 height 37
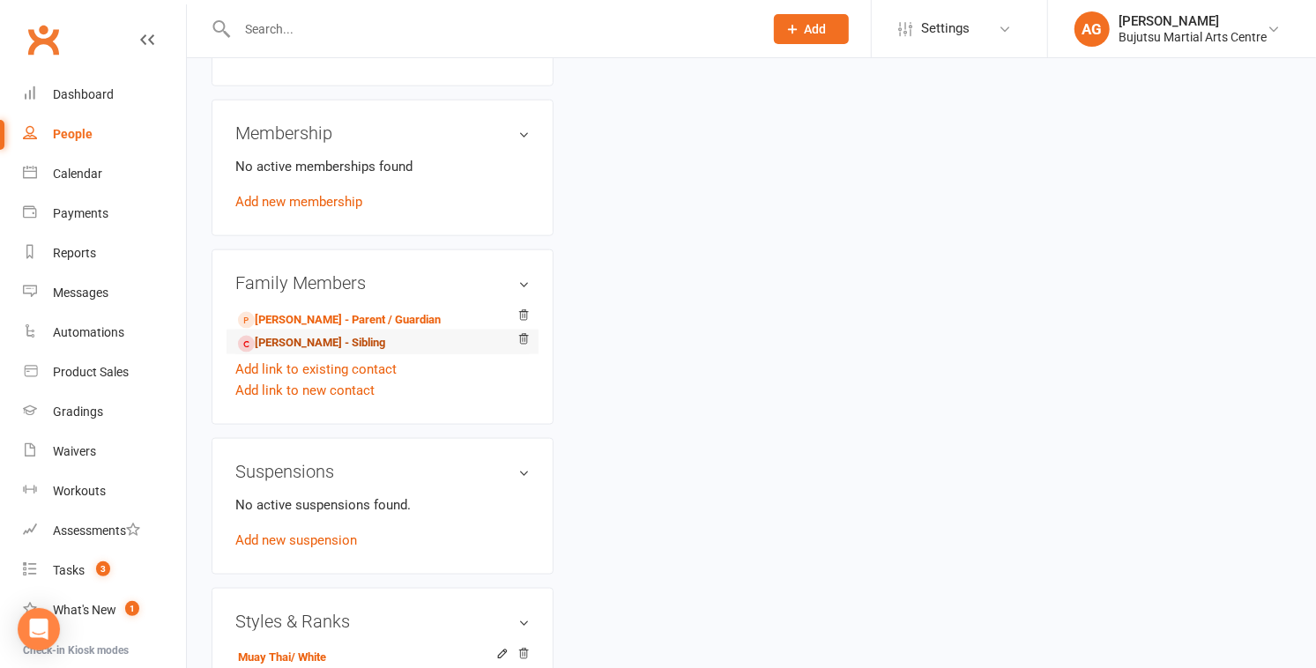
scroll to position [1186, 0]
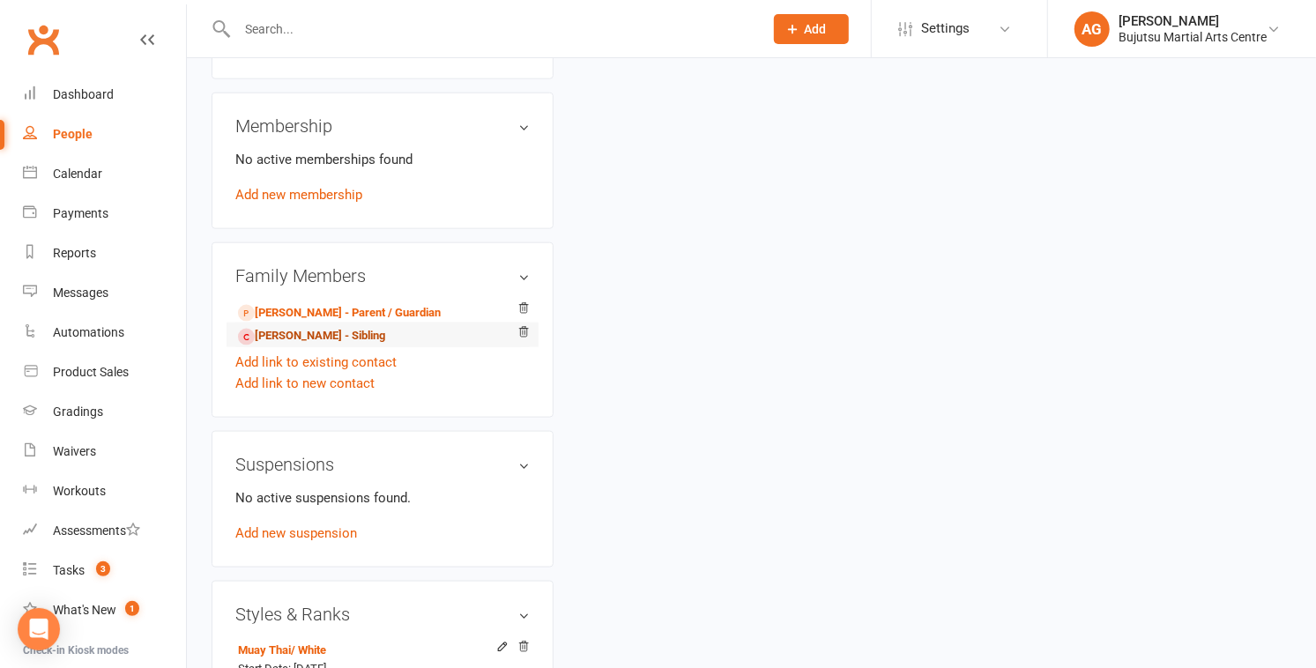
click at [298, 345] on link "Veer Sharma - Sibling" at bounding box center [311, 336] width 147 height 19
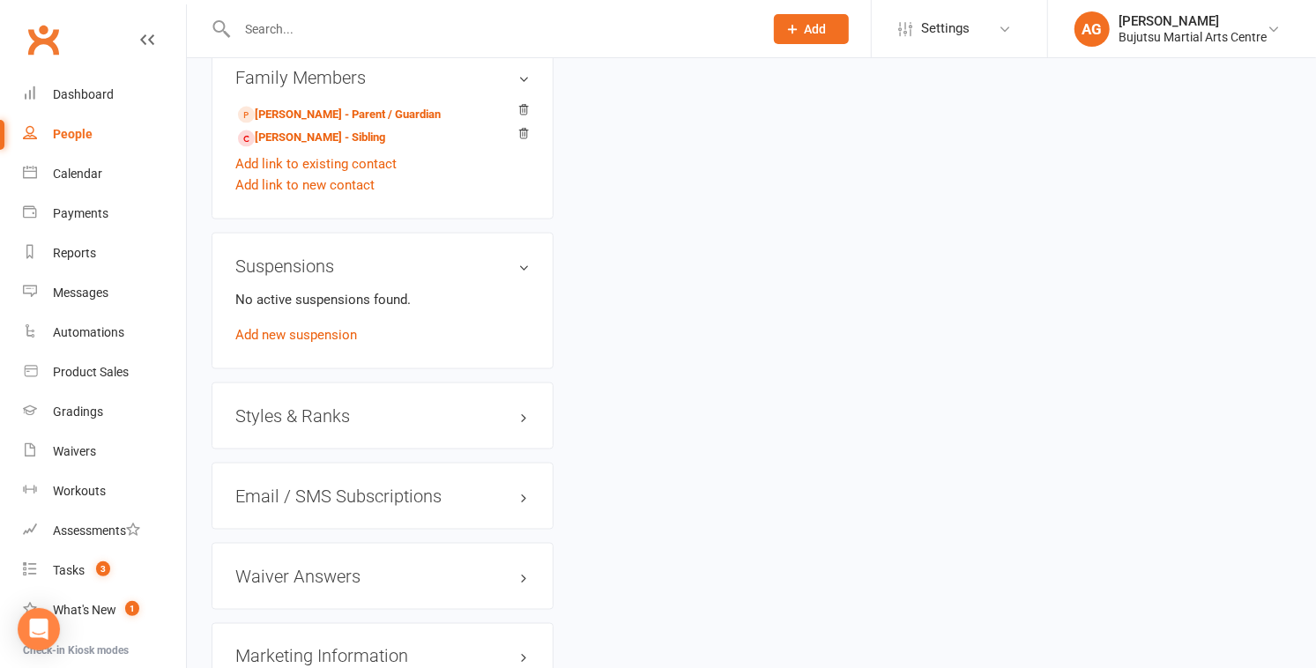
scroll to position [1435, 0]
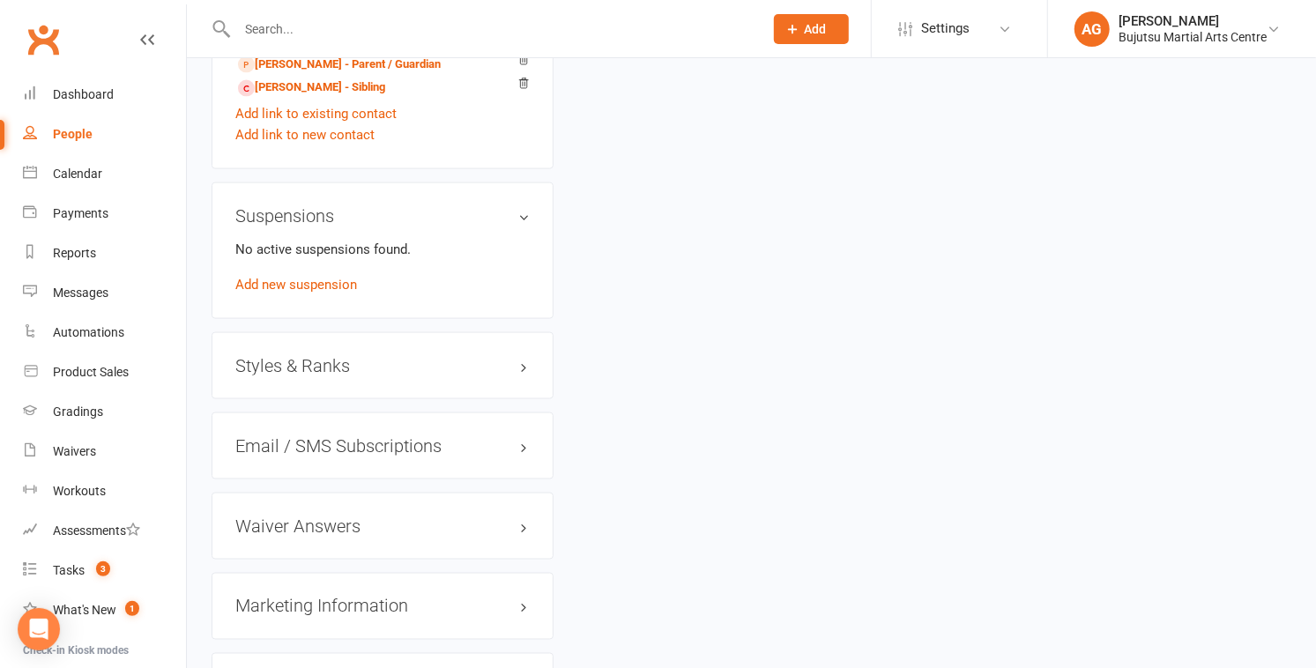
click at [278, 375] on h3 "Styles & Ranks" at bounding box center [382, 365] width 294 height 19
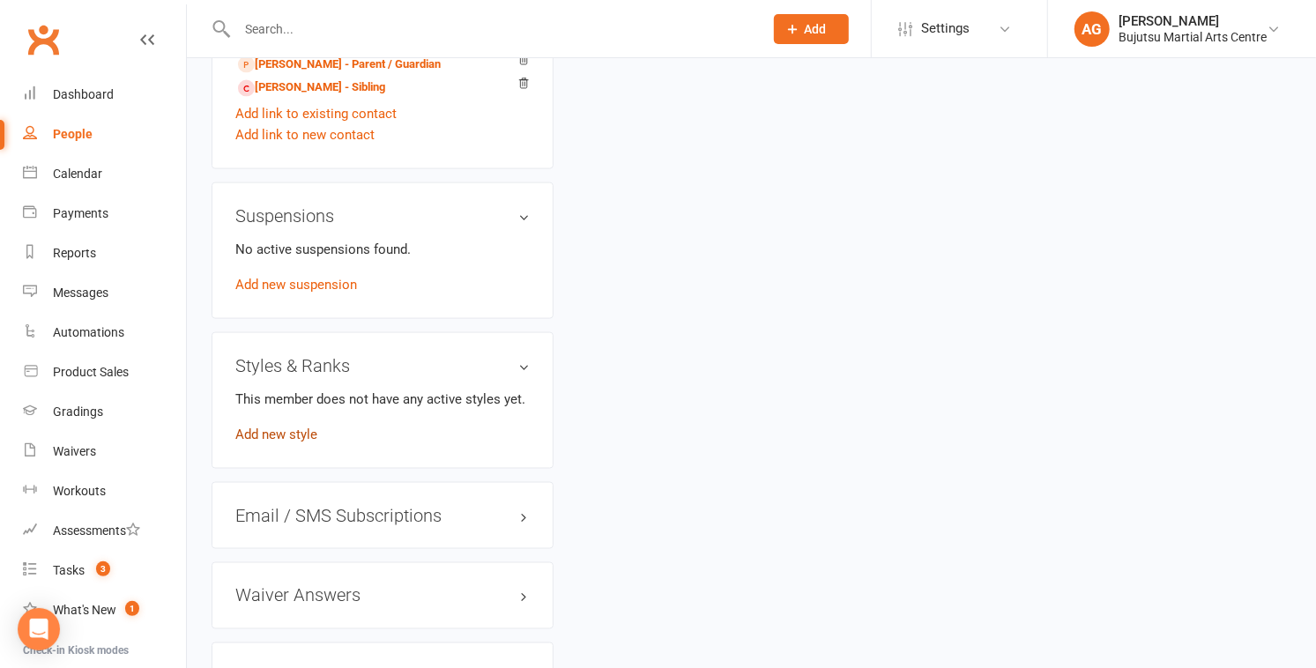
click at [293, 442] on link "Add new style" at bounding box center [276, 435] width 82 height 16
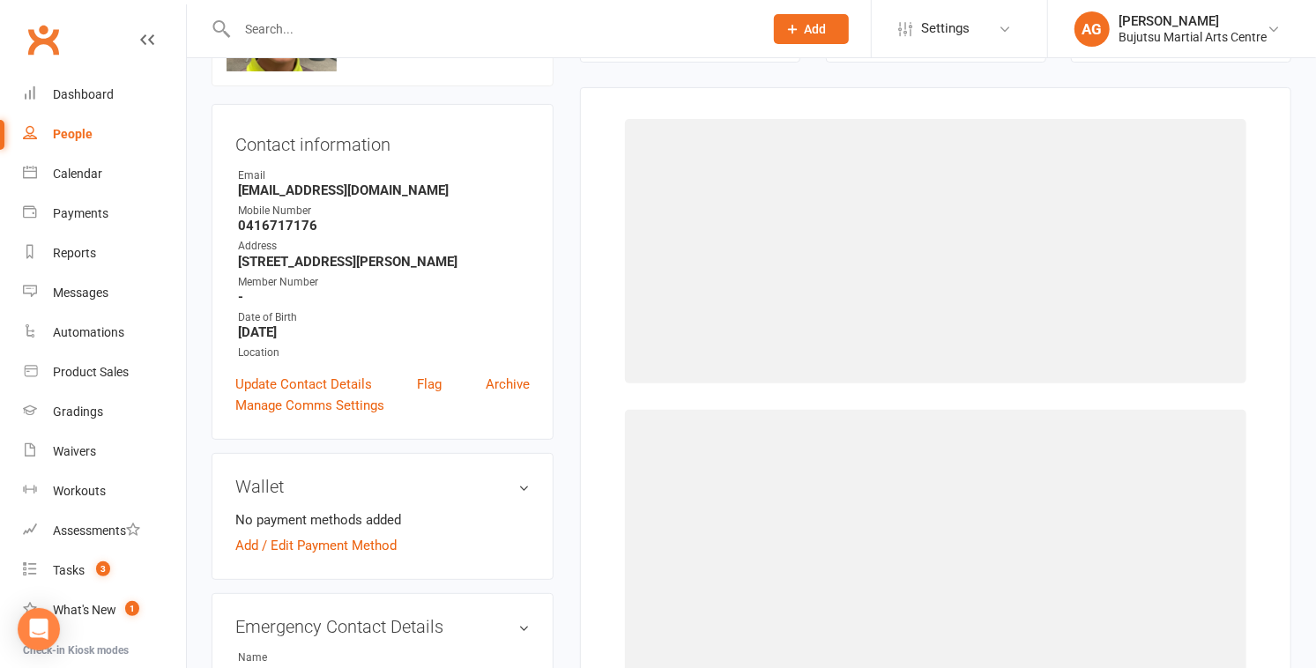
scroll to position [135, 0]
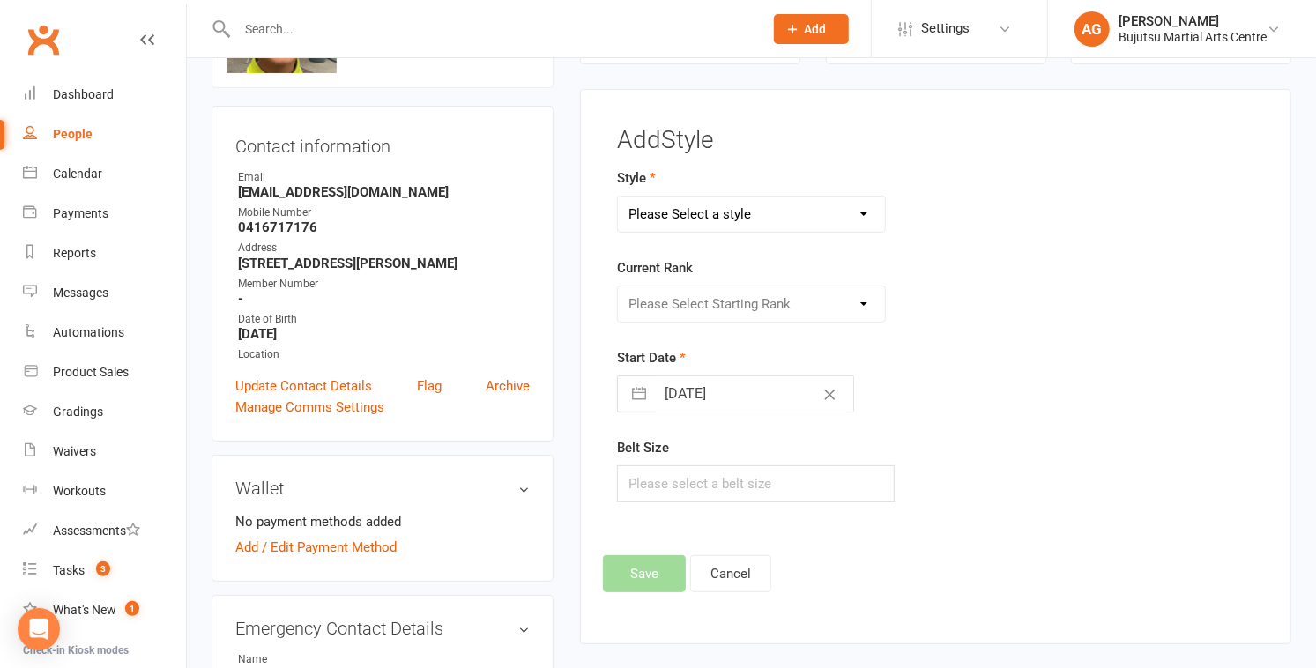
click at [679, 213] on select "Please Select a style BJJ Boxing Iaido Isshinryu JKA Jodo Karate for Toddlers K…" at bounding box center [751, 214] width 267 height 35
select select "212"
click at [618, 197] on select "Please Select a style BJJ Boxing Iaido Isshinryu JKA Jodo Karate for Toddlers K…" at bounding box center [751, 214] width 267 height 35
click at [680, 301] on select "Please Select Starting Rank White Yellow Senior Yellow Orange Green Blue Senior…" at bounding box center [751, 303] width 267 height 35
select select "1826"
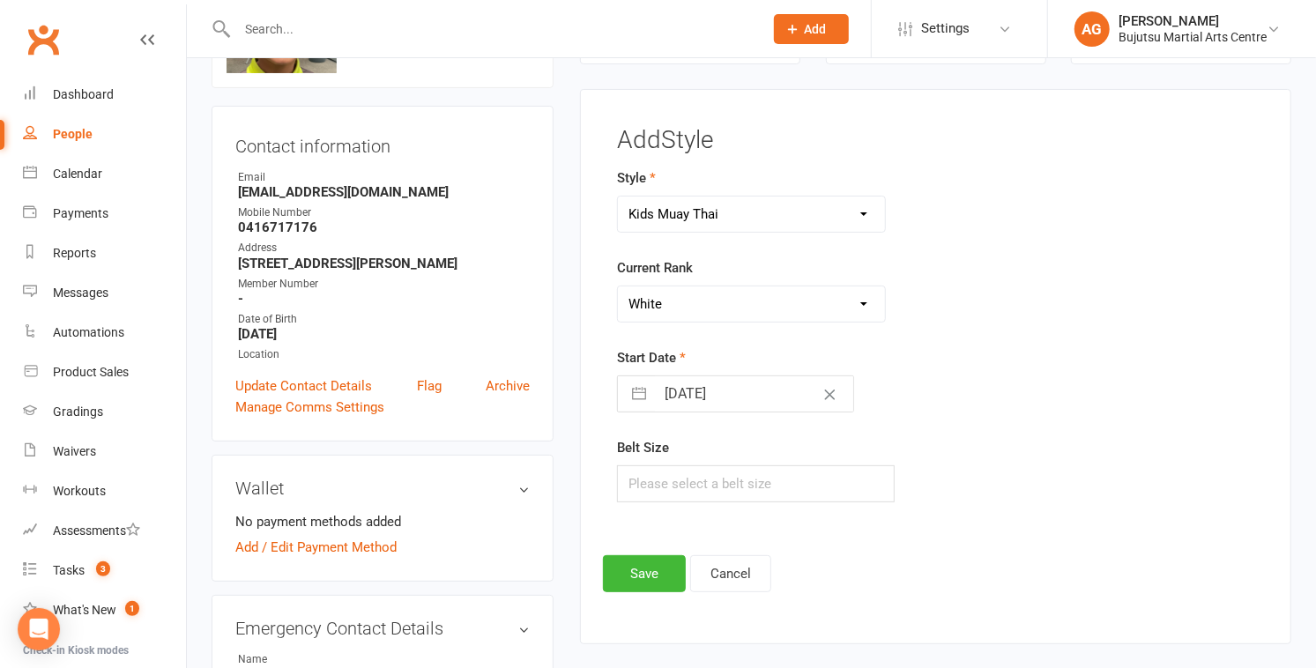
click at [618, 286] on select "Please Select Starting Rank White Yellow Senior Yellow Orange Green Blue Senior…" at bounding box center [751, 303] width 267 height 35
click at [656, 562] on button "Save" at bounding box center [644, 573] width 83 height 37
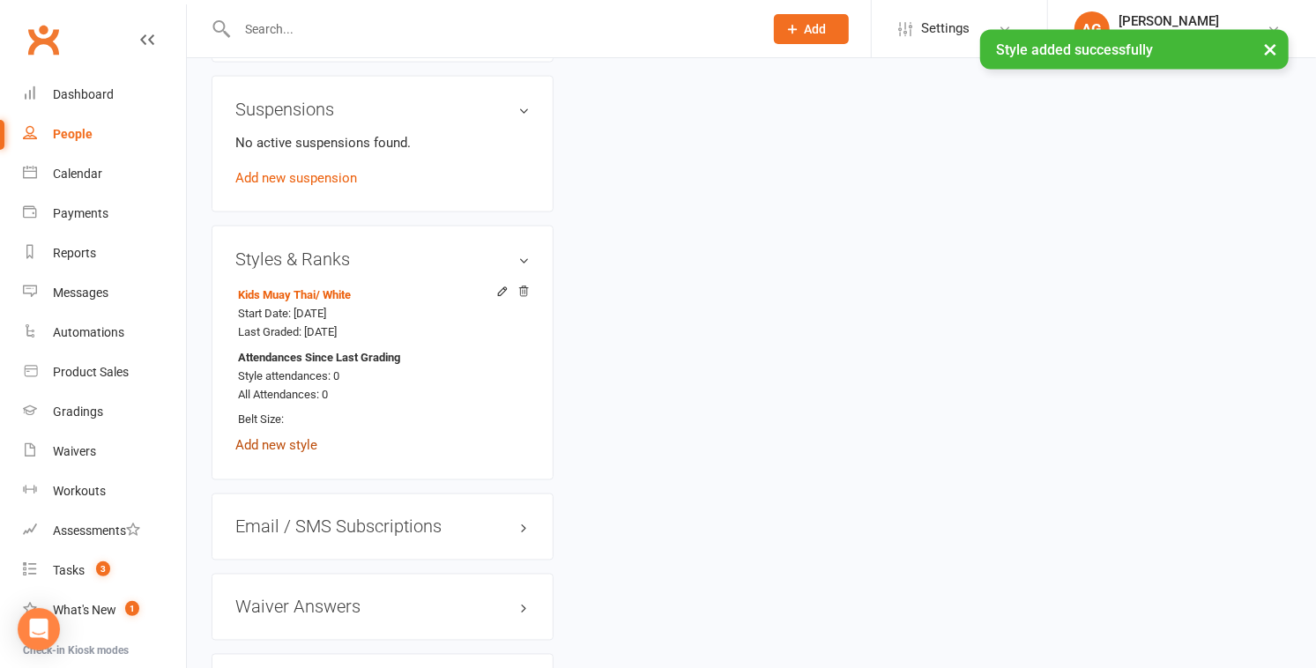
click at [296, 454] on link "Add new style" at bounding box center [276, 446] width 82 height 16
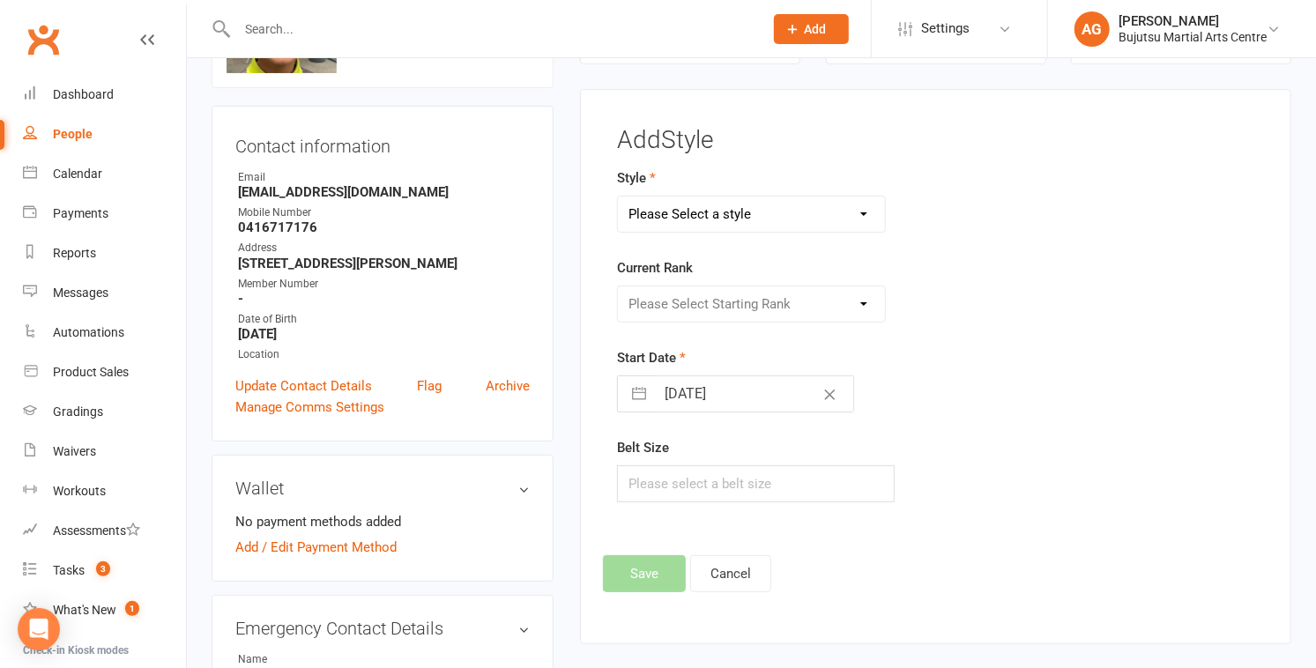
click at [711, 220] on select "Please Select a style BJJ Boxing Iaido Isshinryu JKA Jodo Karate for Toddlers K…" at bounding box center [751, 214] width 267 height 35
select select "211"
click at [618, 197] on select "Please Select a style BJJ Boxing Iaido Isshinryu JKA Jodo Karate for Toddlers K…" at bounding box center [751, 214] width 267 height 35
click at [718, 294] on select "Please Select Starting Rank 10th Kyu White 9th Kyu Yellow 9th Kyu Yellow 1 Stri…" at bounding box center [751, 303] width 267 height 35
select select "1805"
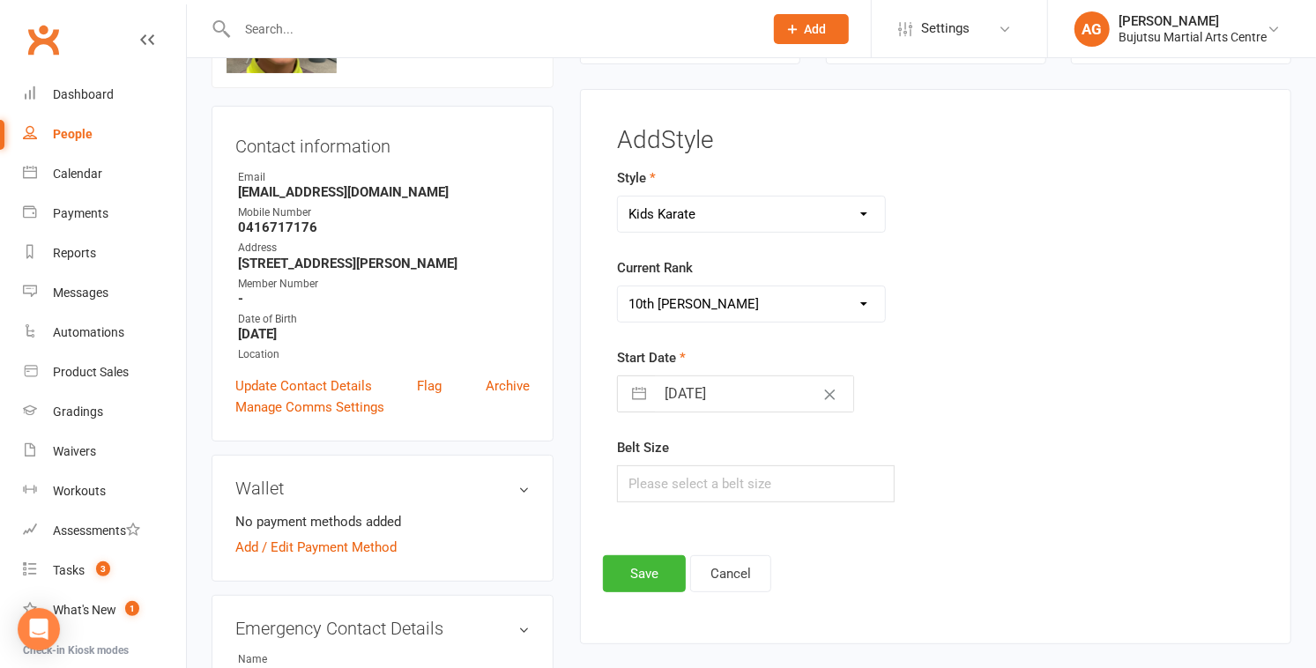
click at [618, 286] on select "Please Select Starting Rank 10th Kyu White 9th Kyu Yellow 9th Kyu Yellow 1 Stri…" at bounding box center [751, 303] width 267 height 35
click at [642, 569] on button "Save" at bounding box center [644, 573] width 83 height 37
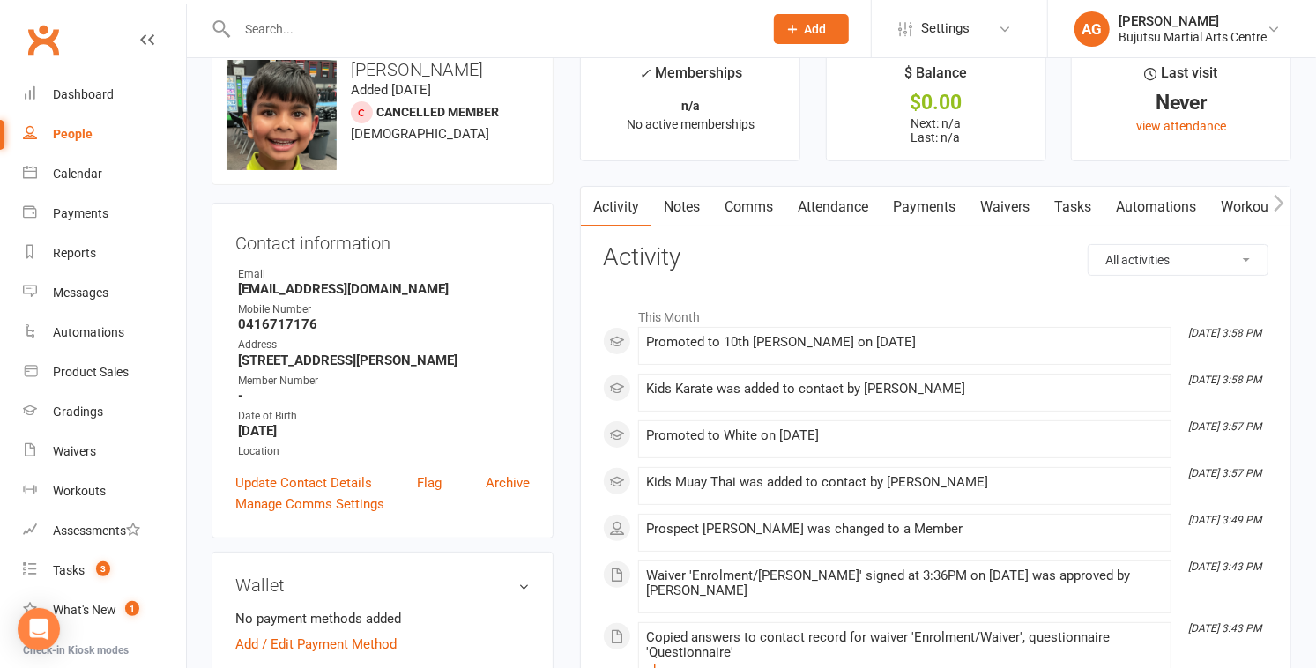
scroll to position [0, 0]
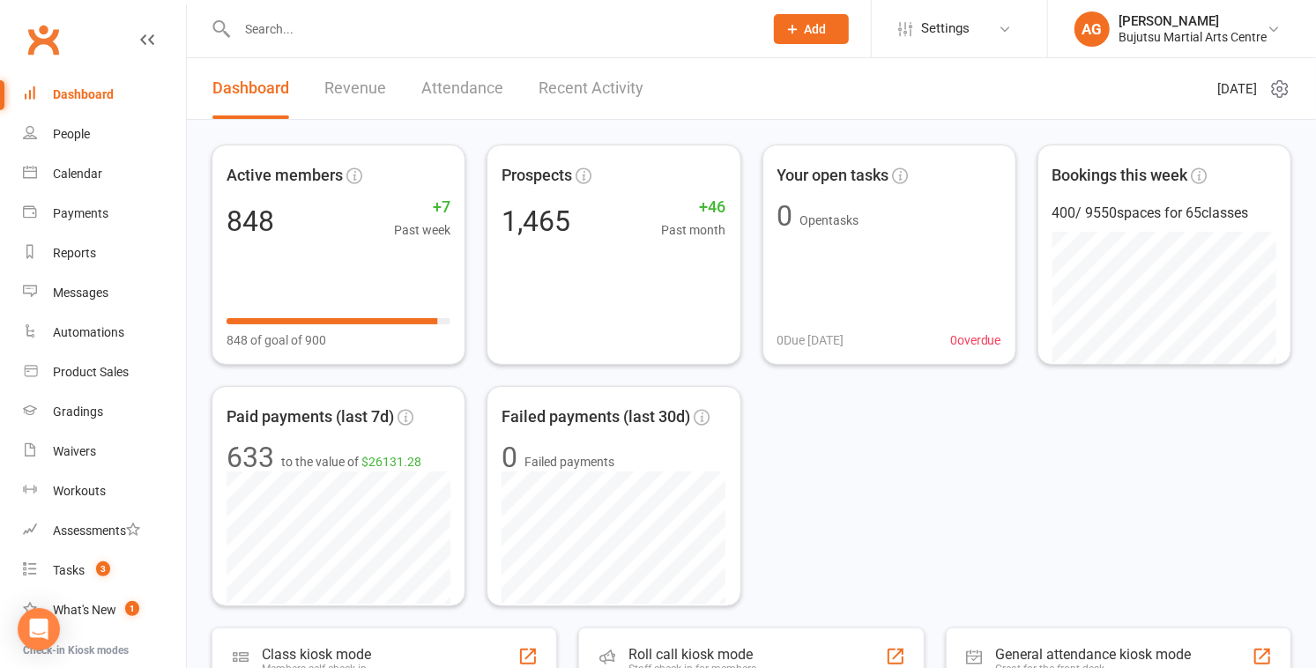
click at [350, 31] on input "text" at bounding box center [491, 29] width 519 height 25
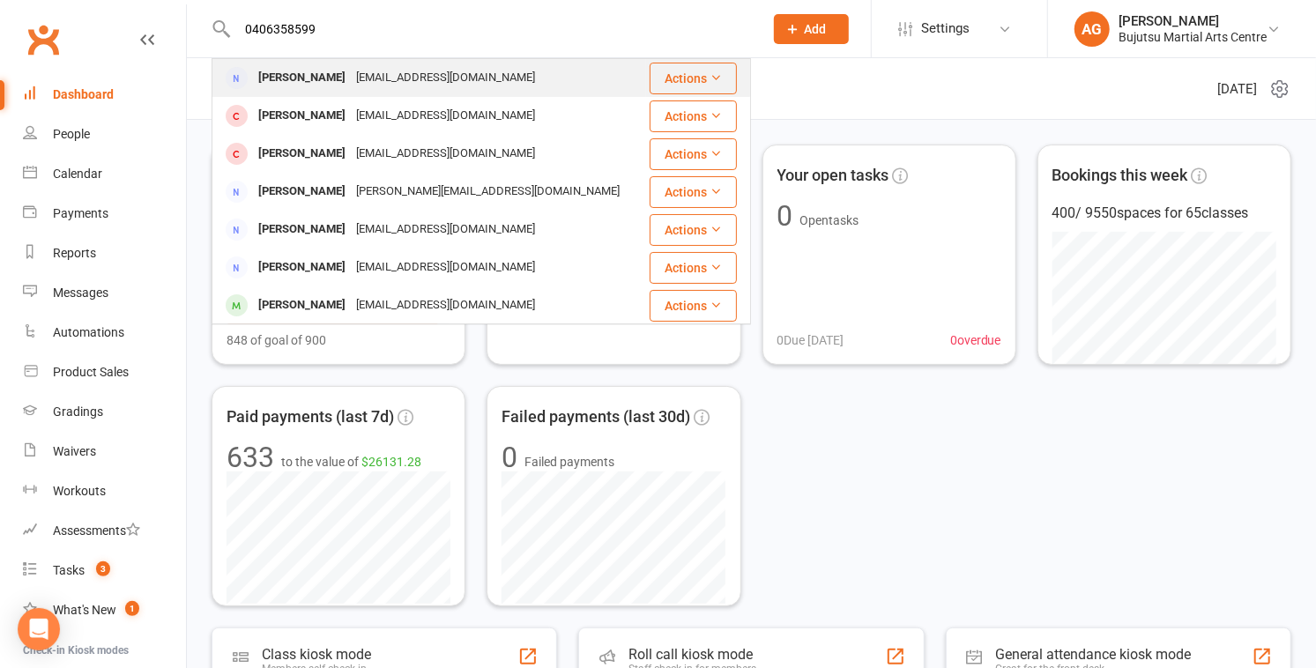
type input "0406358599"
click at [323, 76] on div "[PERSON_NAME]" at bounding box center [302, 78] width 98 height 26
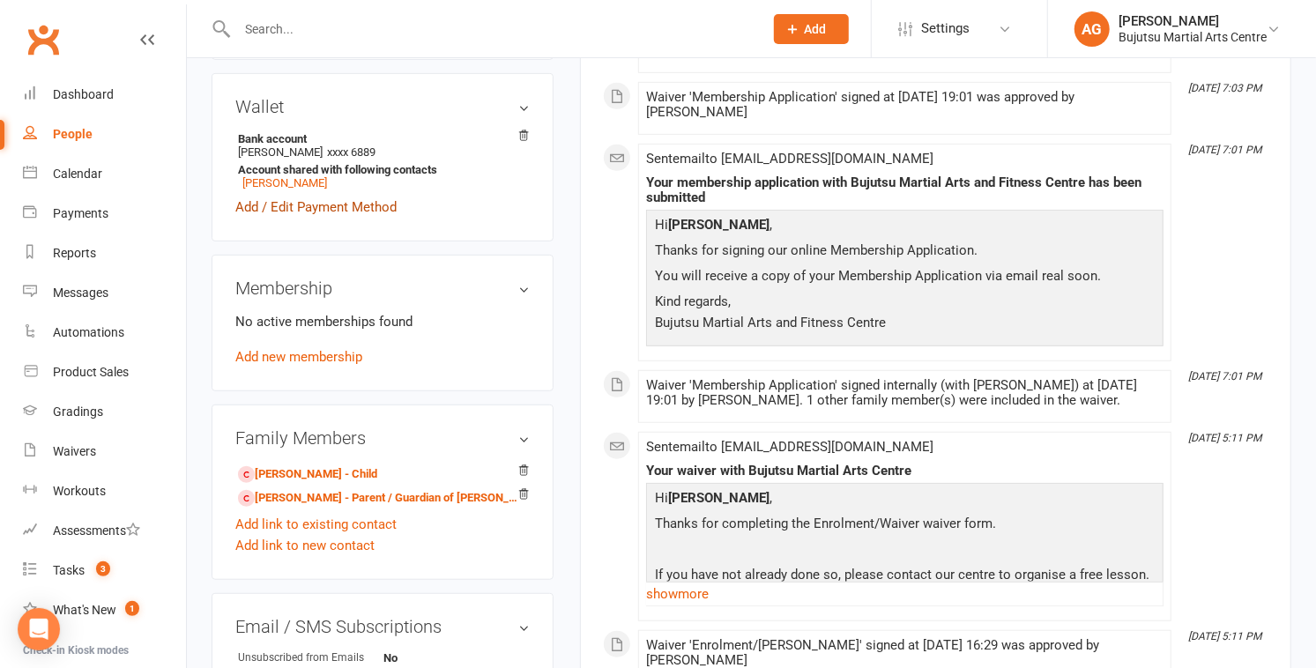
scroll to position [483, 0]
click at [300, 472] on link "Sia Sood - Child" at bounding box center [307, 473] width 139 height 19
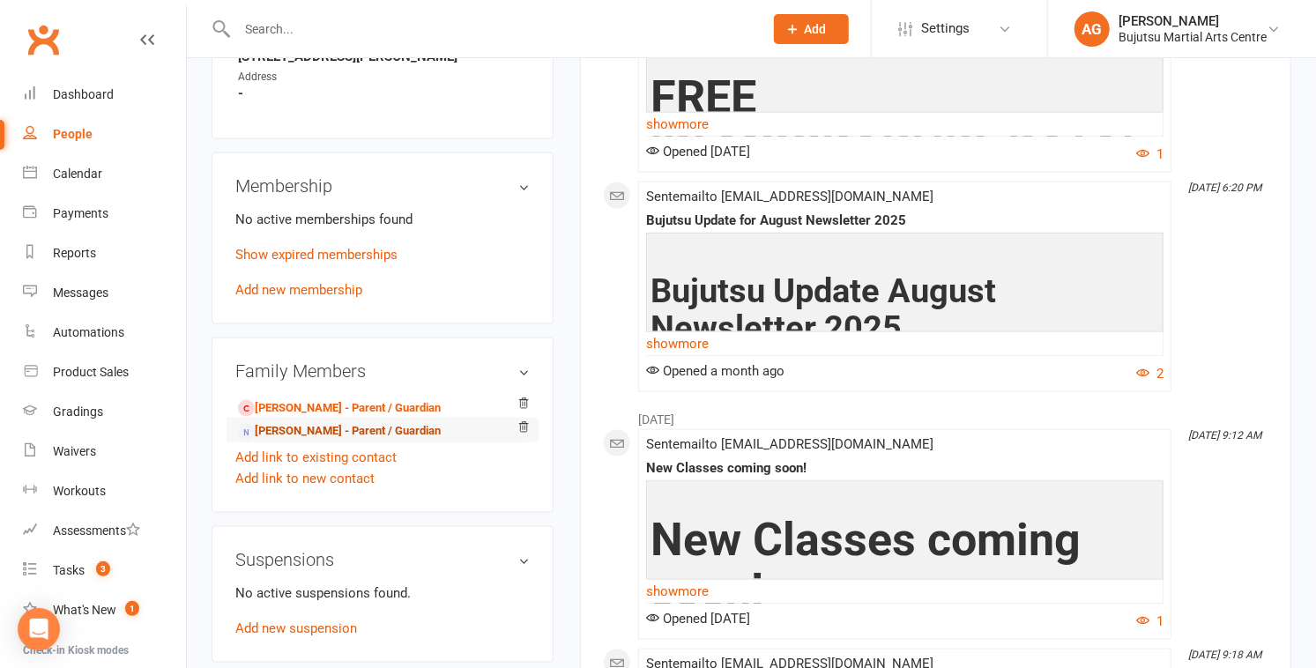
scroll to position [1175, 0]
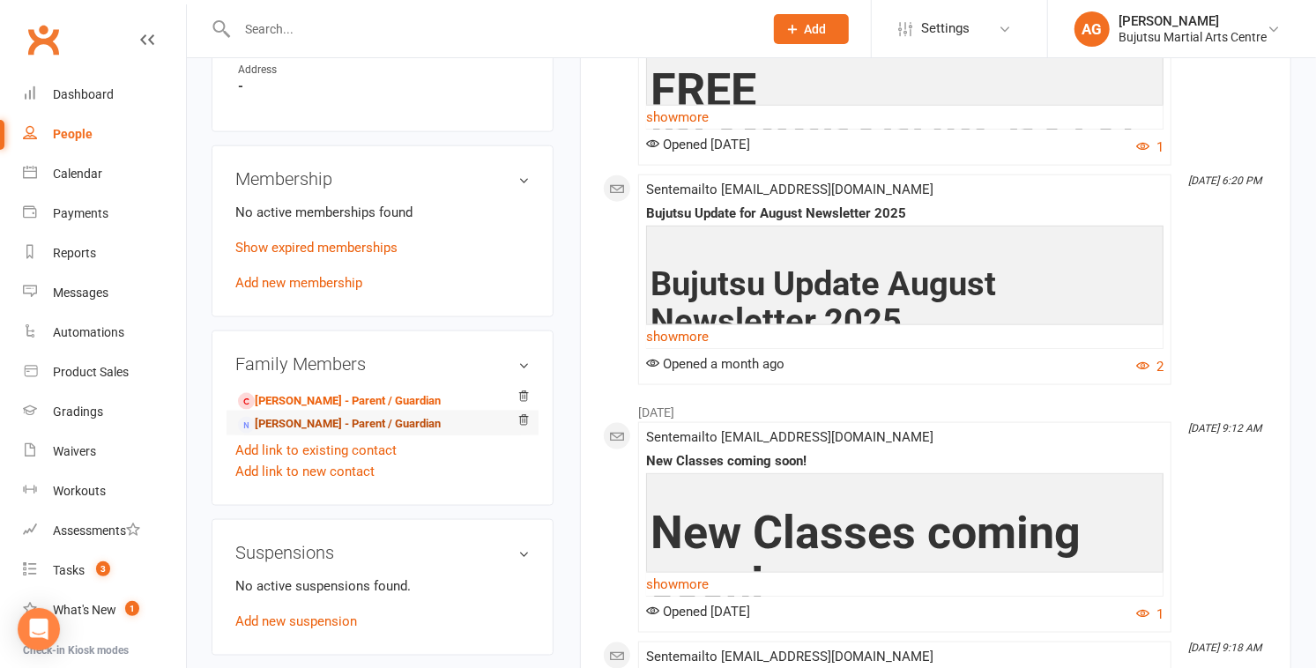
click at [278, 421] on link "Sayoni Dutta - Parent / Guardian" at bounding box center [339, 424] width 203 height 19
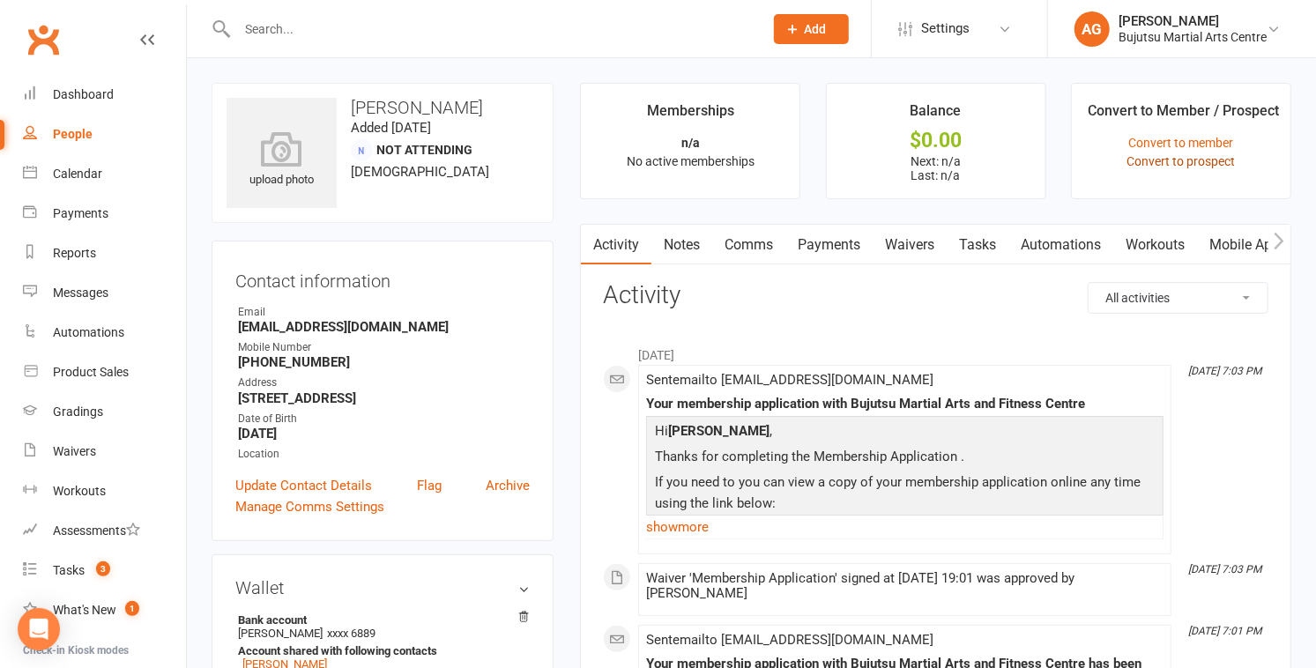
click at [1157, 161] on link "Convert to prospect" at bounding box center [1180, 161] width 108 height 14
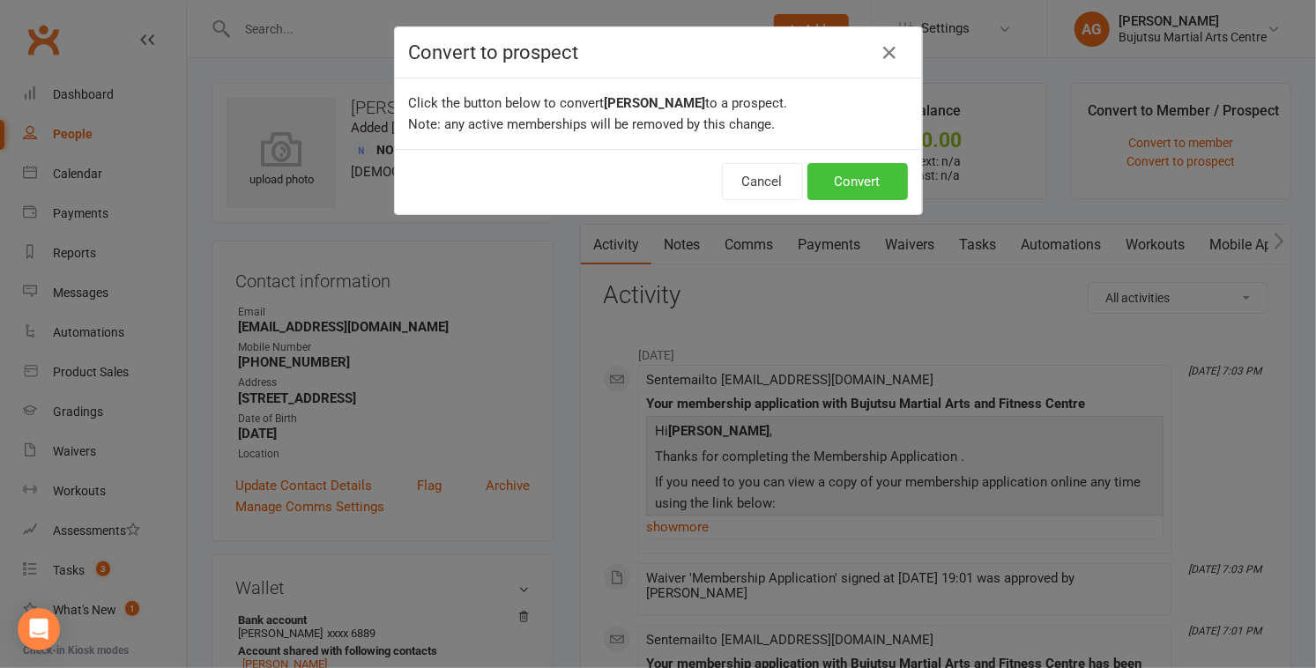
click at [853, 182] on button "Convert" at bounding box center [857, 181] width 100 height 37
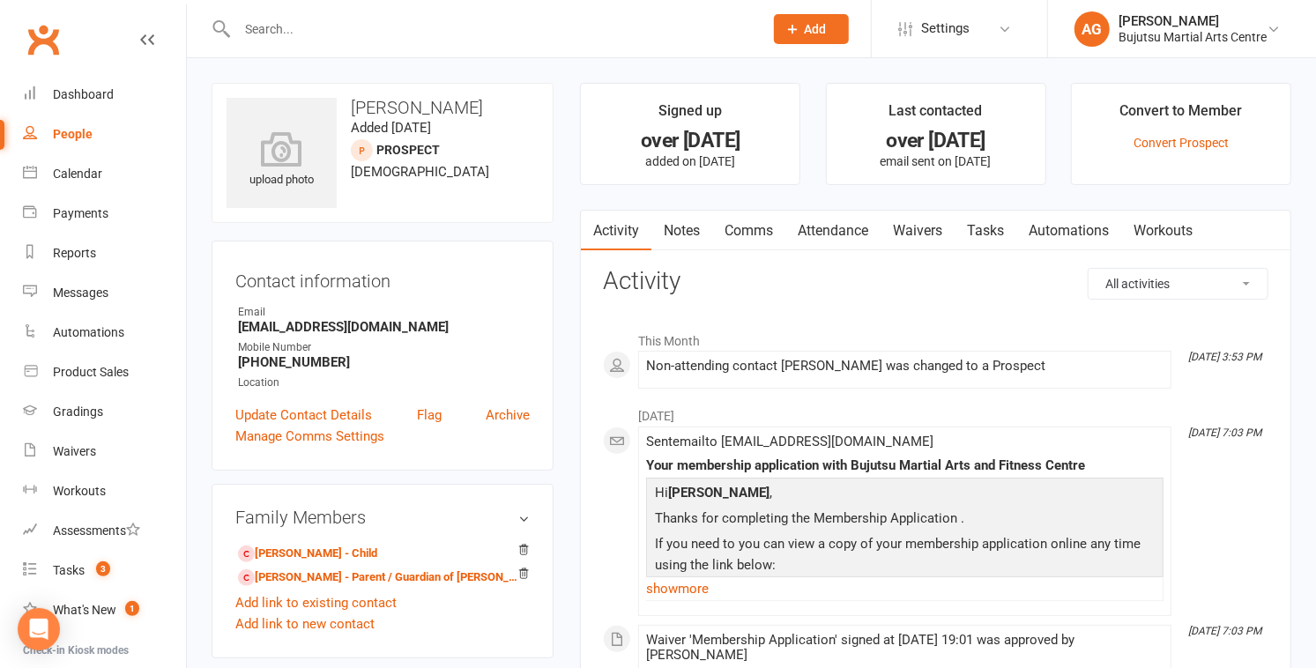
click at [744, 229] on link "Comms" at bounding box center [748, 231] width 73 height 41
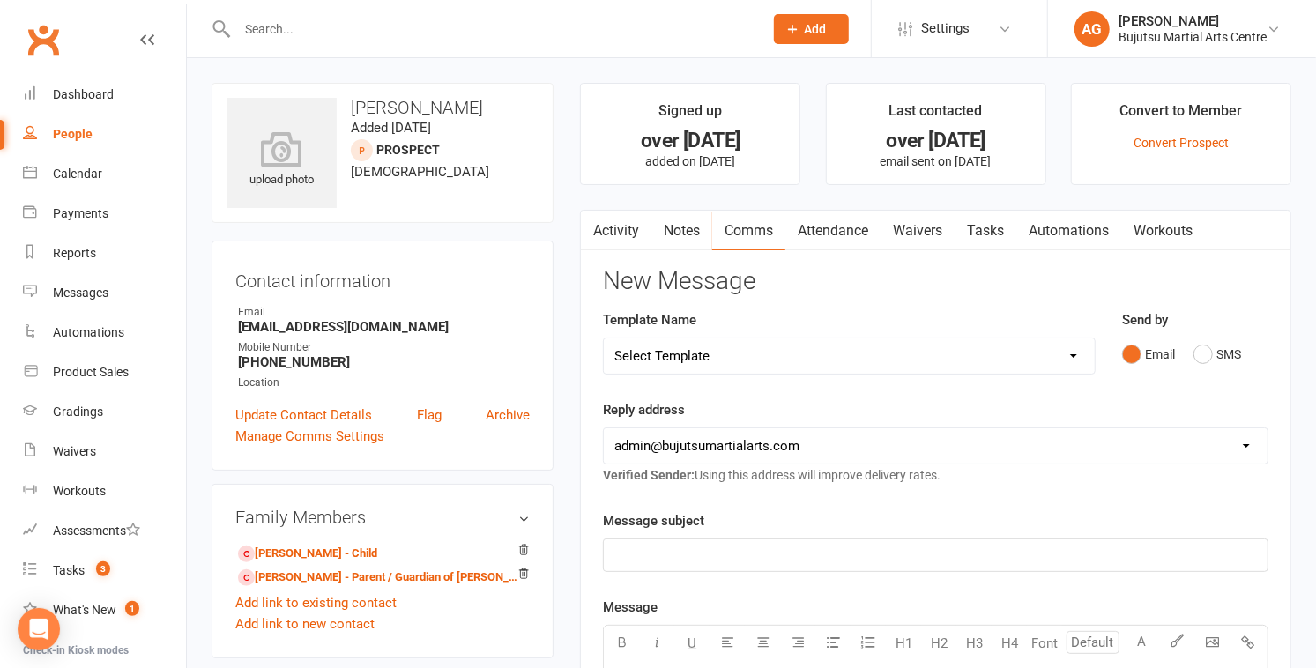
click at [752, 353] on select "Select Template [Email] Buddy Week [Email] Japan Karate Association Grading Adu…" at bounding box center [849, 355] width 490 height 35
select select "24"
click at [604, 338] on select "Select Template [Email] Buddy Week [Email] Japan Karate Association Grading Adu…" at bounding box center [849, 355] width 490 height 35
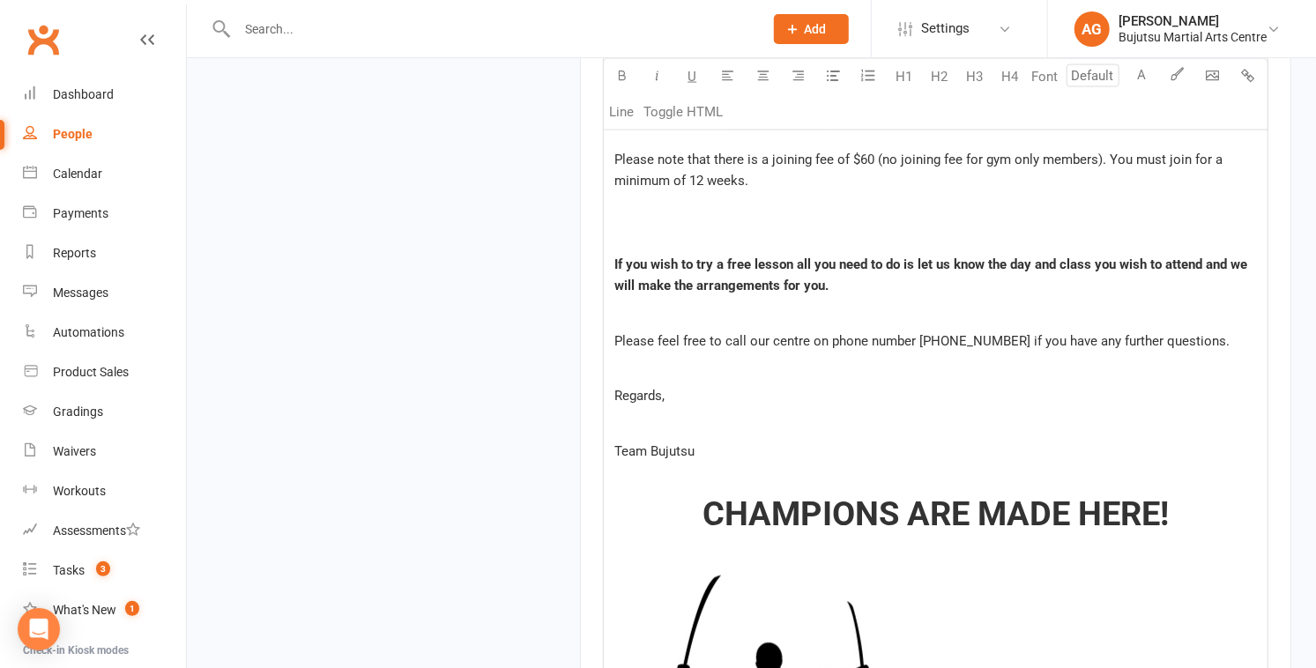
scroll to position [1605, 0]
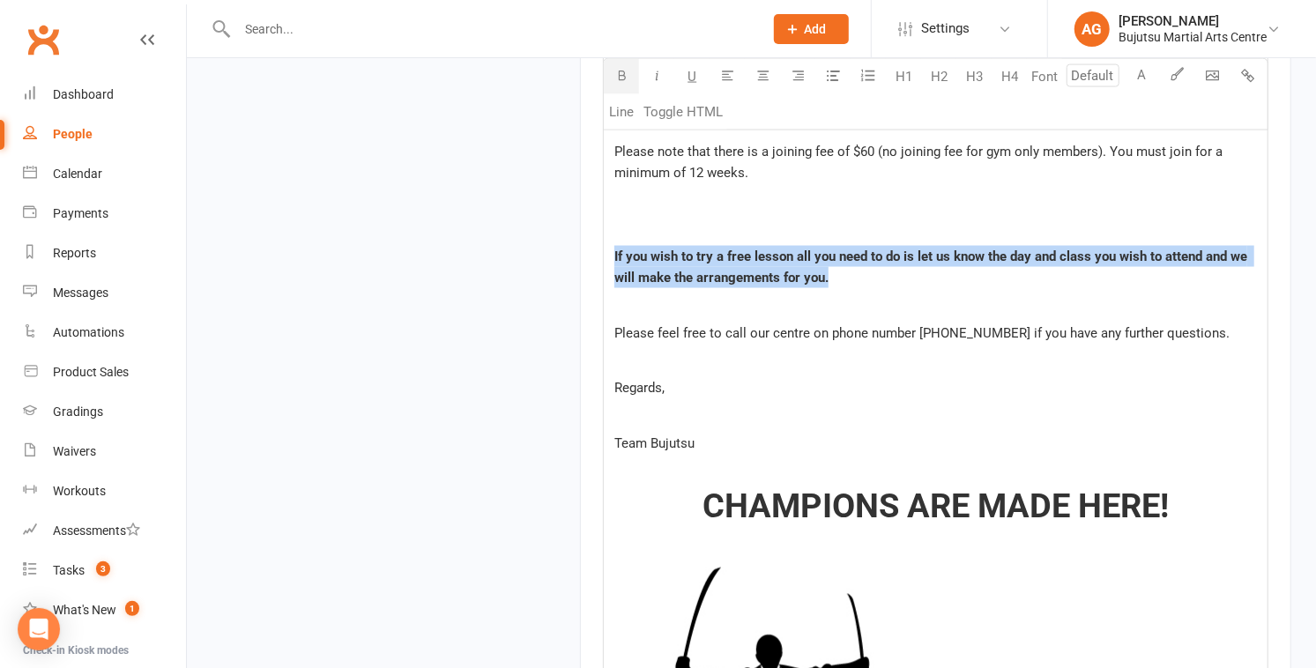
drag, startPoint x: 857, startPoint y: 321, endPoint x: 612, endPoint y: 304, distance: 245.6
click at [613, 304] on div "﻿ Hello ﻿ {contact-first-name} , Thank you for your inquiry. Our centre is open…" at bounding box center [936, 7] width 664 height 1831
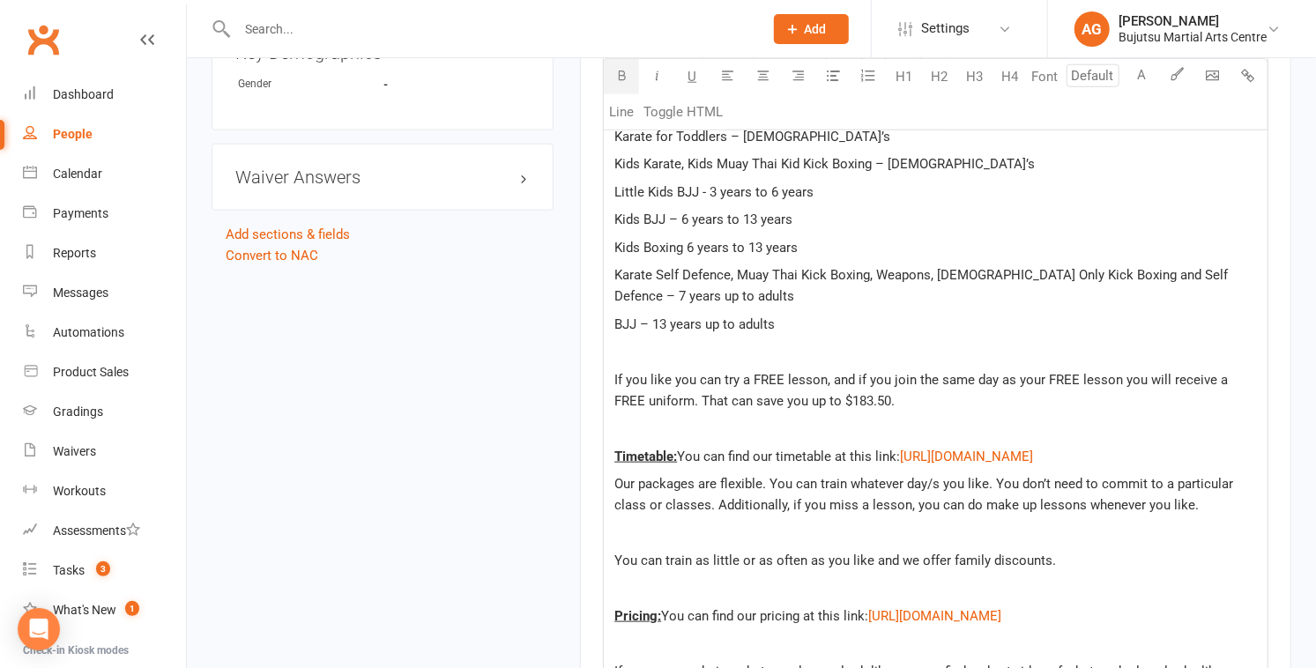
scroll to position [984, 0]
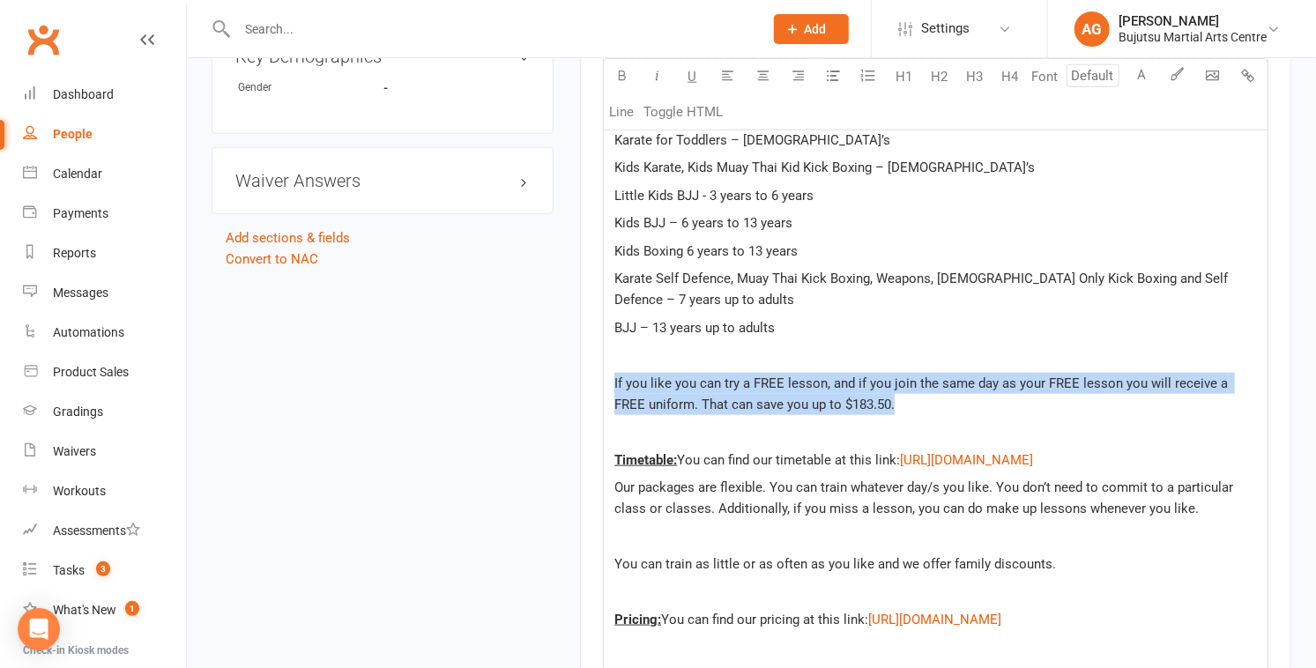
drag, startPoint x: 873, startPoint y: 426, endPoint x: 614, endPoint y: 405, distance: 260.0
click at [614, 405] on p "If you like you can try a FREE lesson, and if you join the same day as your FRE…" at bounding box center [935, 394] width 643 height 42
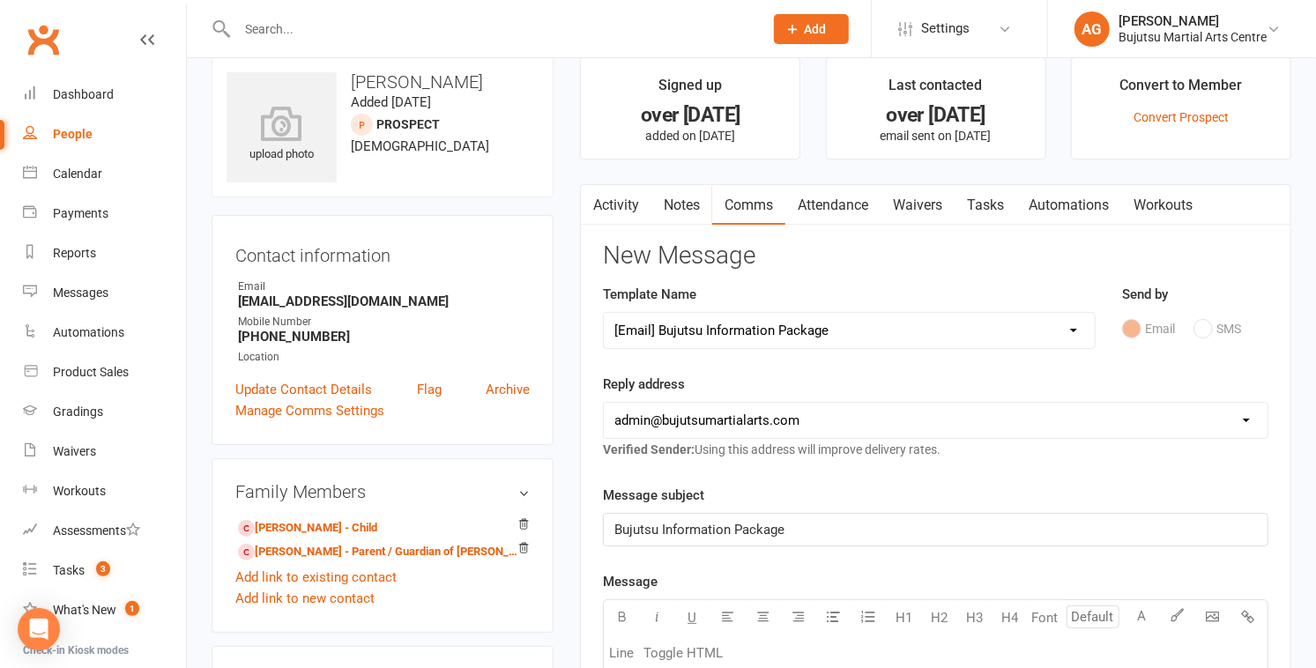
scroll to position [0, 0]
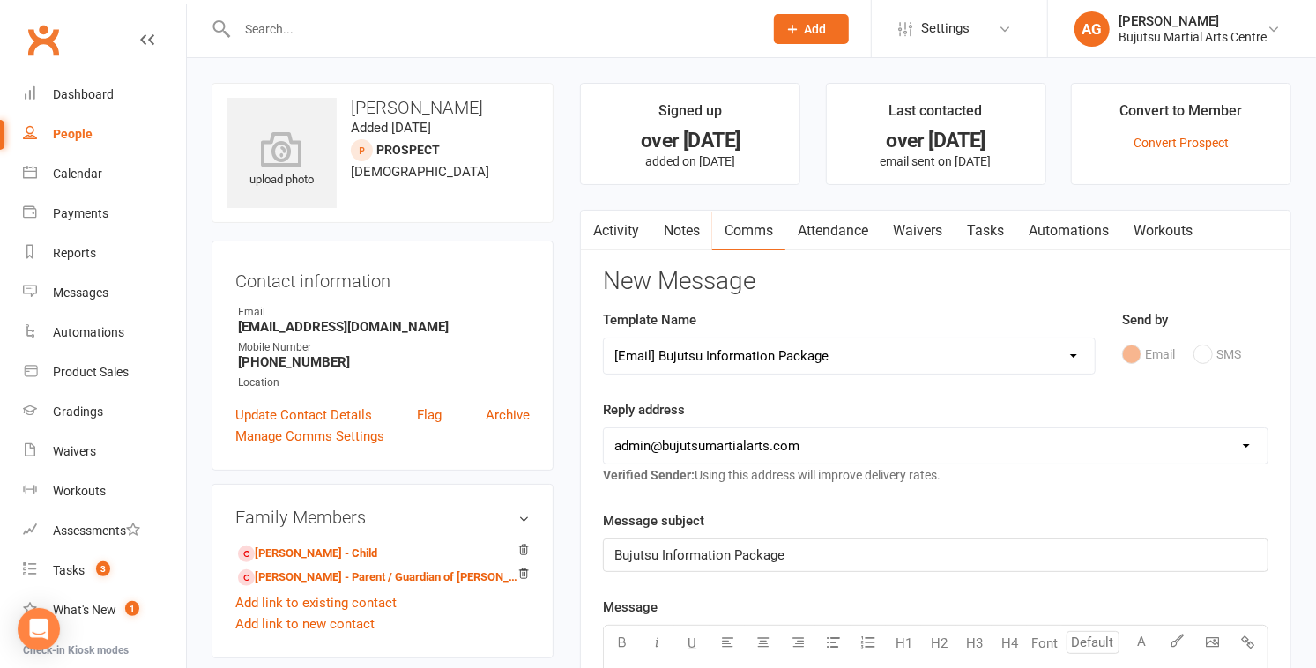
click at [612, 228] on link "Activity" at bounding box center [616, 231] width 71 height 41
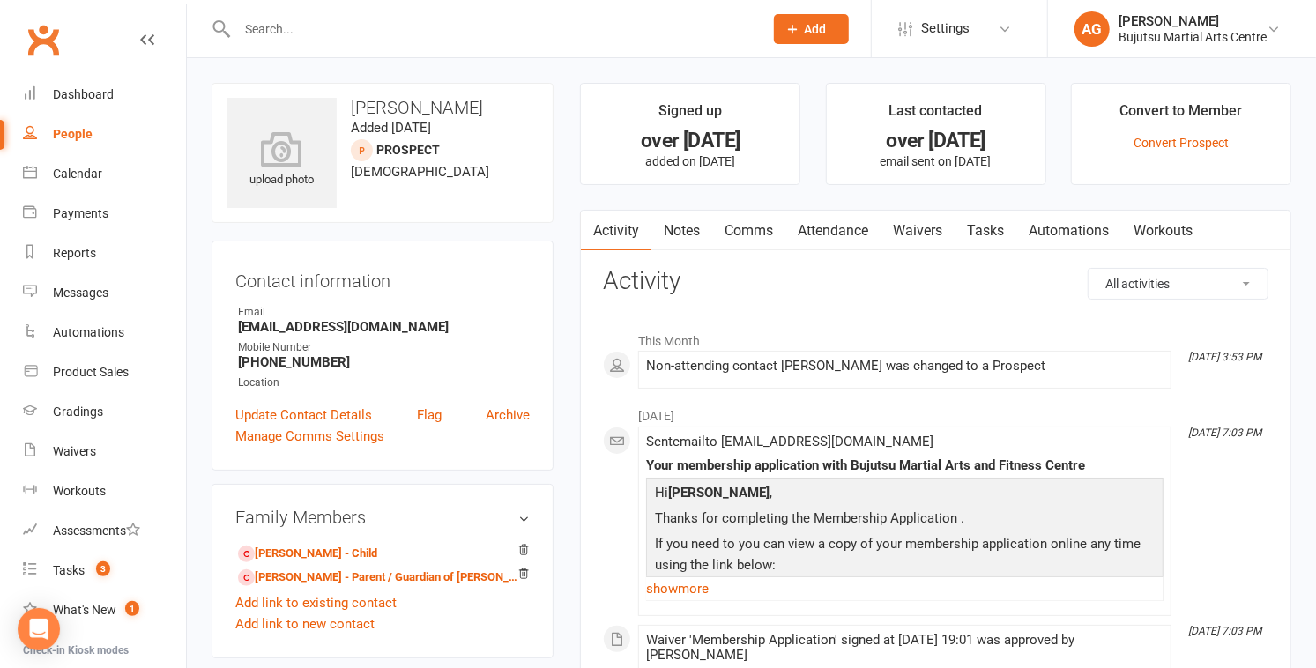
click at [750, 231] on link "Comms" at bounding box center [748, 231] width 73 height 41
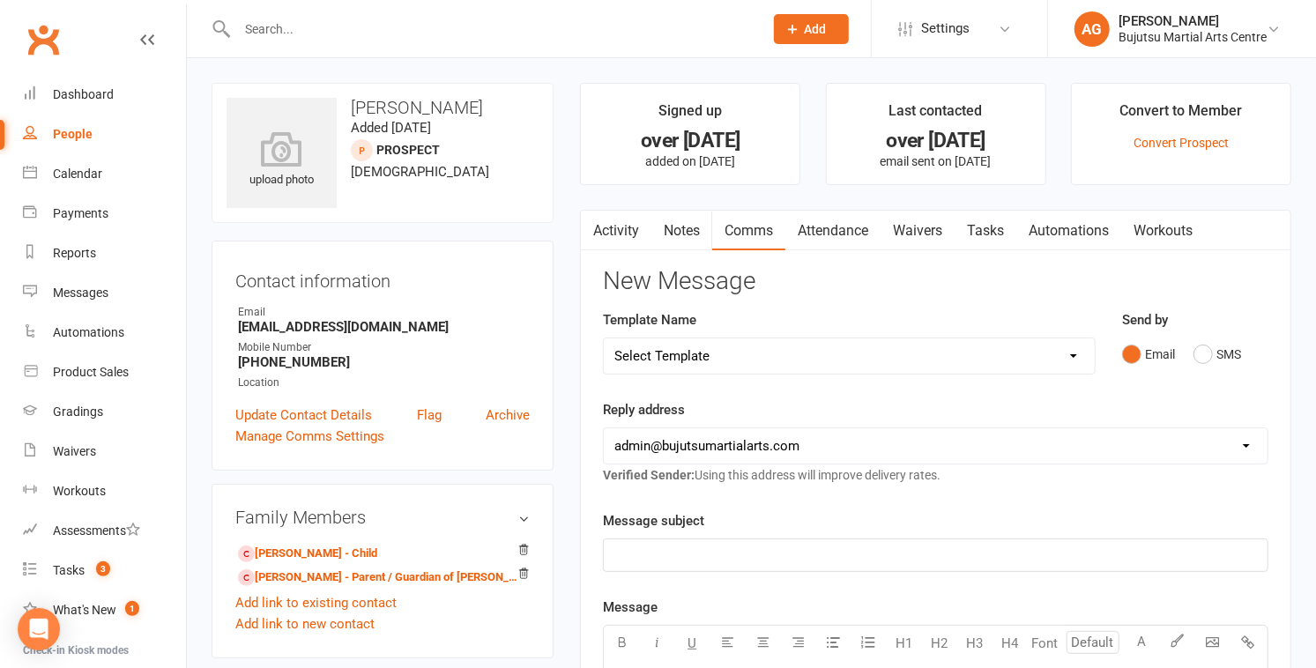
click at [719, 353] on select "Select Template [Email] Buddy Week [Email] Japan Karate Association Grading Adu…" at bounding box center [849, 355] width 490 height 35
select select "24"
click at [604, 338] on select "Select Template [Email] Buddy Week [Email] Japan Karate Association Grading Adu…" at bounding box center [849, 355] width 490 height 35
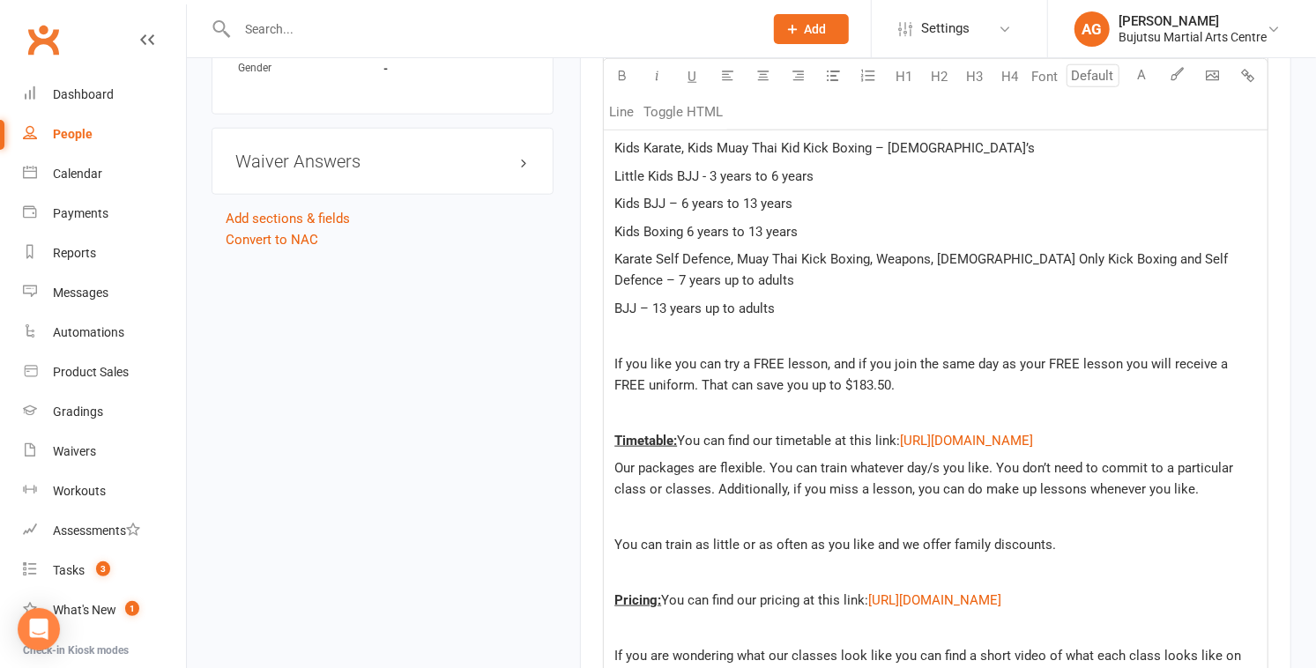
scroll to position [1003, 0]
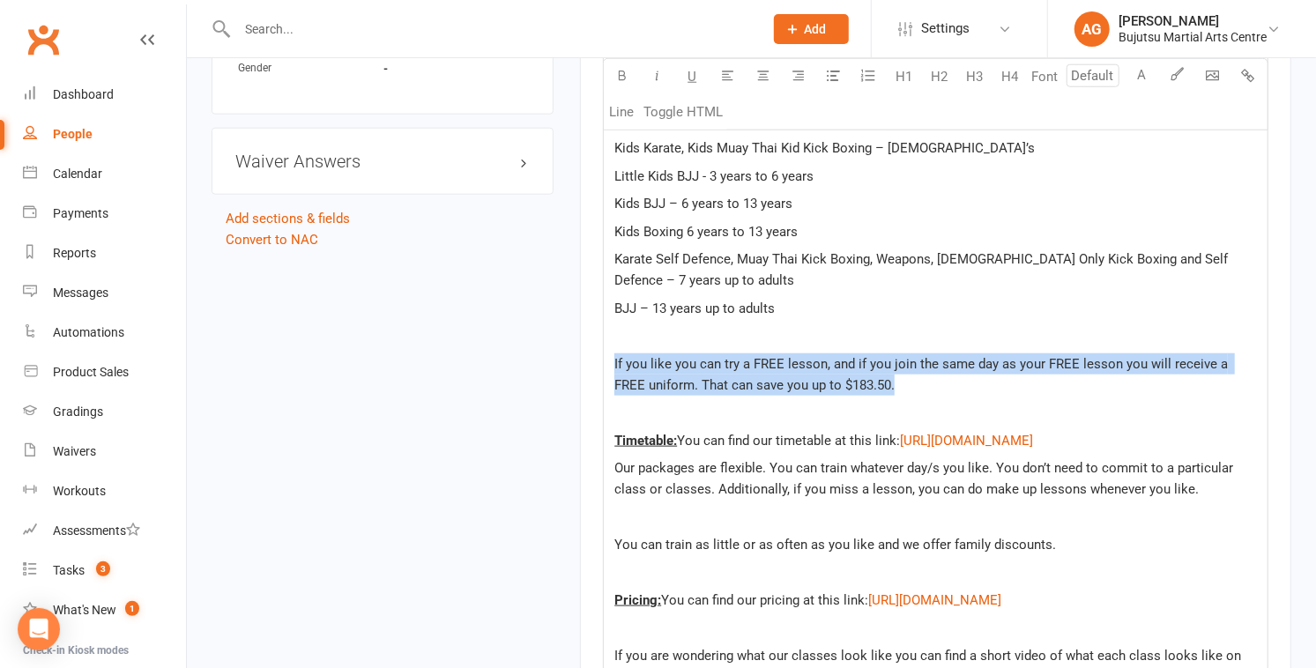
drag, startPoint x: 613, startPoint y: 379, endPoint x: 864, endPoint y: 409, distance: 252.1
click at [865, 409] on div "﻿ Hello ﻿ {contact-first-name} , Thank you for your inquiry. Our centre is open…" at bounding box center [936, 609] width 664 height 1831
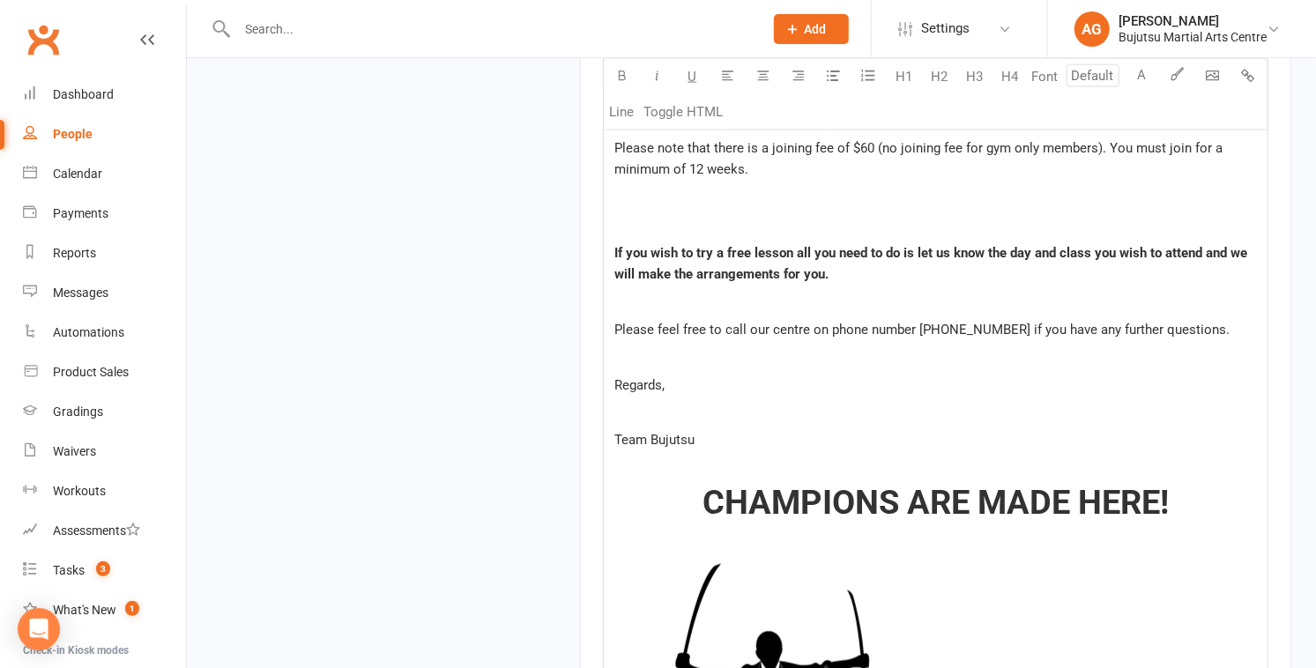
scroll to position [1509, 0]
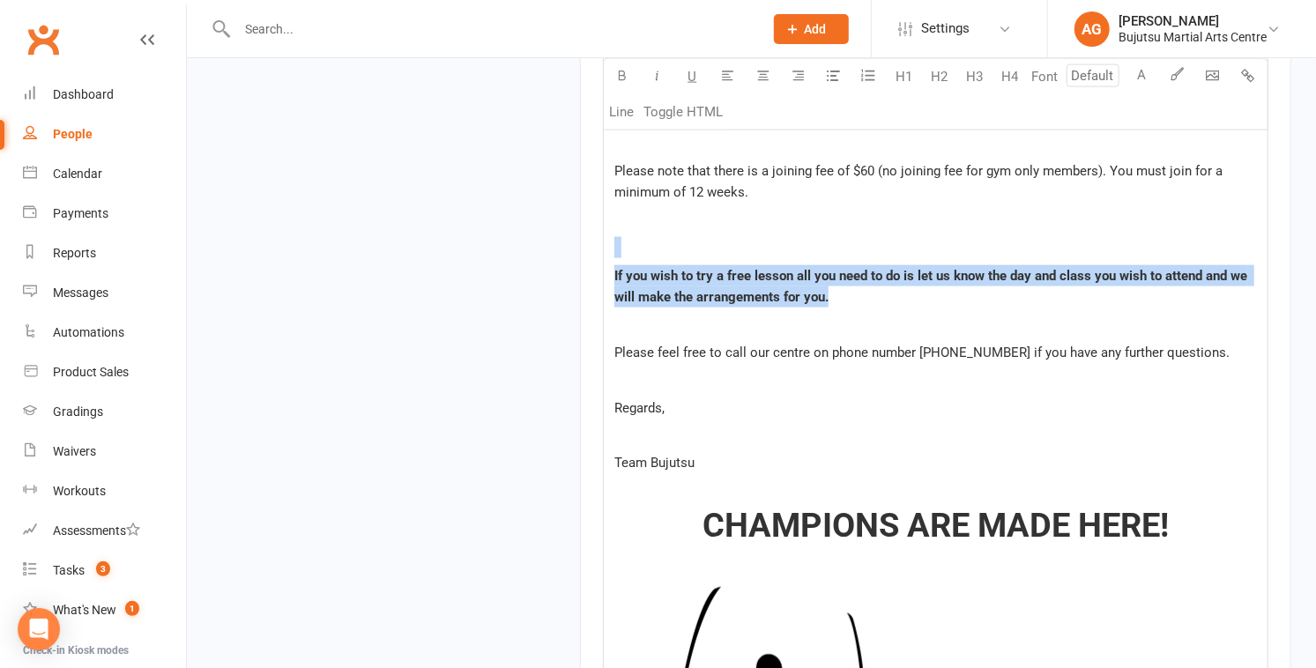
drag, startPoint x: 837, startPoint y: 342, endPoint x: 609, endPoint y: 284, distance: 235.6
click at [609, 284] on div "﻿ Hello ﻿ {contact-first-name} , Thank you for your inquiry. Our centre is open…" at bounding box center [936, 65] width 664 height 1754
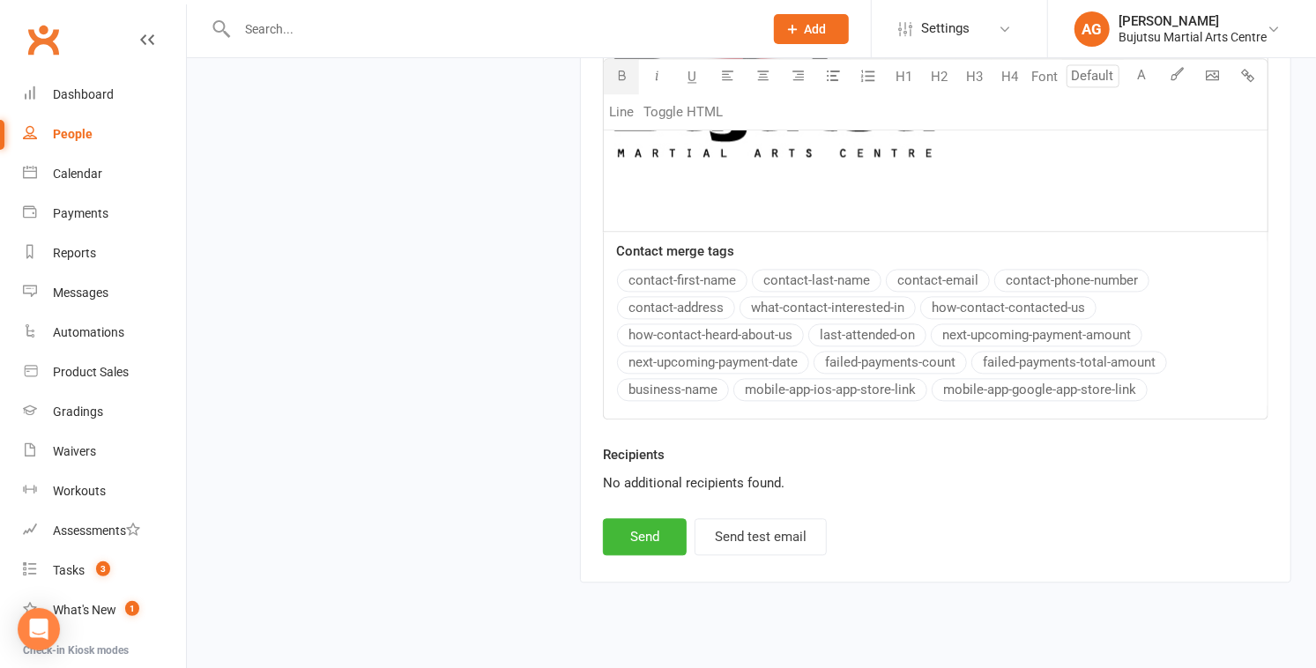
scroll to position [2239, 0]
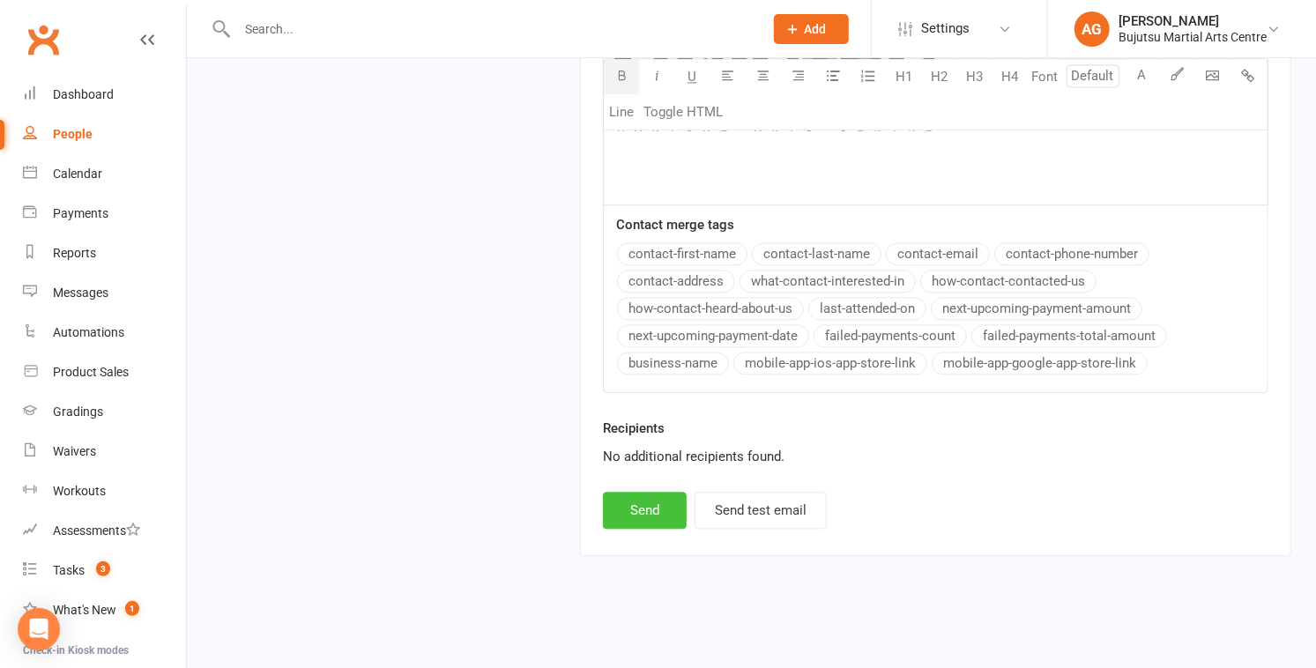
click at [643, 507] on button "Send" at bounding box center [645, 510] width 84 height 37
select select
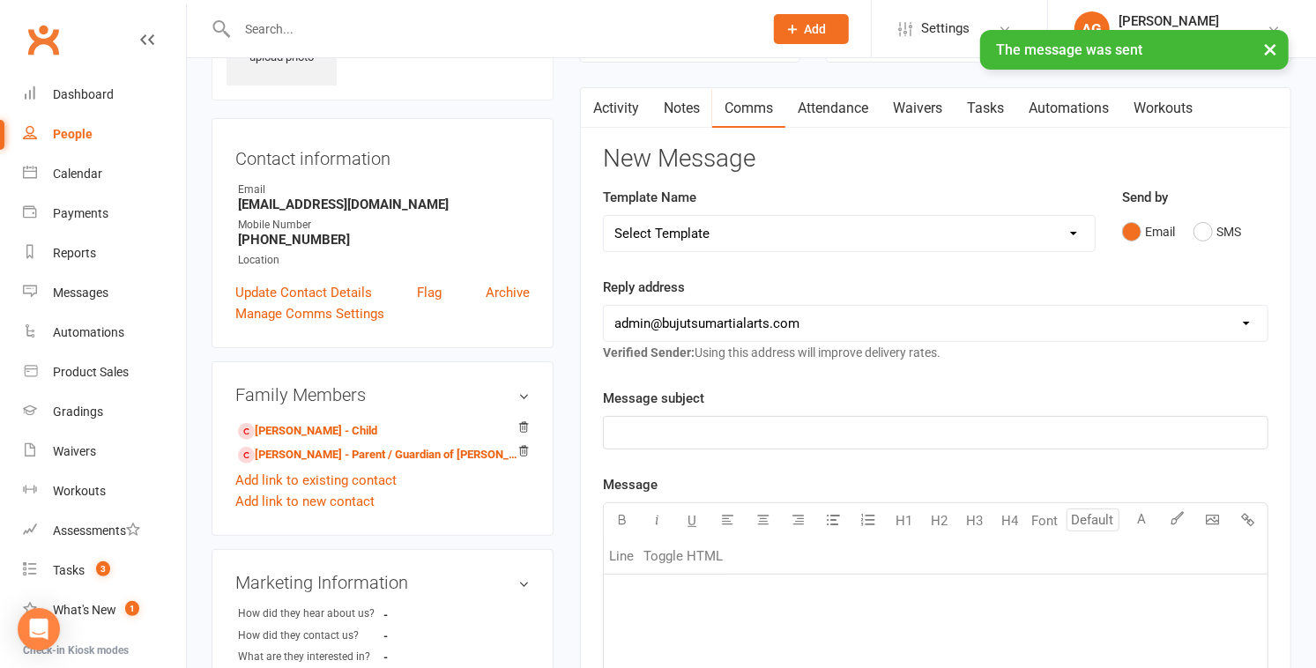
scroll to position [0, 0]
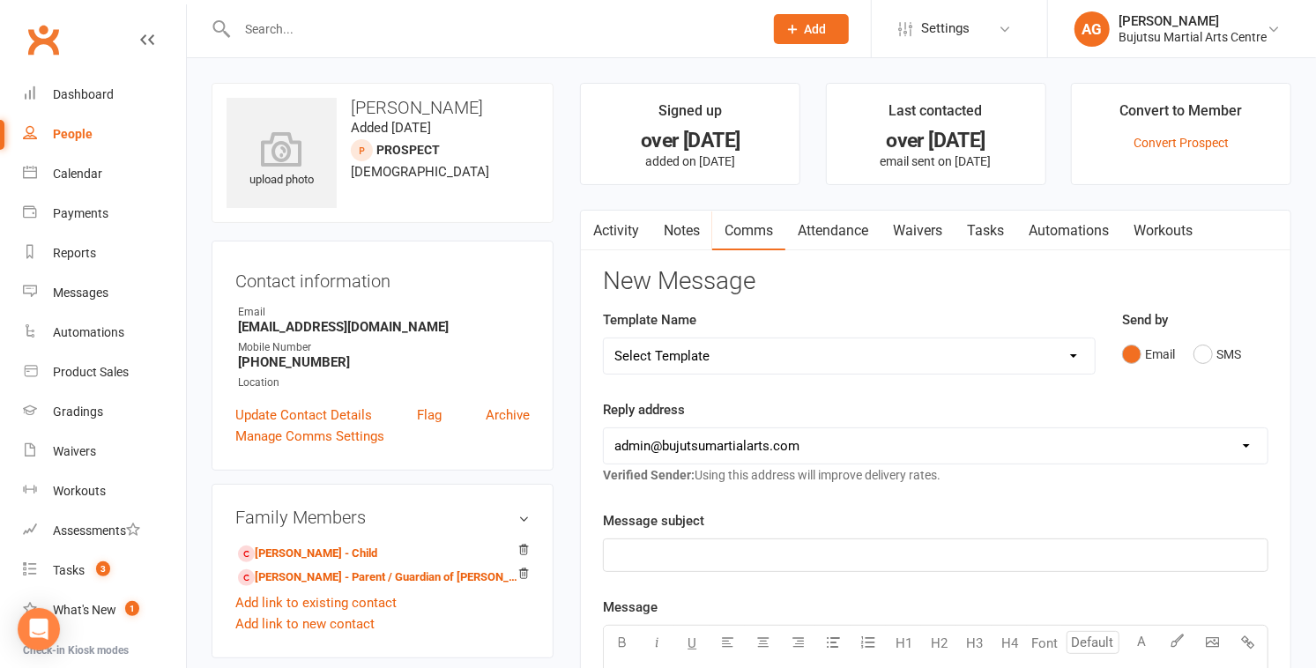
click at [840, 227] on link "Attendance" at bounding box center [832, 231] width 95 height 41
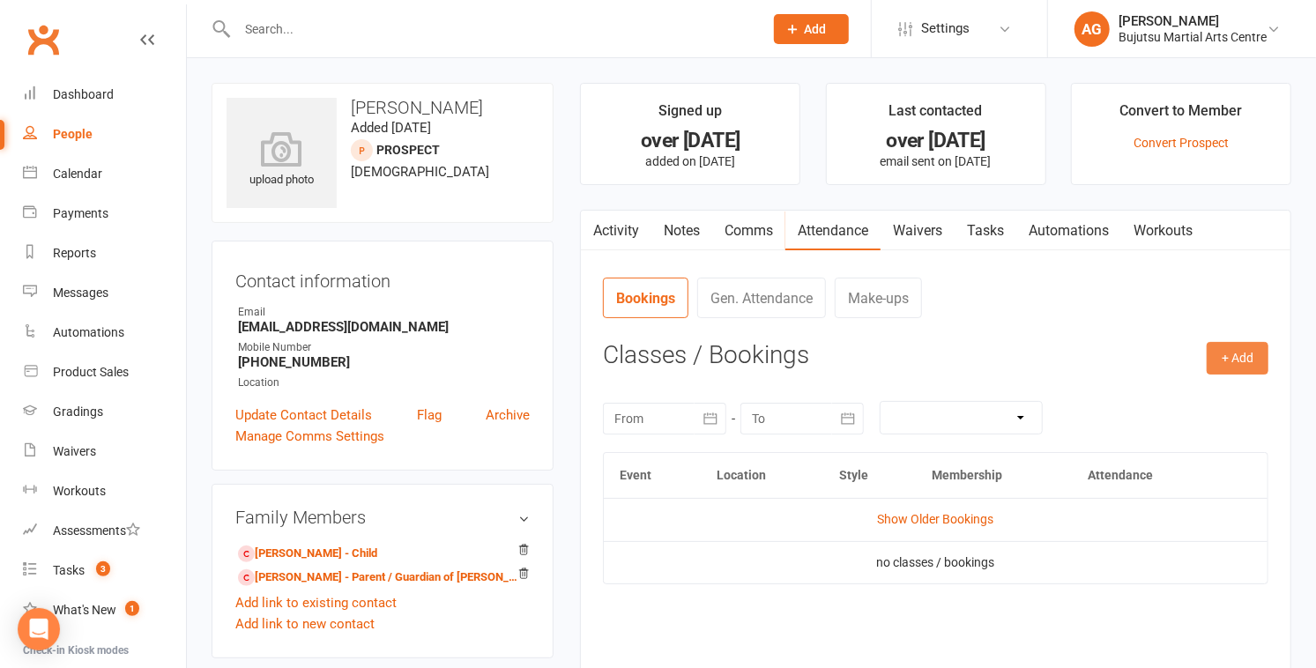
click at [1237, 354] on button "+ Add" at bounding box center [1238, 358] width 62 height 32
click at [1136, 402] on link "Book Event" at bounding box center [1180, 398] width 175 height 35
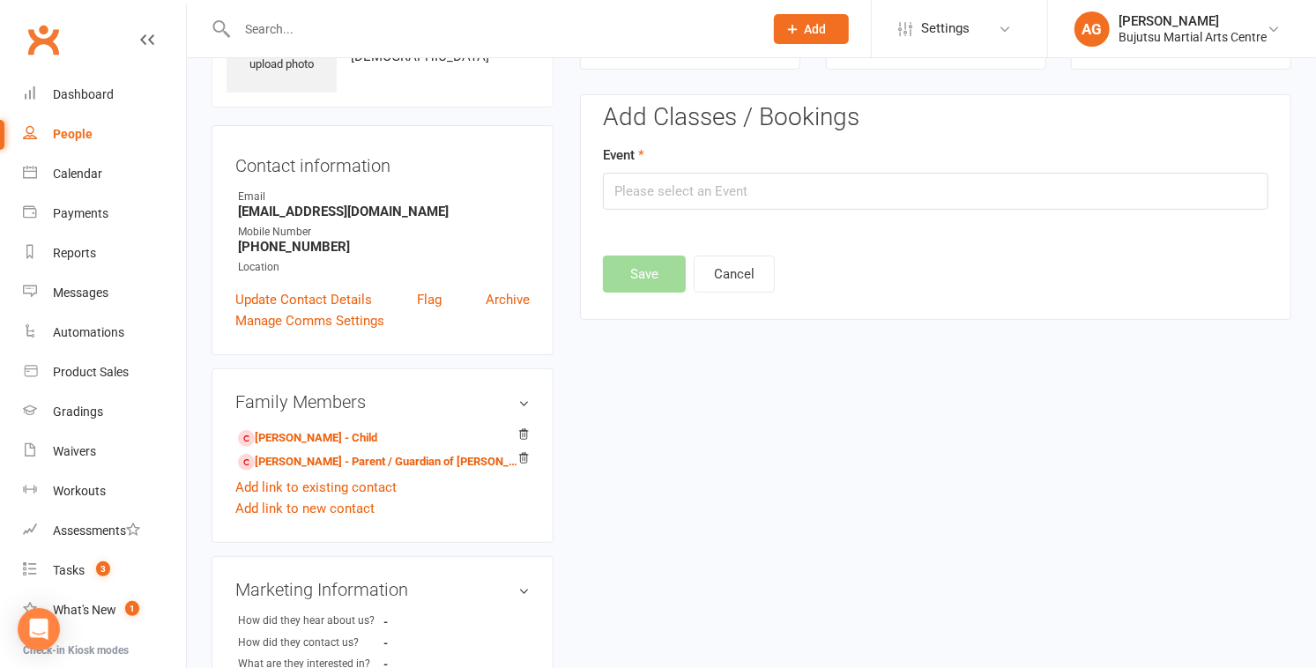
scroll to position [121, 0]
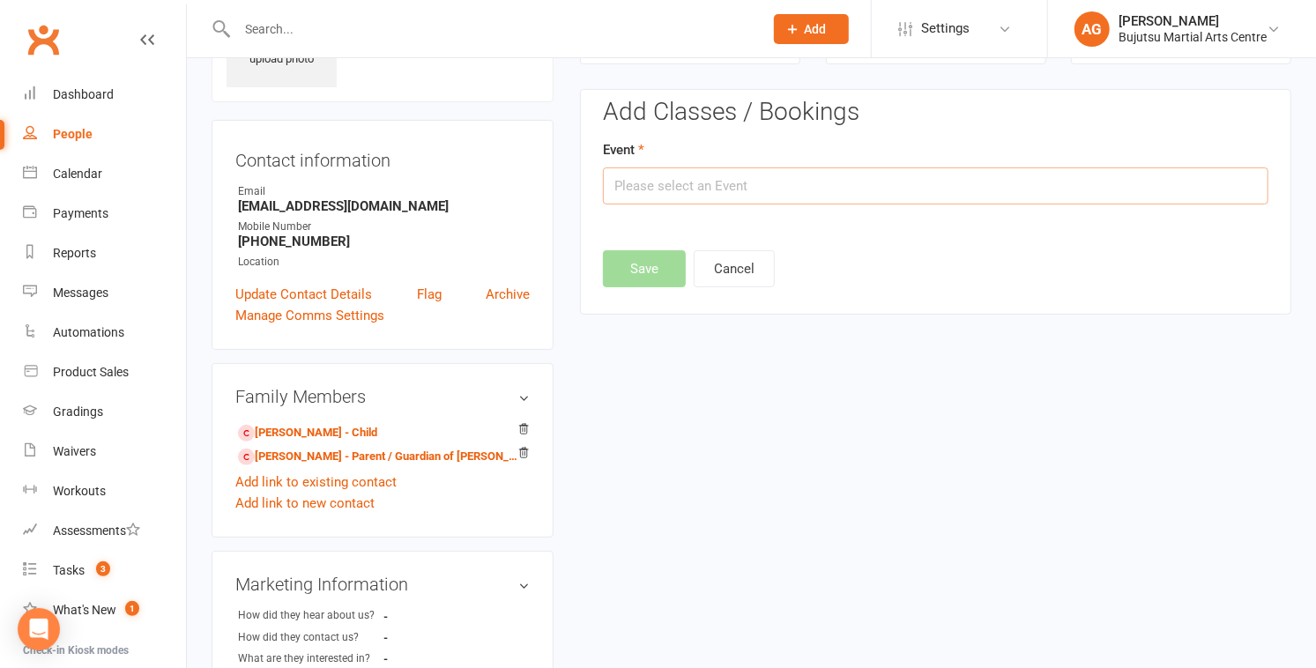
click at [711, 182] on input "text" at bounding box center [935, 185] width 665 height 37
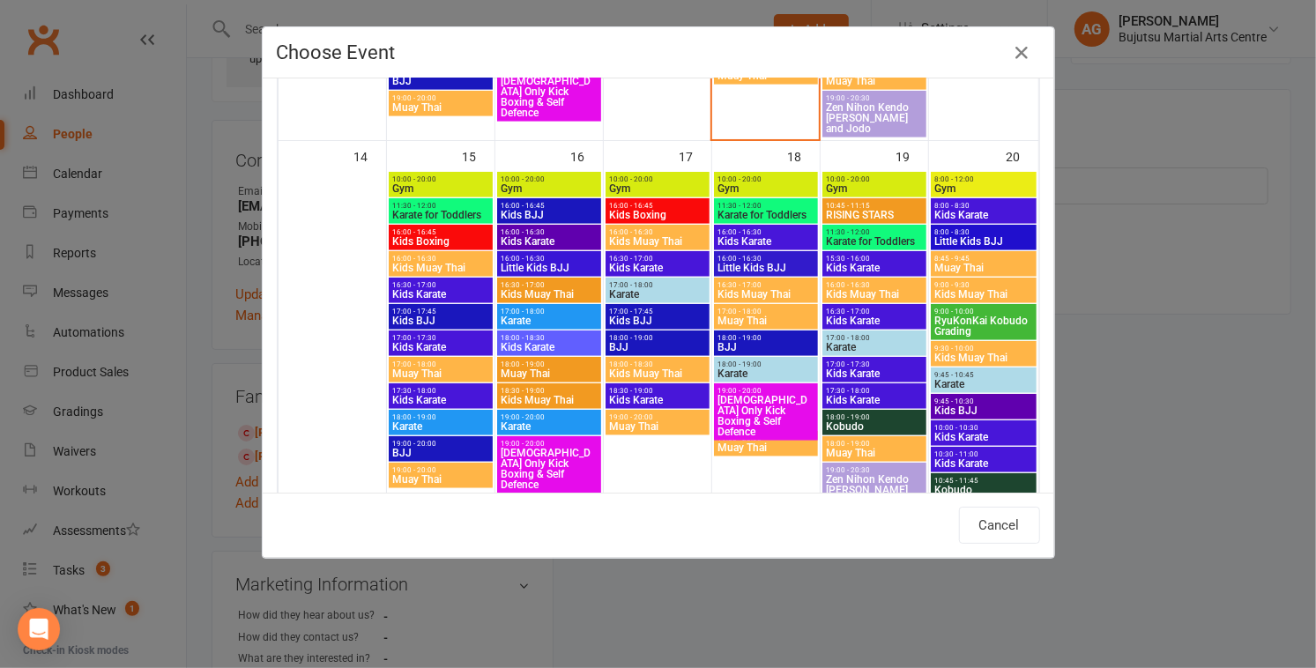
scroll to position [804, 0]
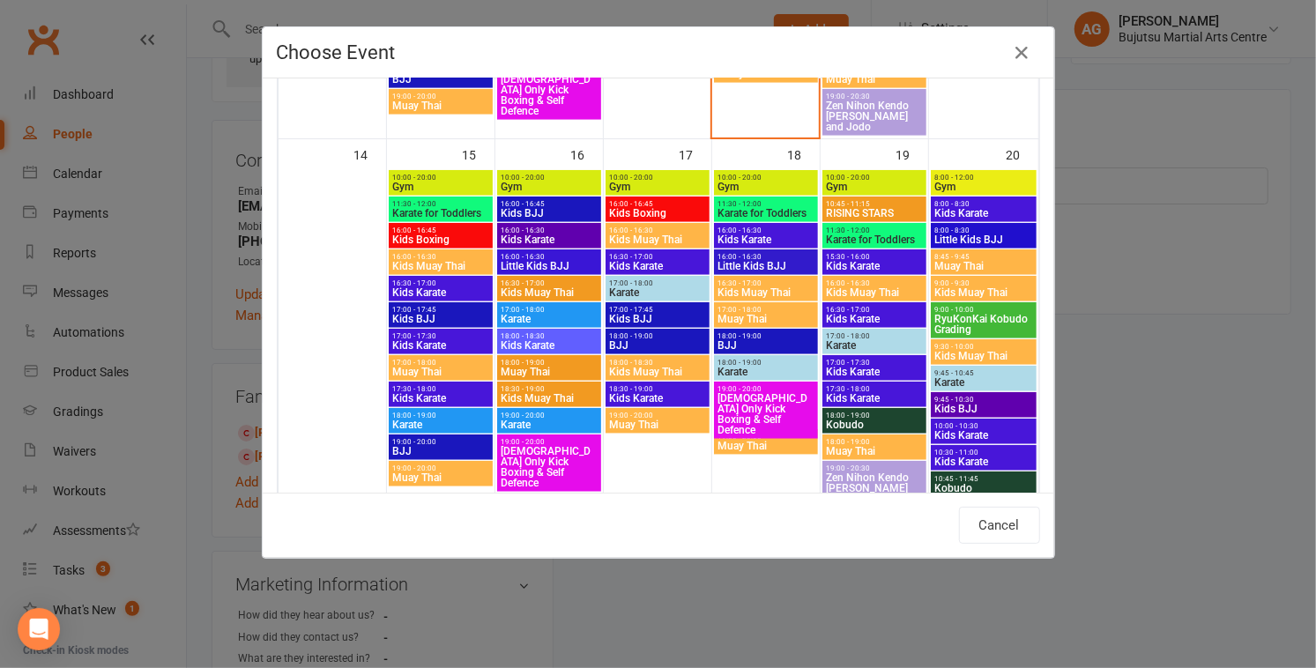
click at [744, 235] on span "Kids Karate" at bounding box center [765, 239] width 97 height 11
type input "Kids Karate - Sep 18, 2025 4:00:00 PM"
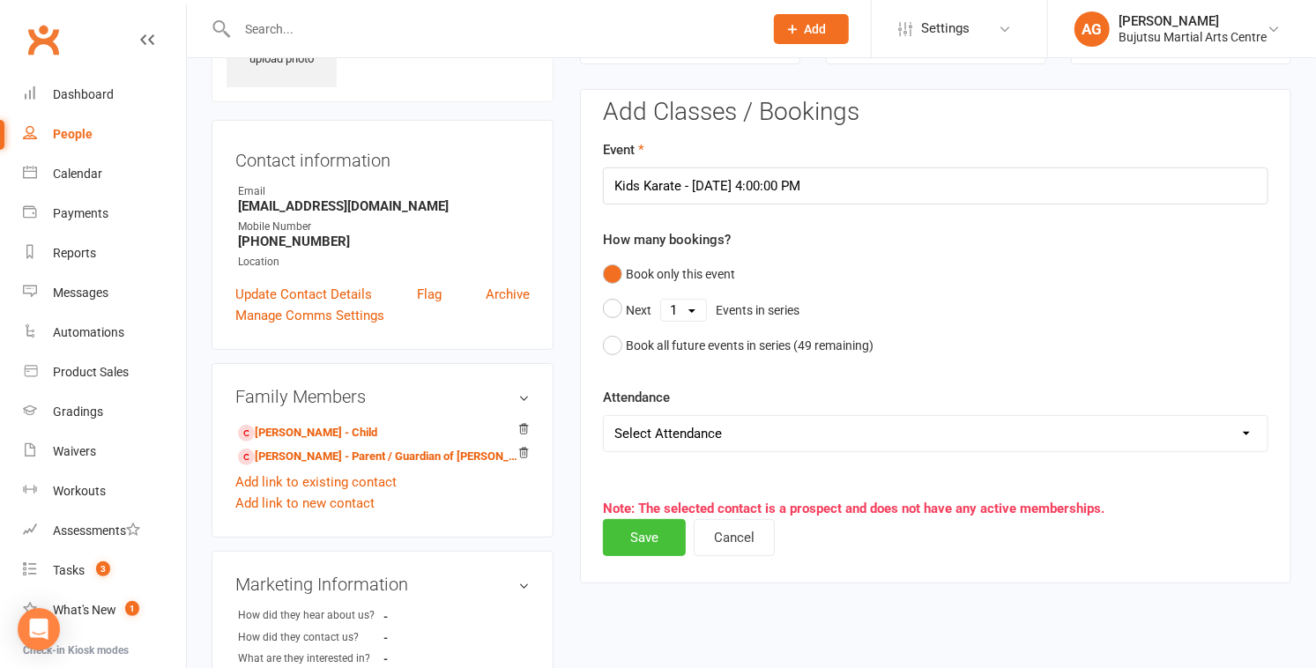
click at [650, 541] on button "Save" at bounding box center [644, 537] width 83 height 37
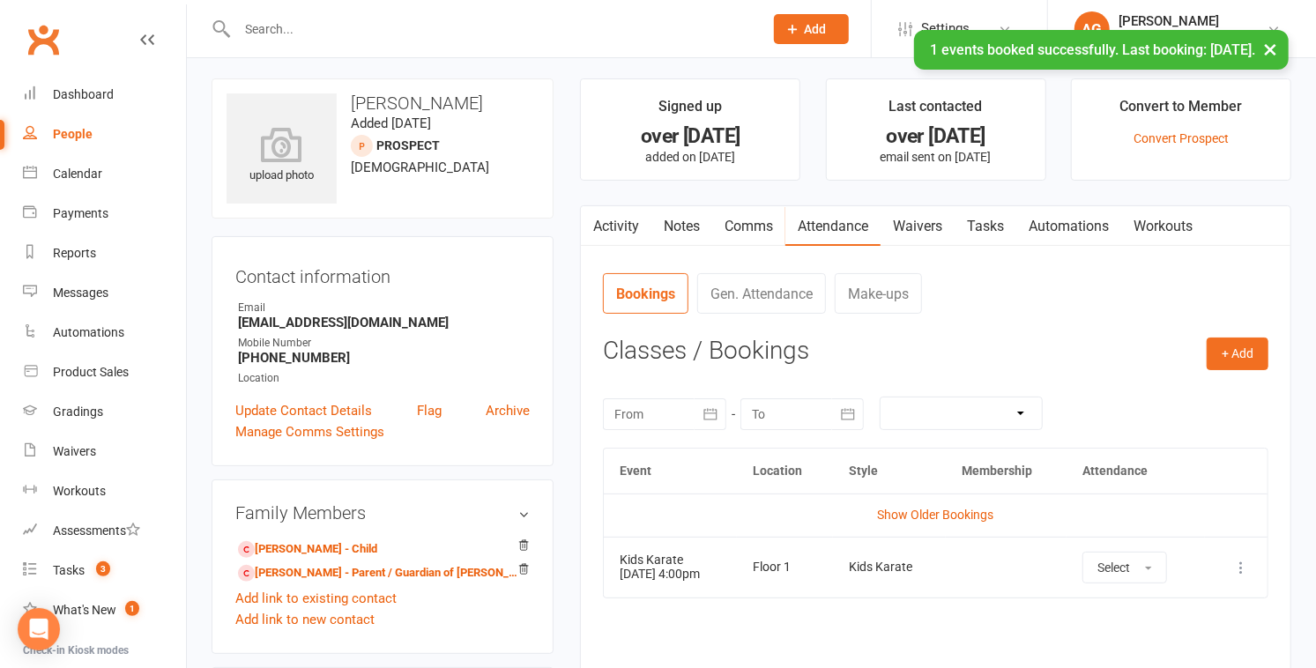
scroll to position [0, 0]
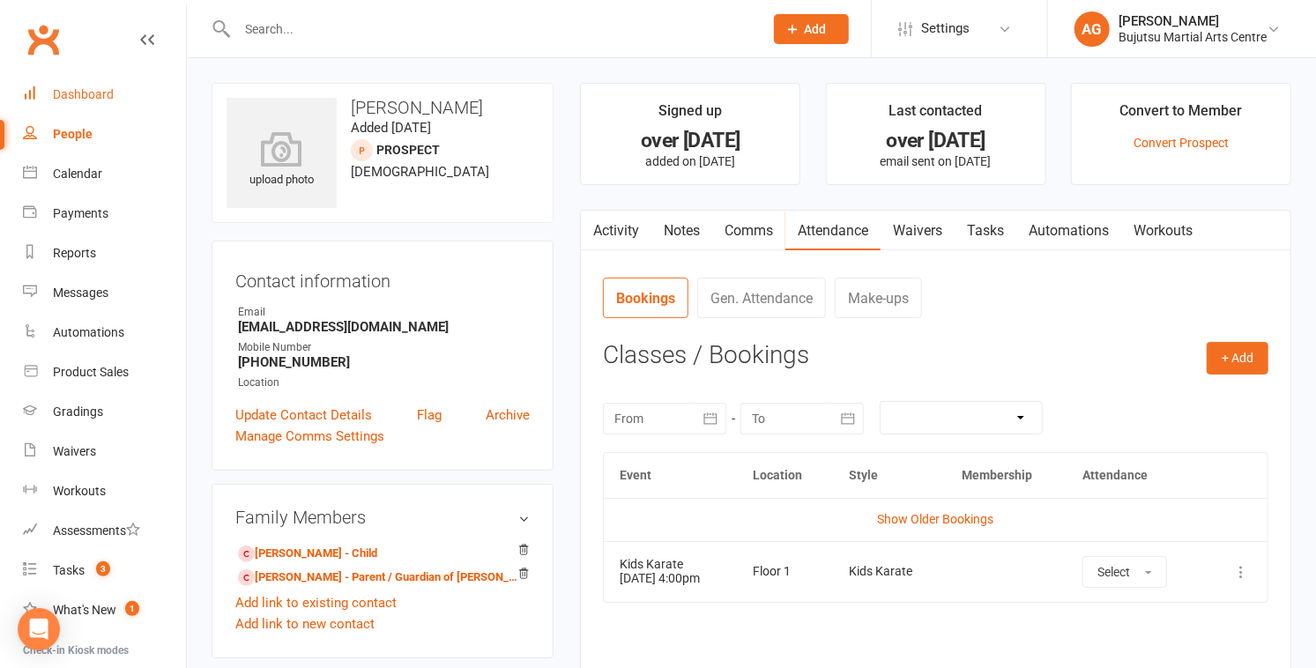
drag, startPoint x: 78, startPoint y: 89, endPoint x: 103, endPoint y: 82, distance: 26.5
click at [78, 89] on div "Dashboard" at bounding box center [83, 94] width 61 height 14
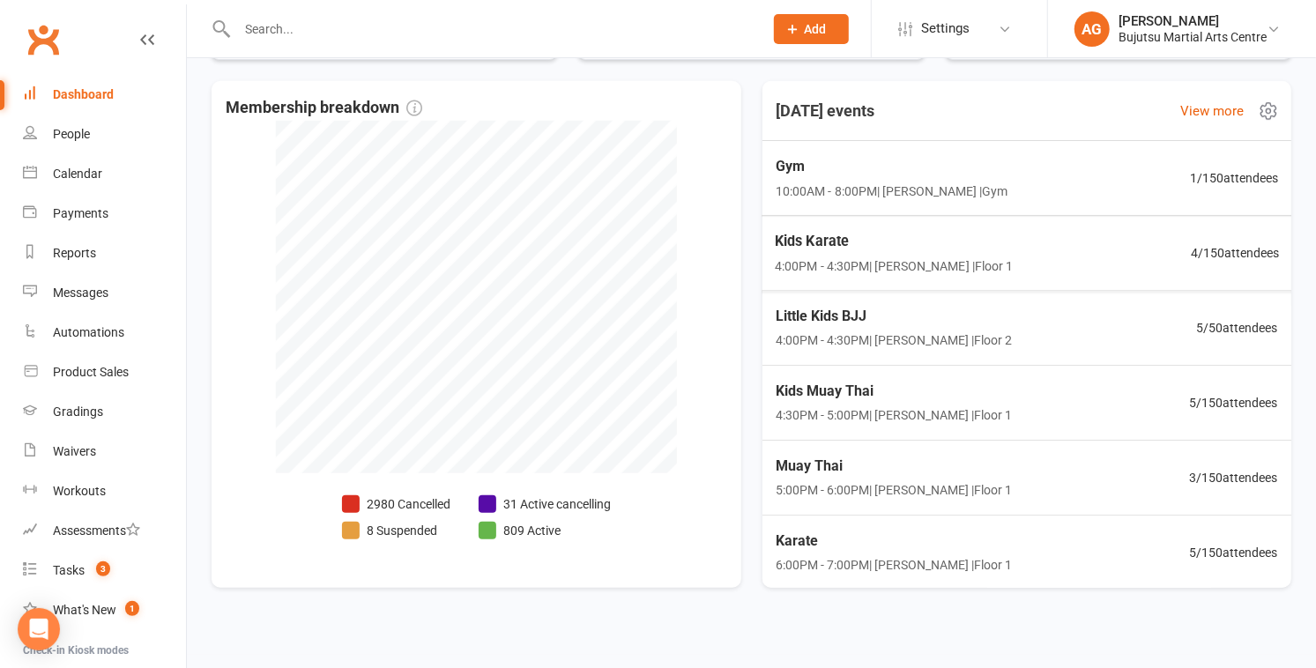
scroll to position [640, 0]
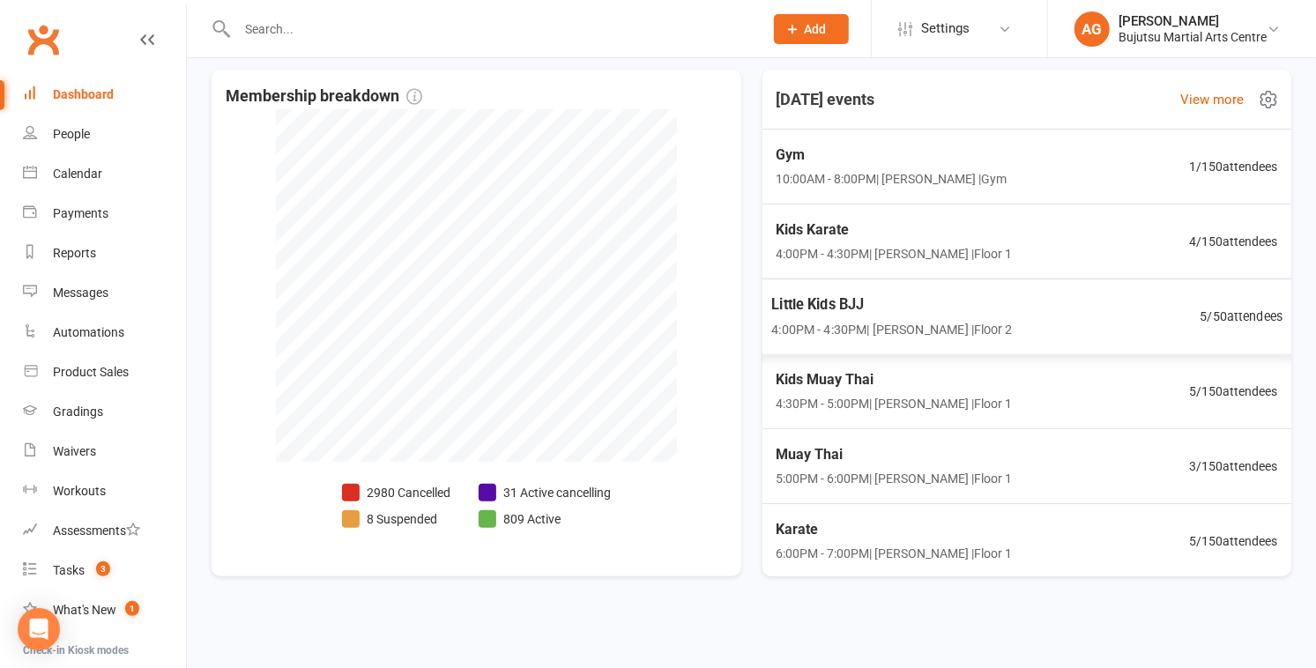
click at [844, 298] on span "Little Kids BJJ" at bounding box center [891, 304] width 241 height 23
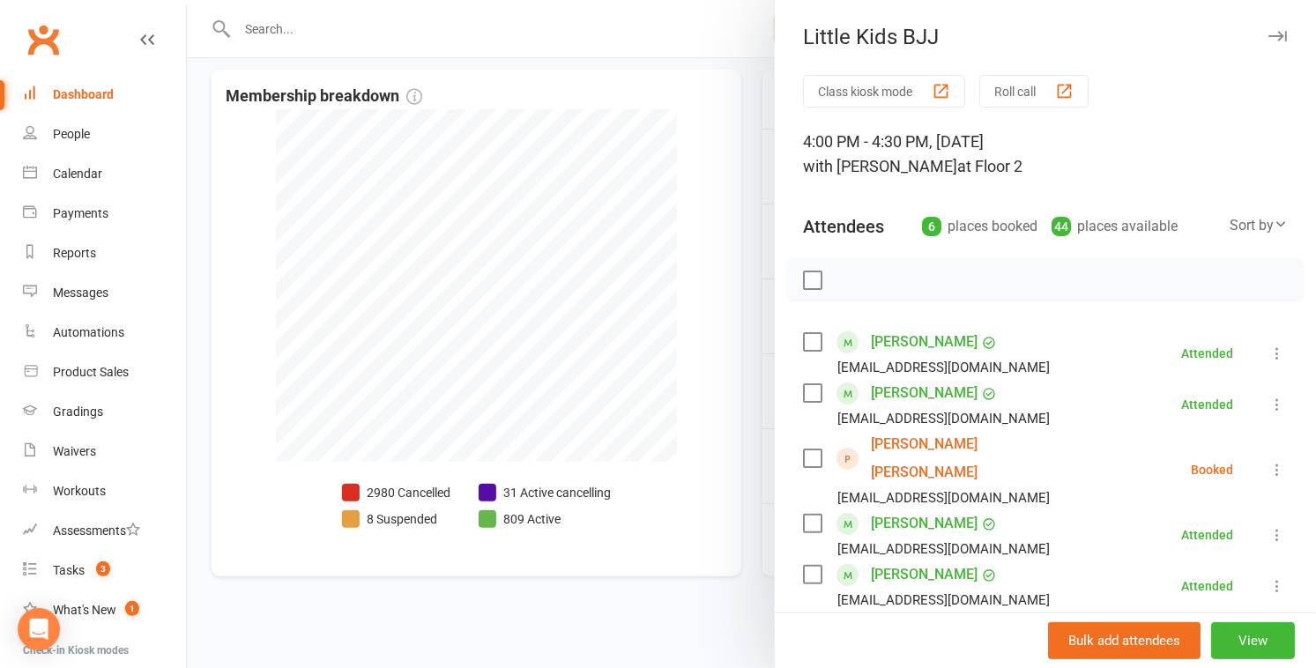
click at [957, 442] on link "[PERSON_NAME] [PERSON_NAME]" at bounding box center [972, 458] width 203 height 56
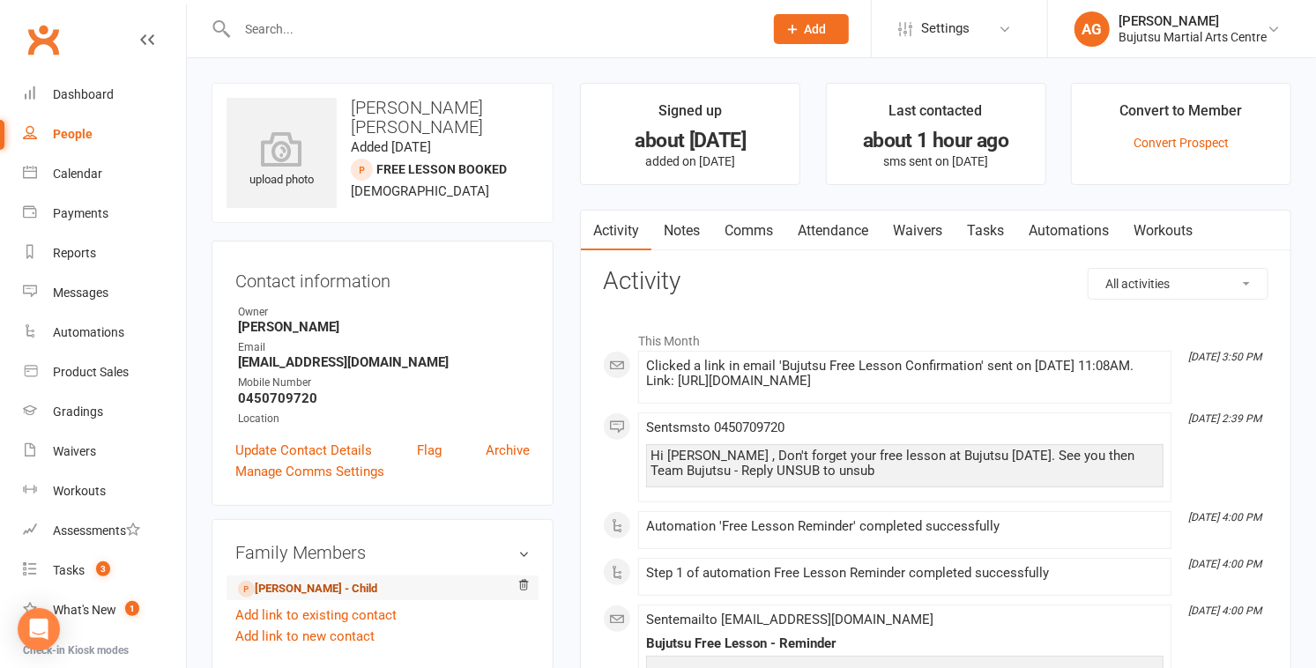
click at [291, 585] on link "Iyana Kandel - Child" at bounding box center [307, 589] width 139 height 19
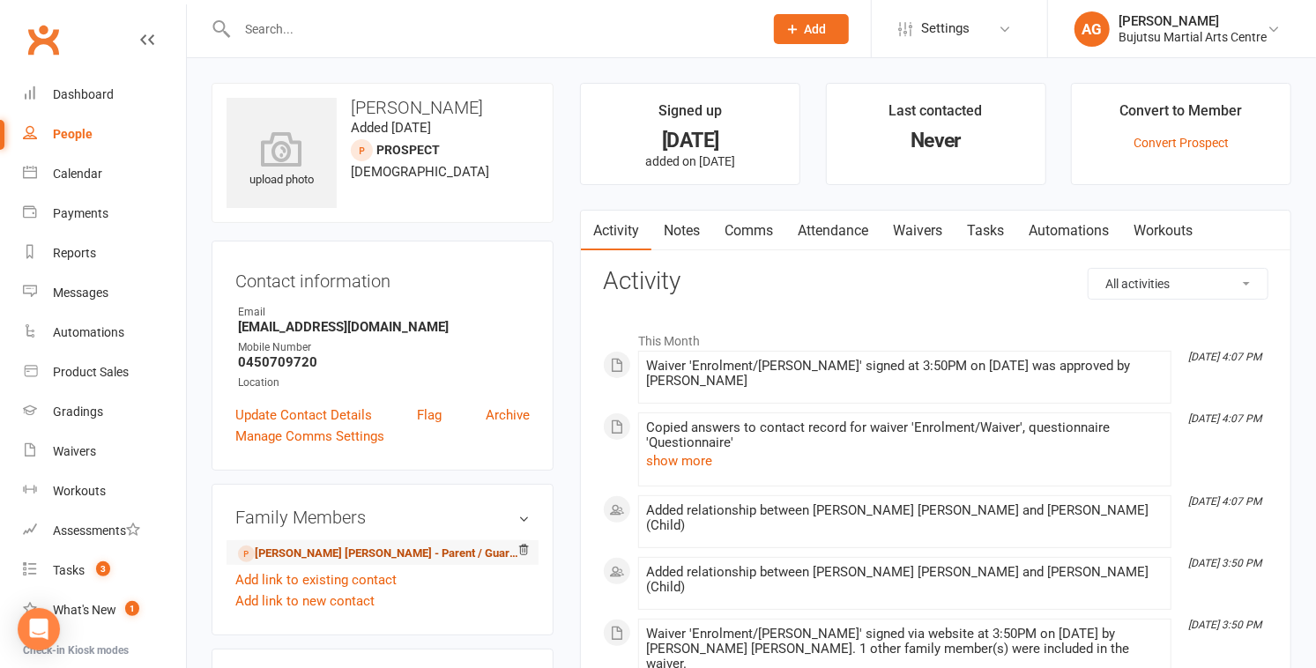
click at [315, 555] on link "Dikshya Dhakal kandel - Parent / Guardian" at bounding box center [379, 554] width 283 height 19
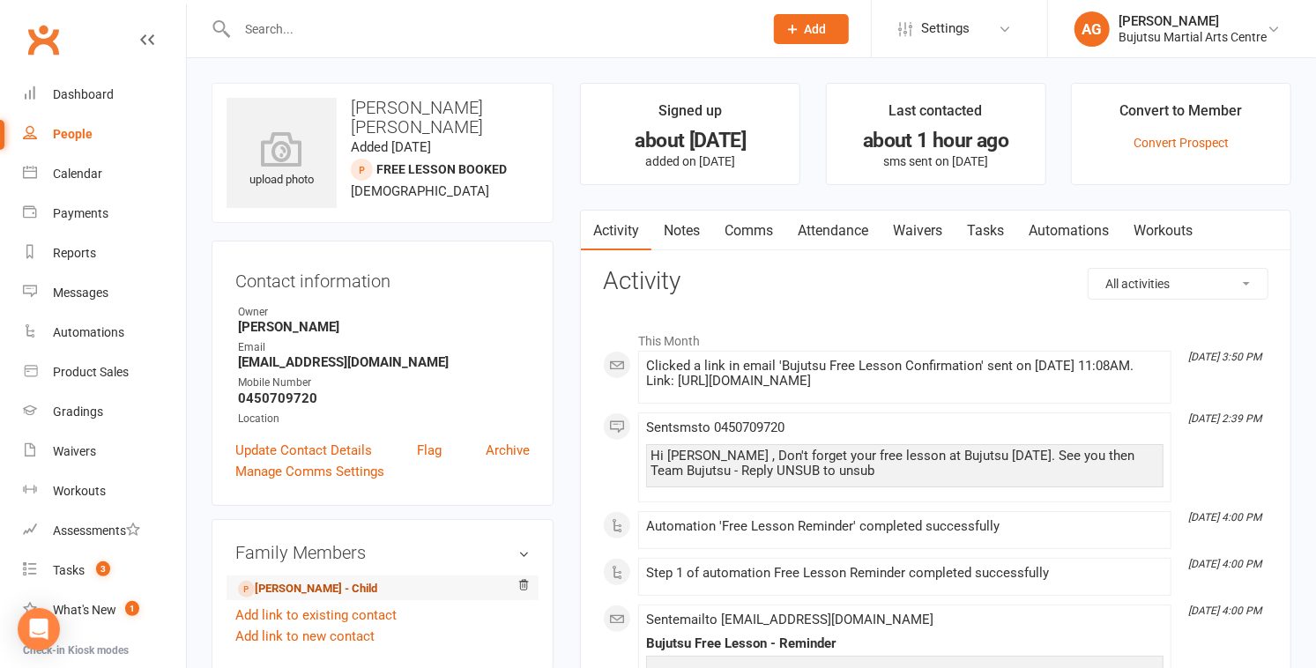
click at [309, 580] on link "Iyana Kandel - Child" at bounding box center [307, 589] width 139 height 19
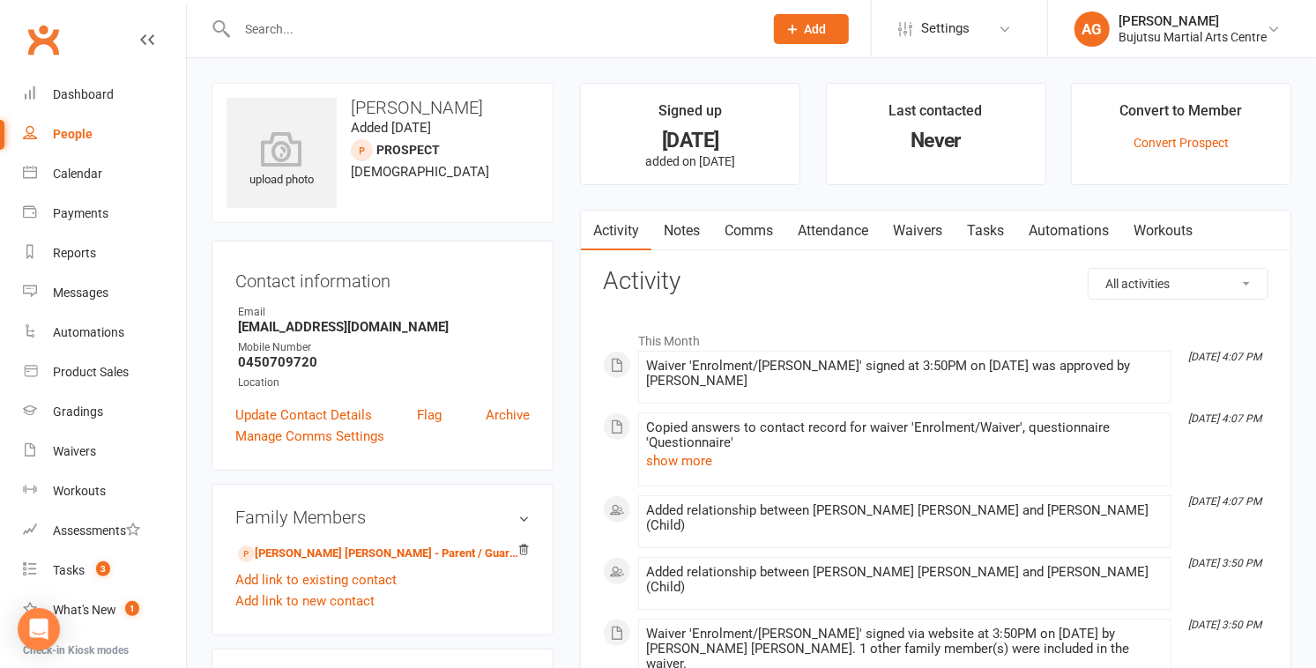
click at [924, 229] on link "Waivers" at bounding box center [917, 231] width 74 height 41
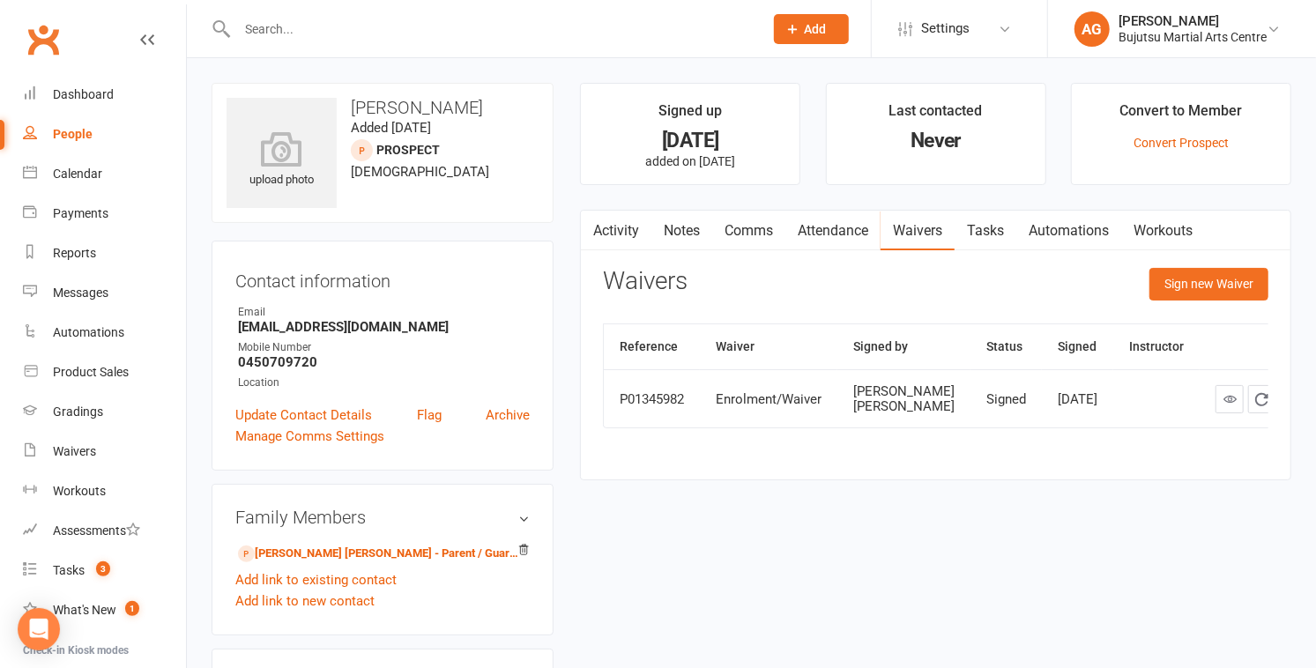
click at [1191, 134] on li "Convert to Member Convert Prospect" at bounding box center [1181, 134] width 220 height 102
click at [1189, 137] on link "Convert Prospect" at bounding box center [1180, 143] width 95 height 14
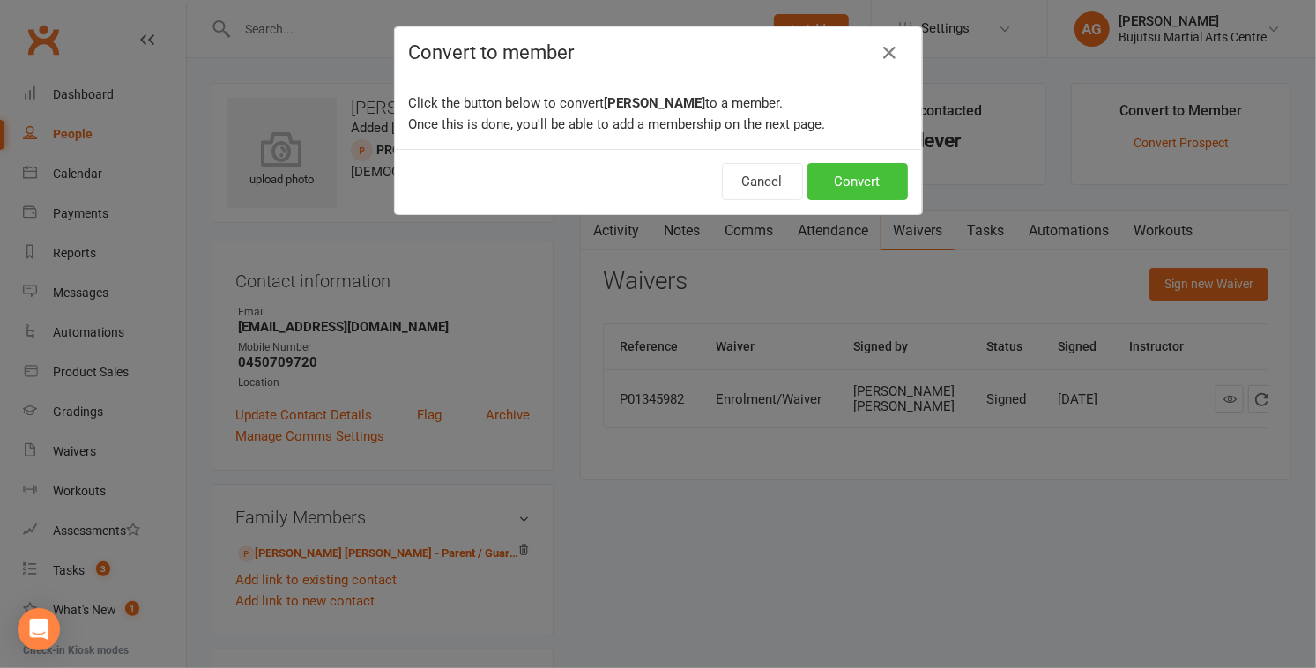
click at [879, 169] on button "Convert" at bounding box center [857, 181] width 100 height 37
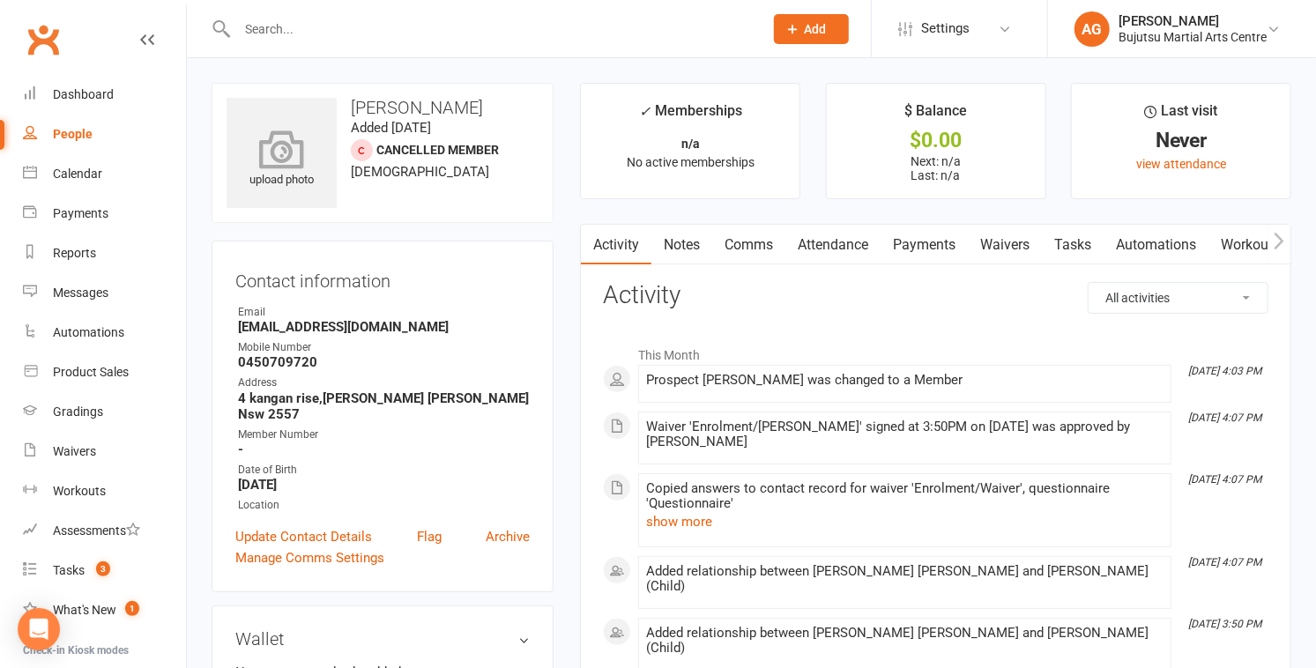
click at [286, 148] on icon at bounding box center [282, 149] width 122 height 39
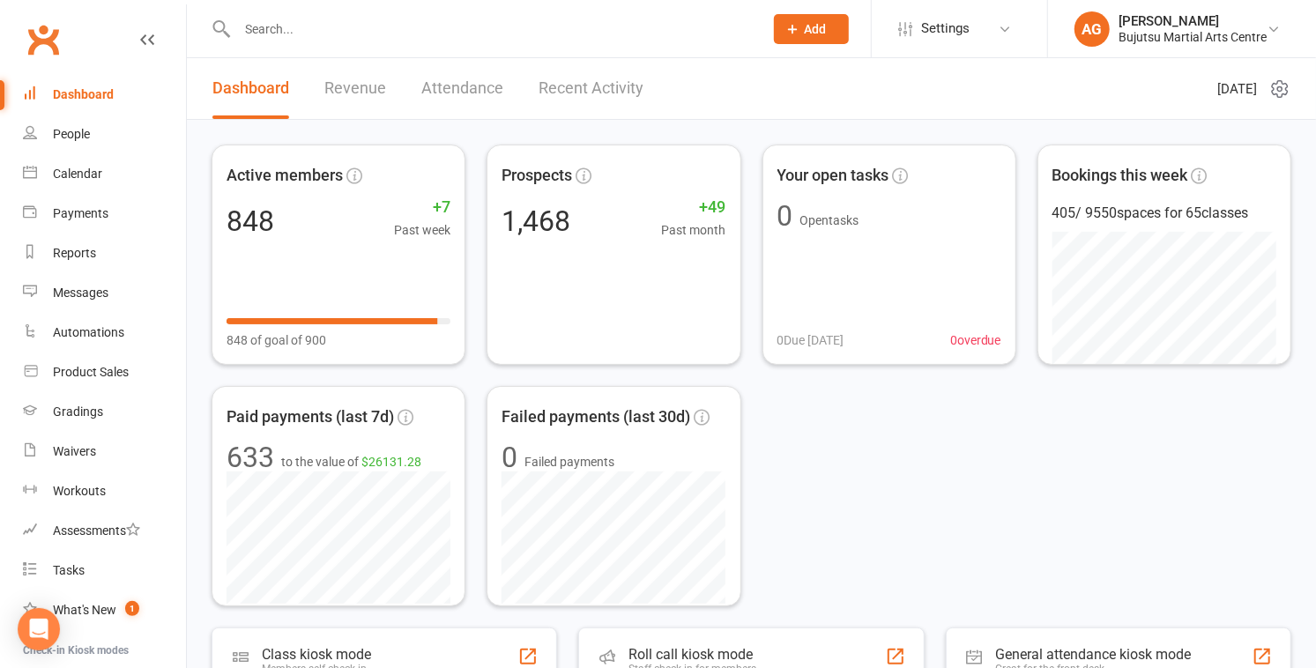
click at [267, 29] on input "text" at bounding box center [491, 29] width 519 height 25
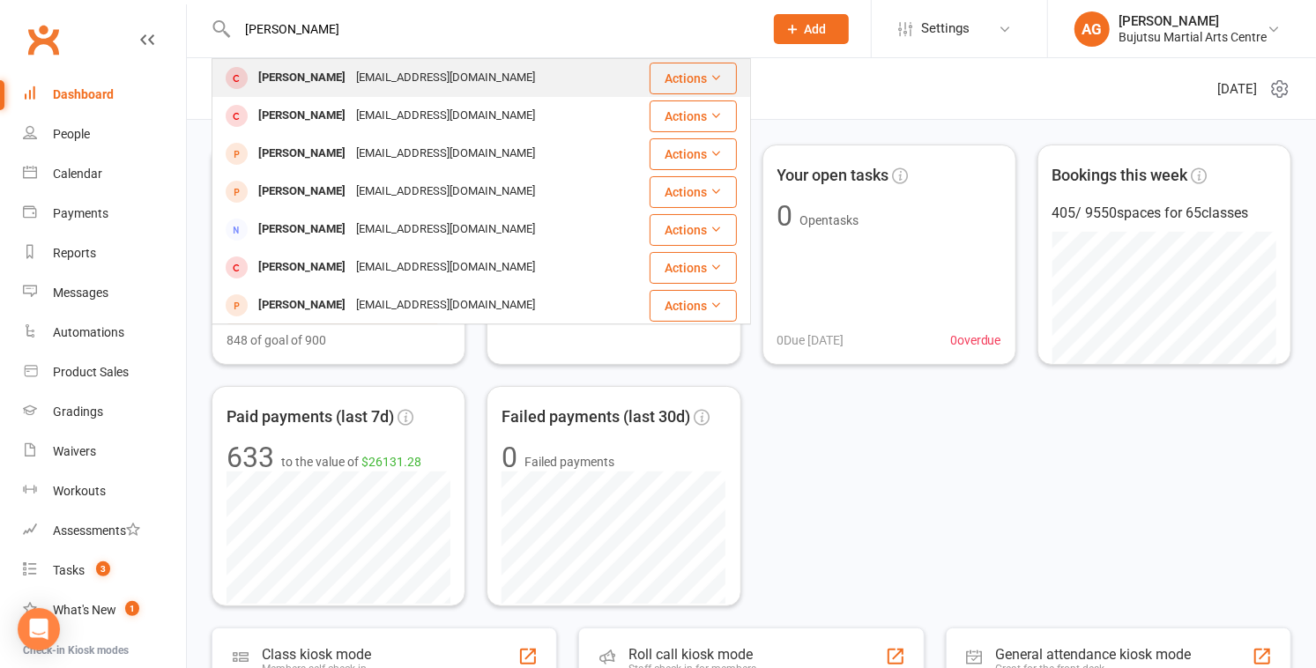
type input "sia sood"
click at [280, 74] on div "Sia Sood" at bounding box center [302, 78] width 98 height 26
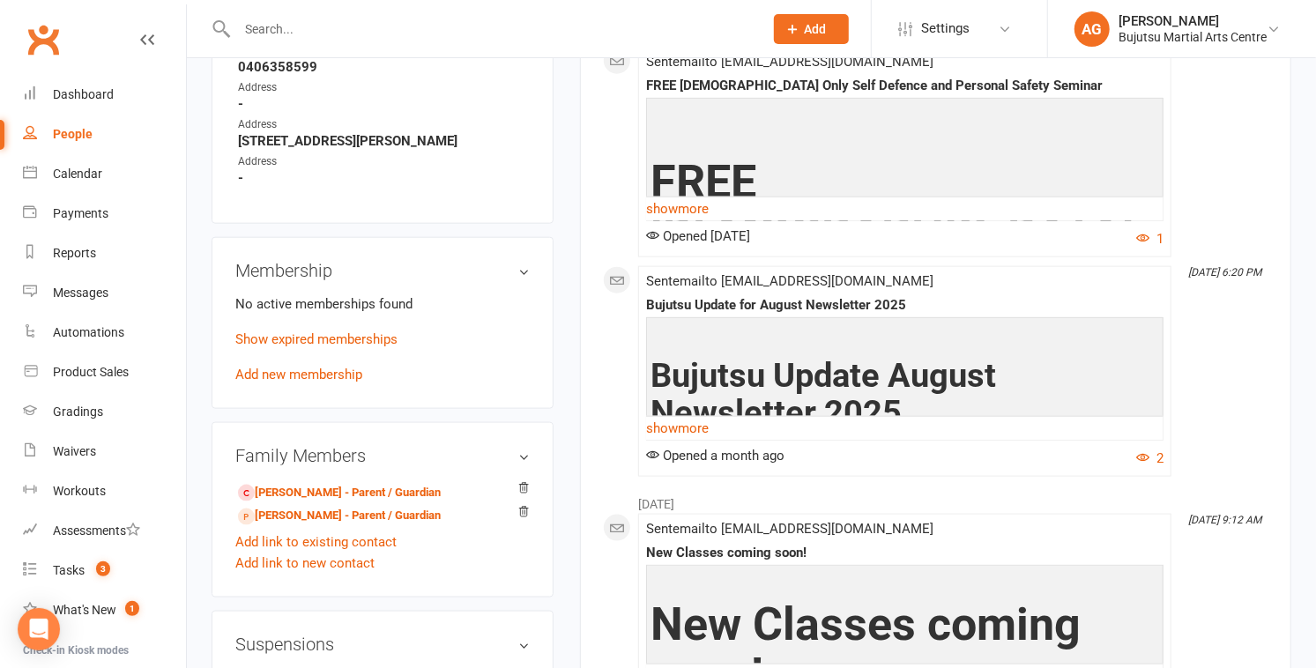
scroll to position [1096, 0]
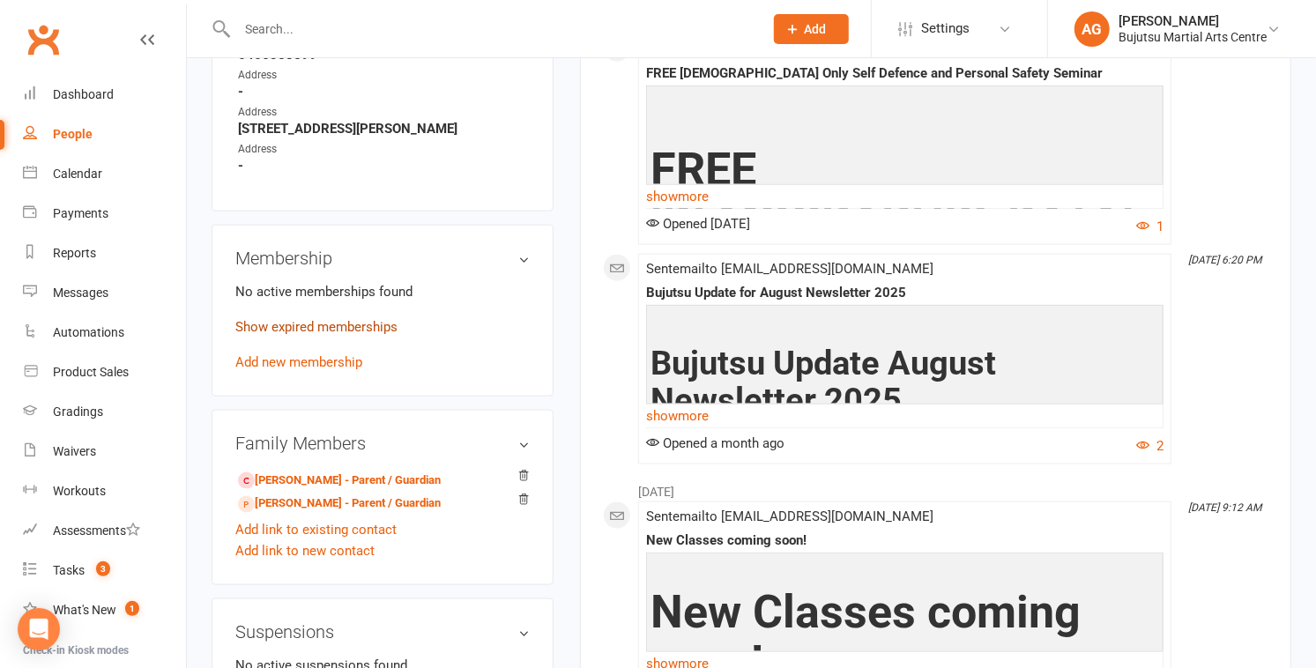
click at [294, 319] on link "Show expired memberships" at bounding box center [316, 327] width 162 height 16
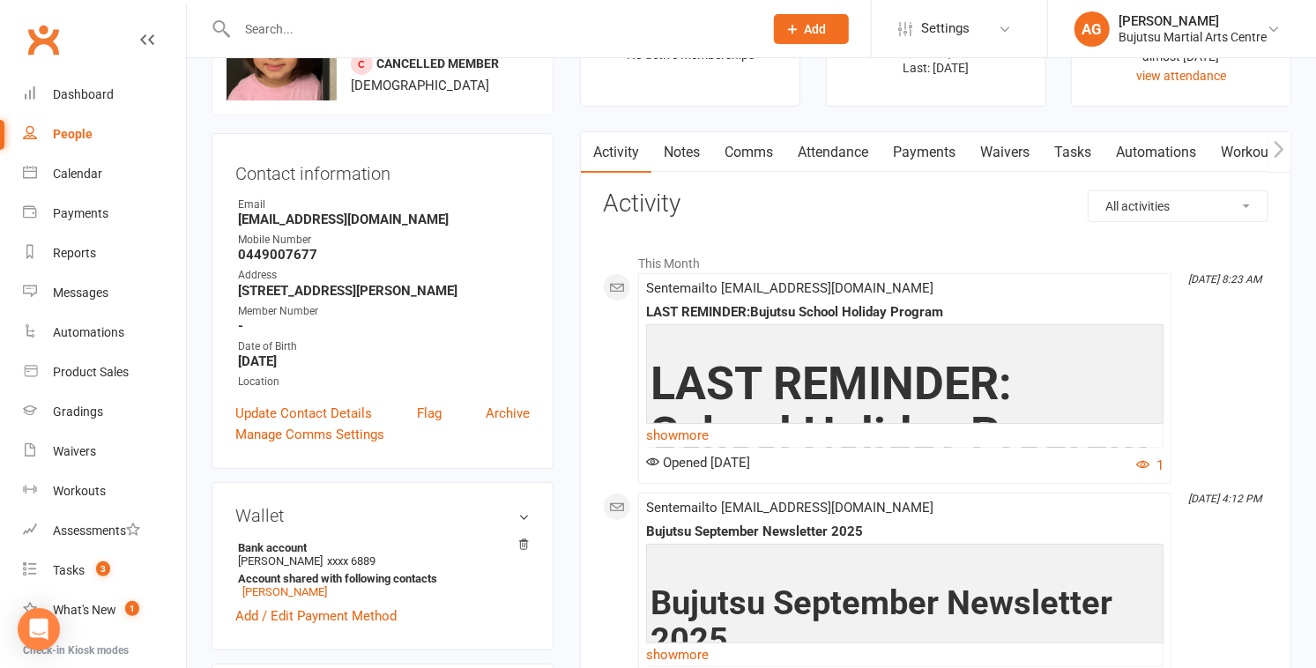
scroll to position [0, 0]
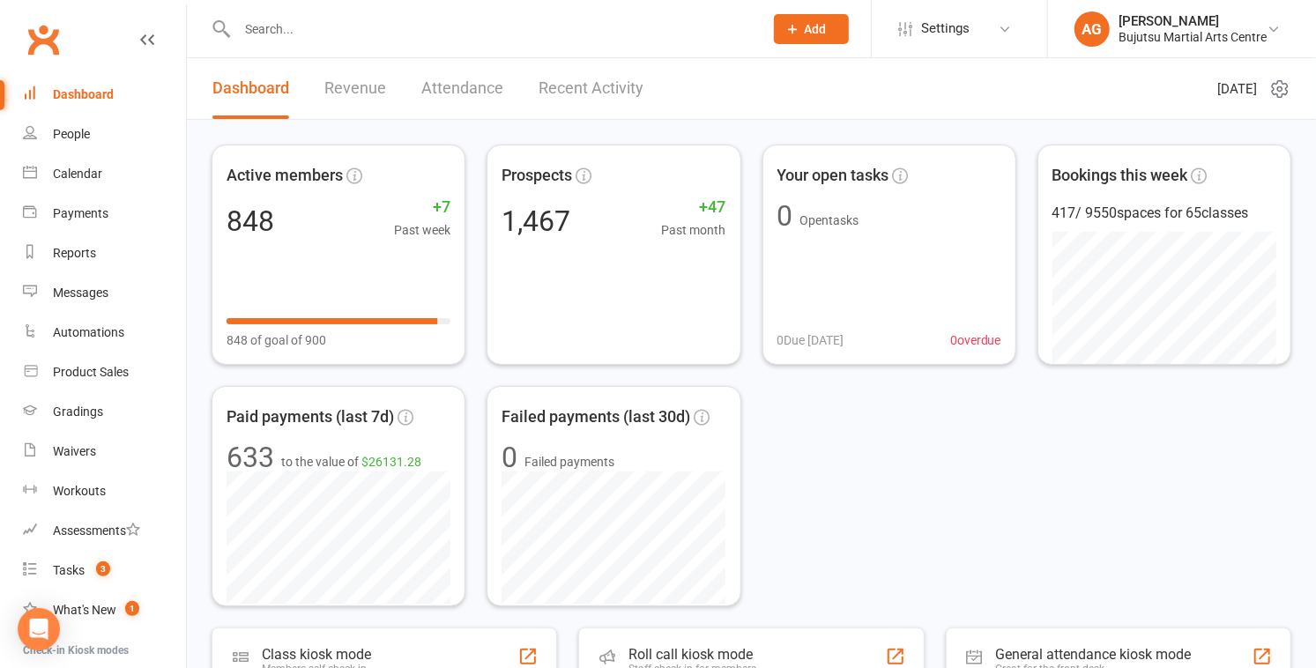
click at [817, 27] on span "Add" at bounding box center [816, 29] width 22 height 14
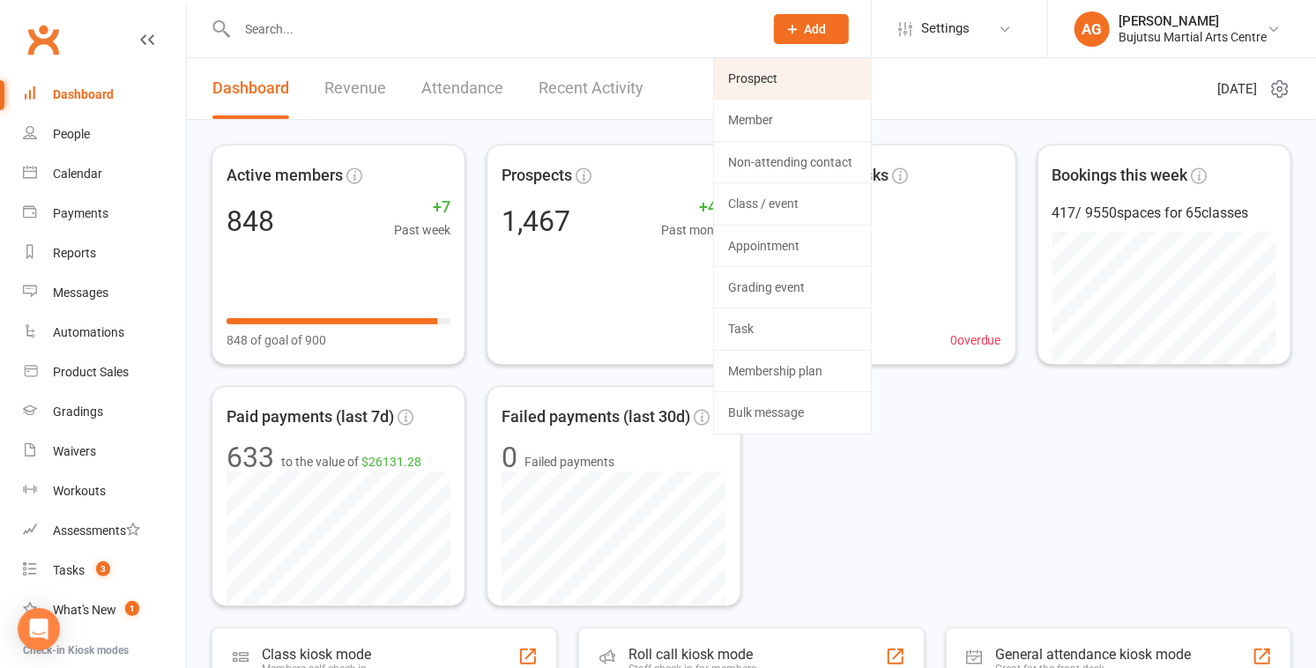
click at [754, 78] on link "Prospect" at bounding box center [792, 78] width 157 height 41
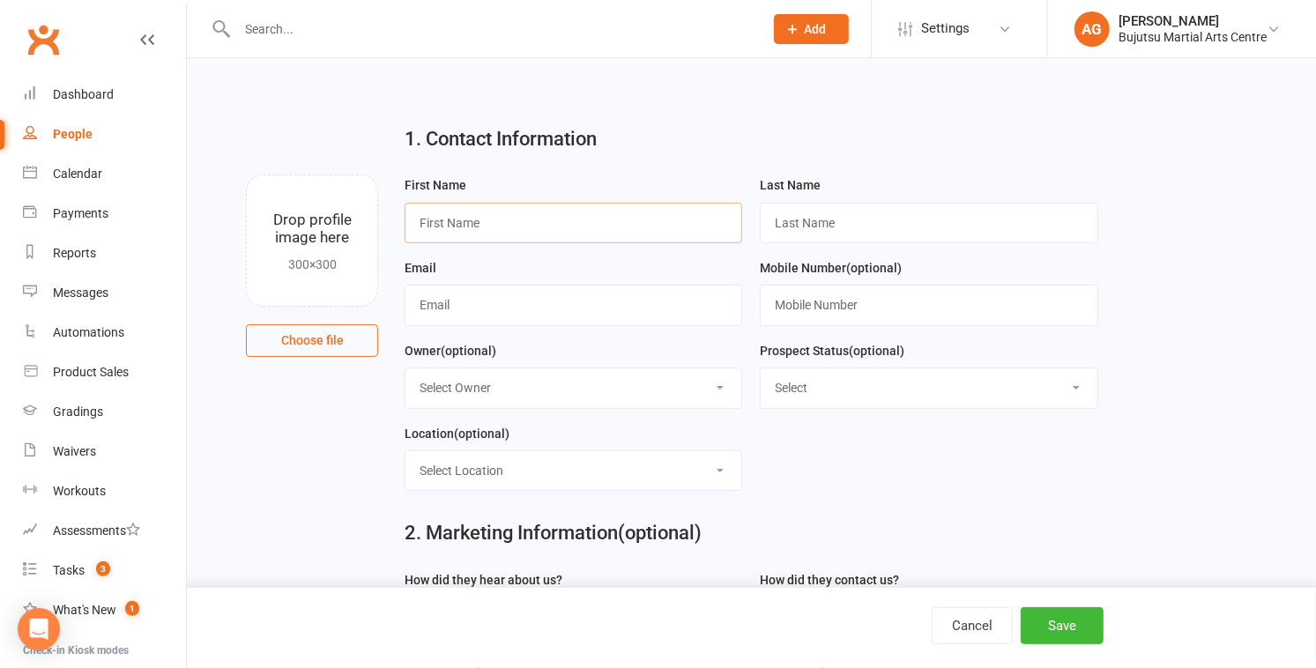
click at [537, 215] on input "text" at bounding box center [574, 223] width 338 height 41
type input "Bimarsha"
type input "[PERSON_NAME]"
click at [526, 308] on input "text" at bounding box center [574, 305] width 338 height 41
type input "[EMAIL_ADDRESS][DOMAIN_NAME]"
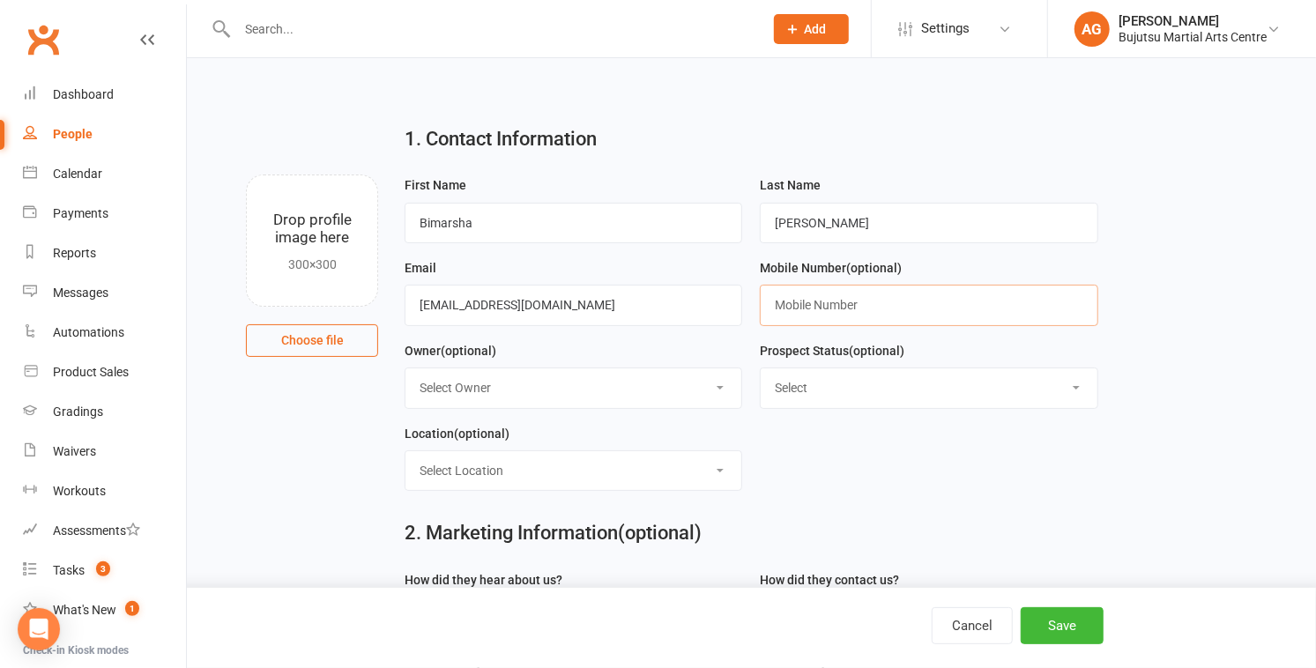
click at [818, 316] on input "text" at bounding box center [929, 305] width 338 height 41
type input "0406654741"
click at [882, 383] on select "Select Initial Inquiry Information Package Sent Free Lesson Booked Follow Up Em…" at bounding box center [929, 387] width 336 height 39
click at [979, 621] on button "Cancel" at bounding box center [972, 625] width 81 height 37
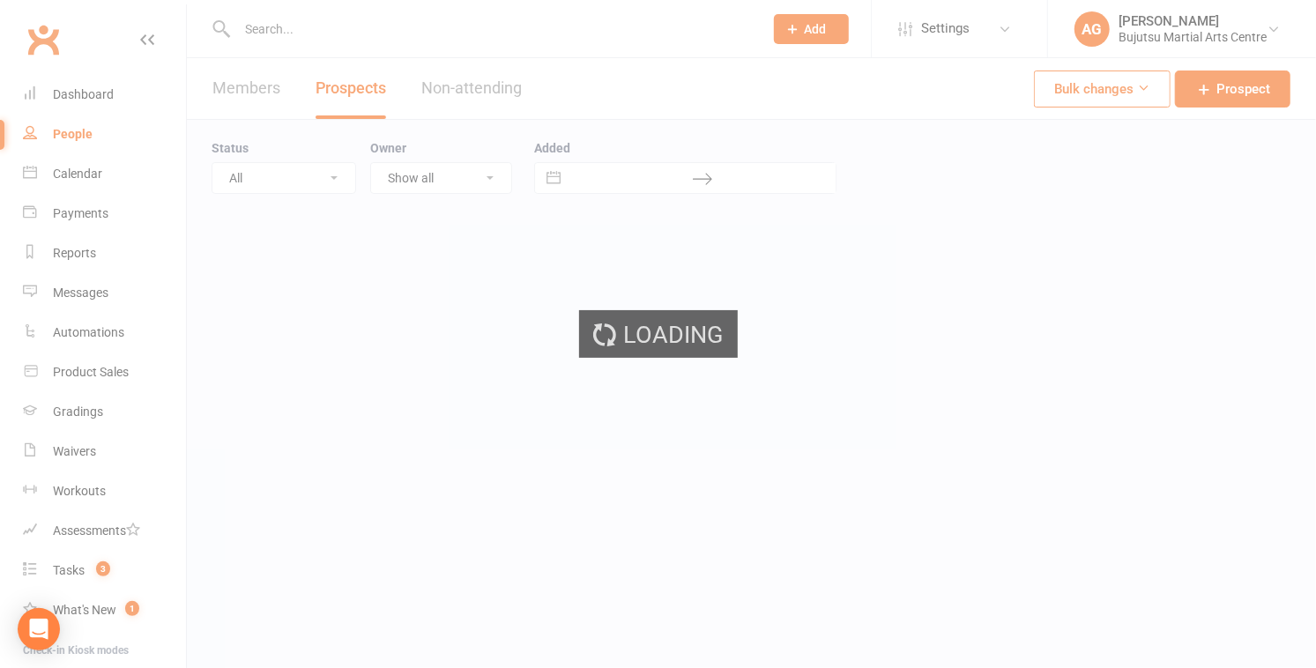
select select "100"
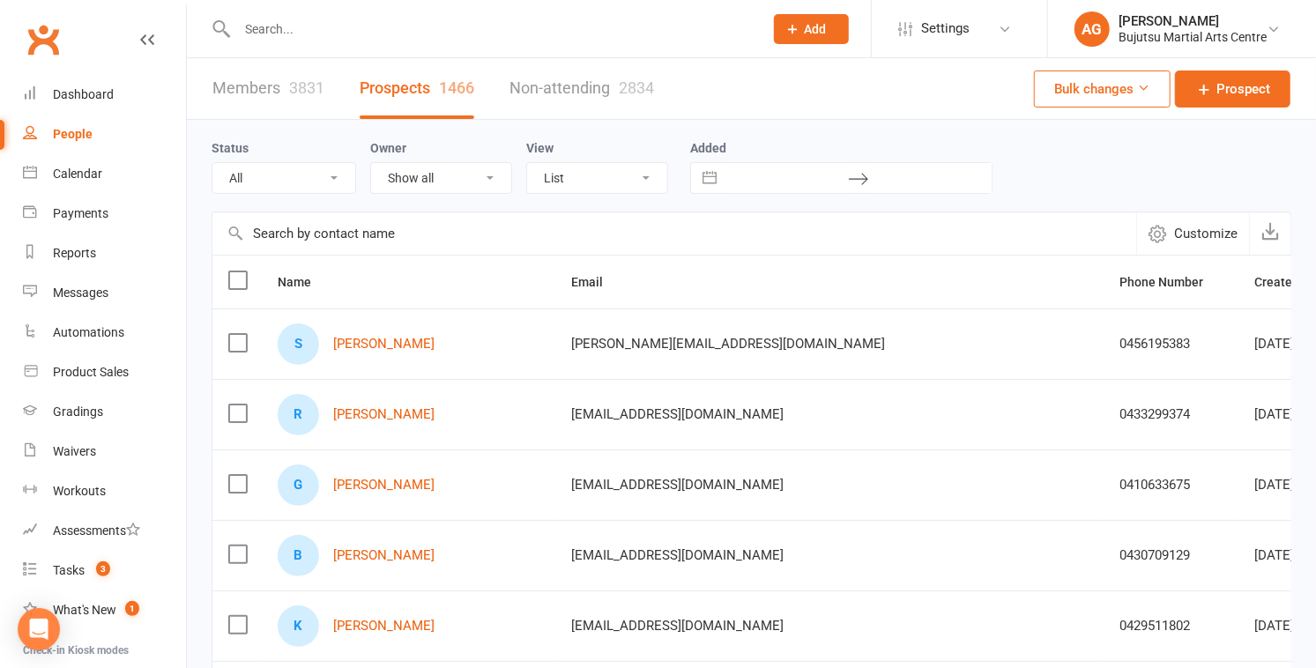
click at [804, 24] on button "Add" at bounding box center [811, 29] width 75 height 30
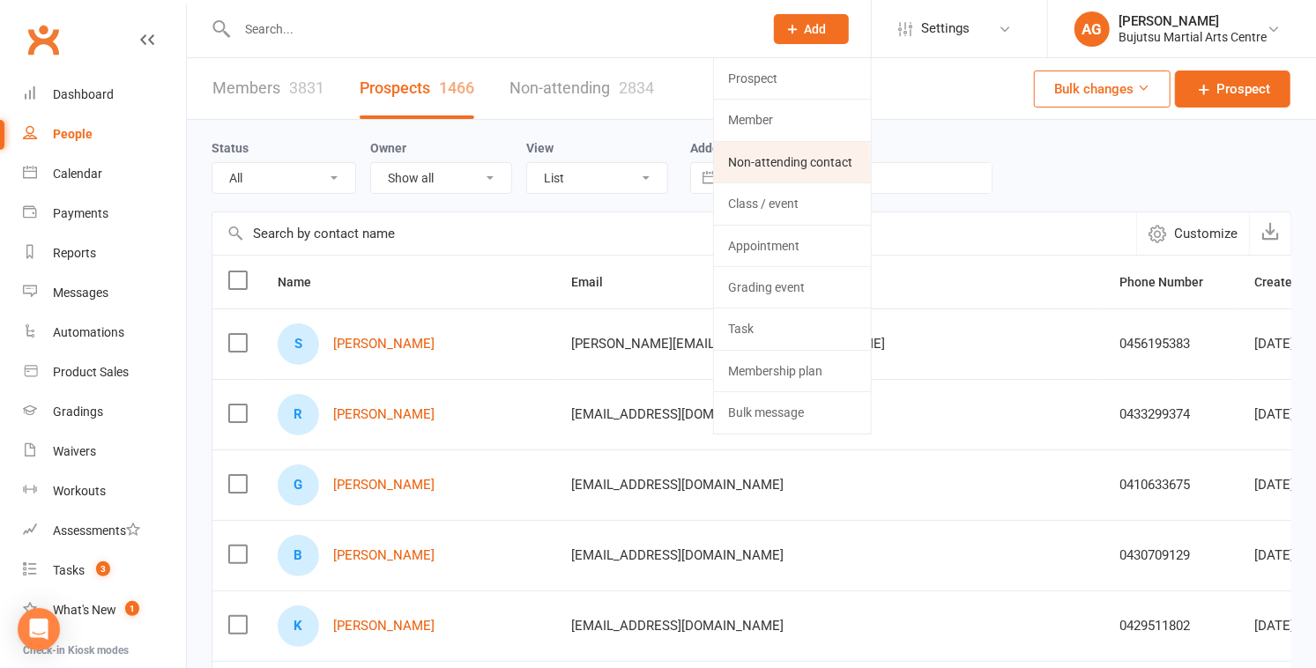
click at [785, 156] on link "Non-attending contact" at bounding box center [792, 162] width 157 height 41
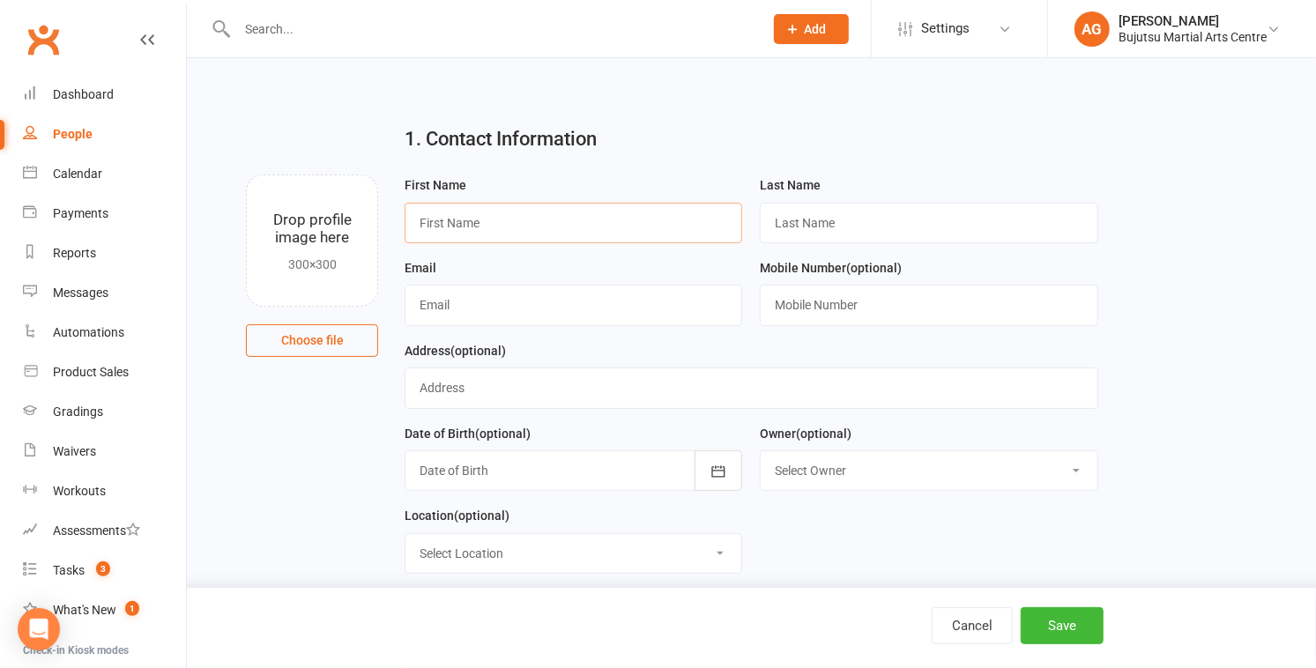
click at [567, 229] on input "text" at bounding box center [574, 223] width 338 height 41
type input "Bimarsha"
type input "[PERSON_NAME]"
click at [560, 293] on input "text" at bounding box center [574, 305] width 338 height 41
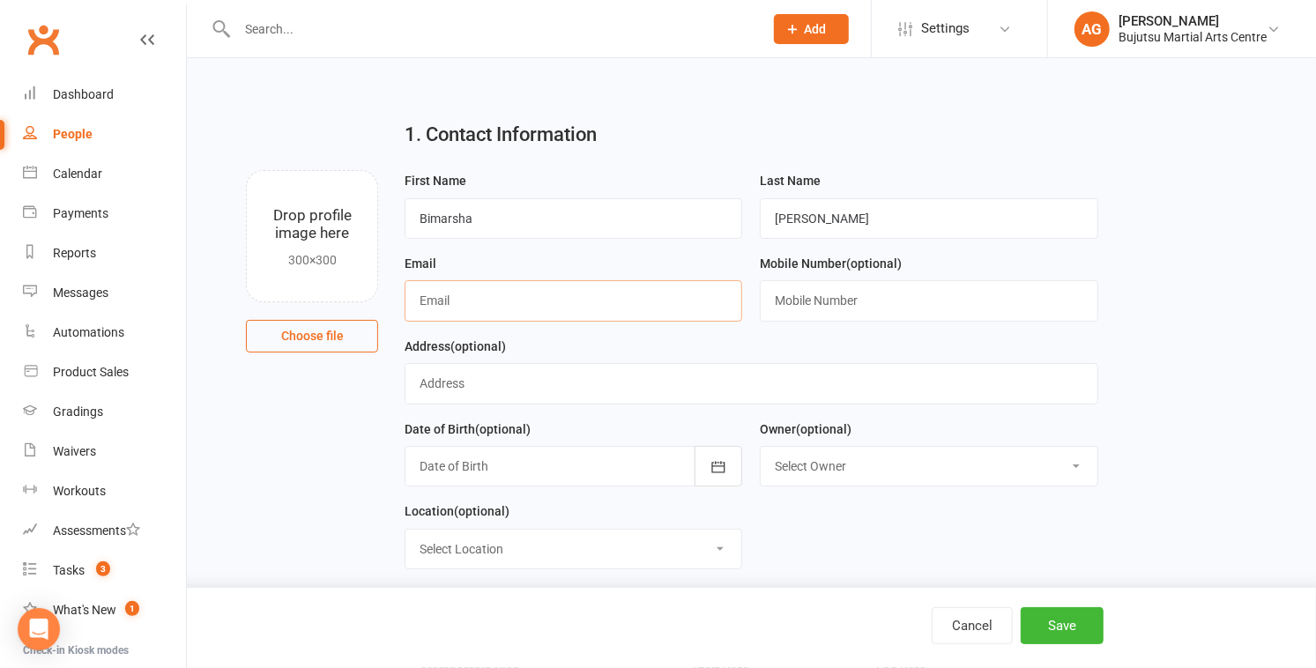
scroll to position [5, 0]
type input "[EMAIL_ADDRESS][DOMAIN_NAME]"
click at [823, 307] on input "text" at bounding box center [929, 299] width 338 height 41
type input "0406654741"
click at [700, 374] on input "text" at bounding box center [752, 382] width 694 height 41
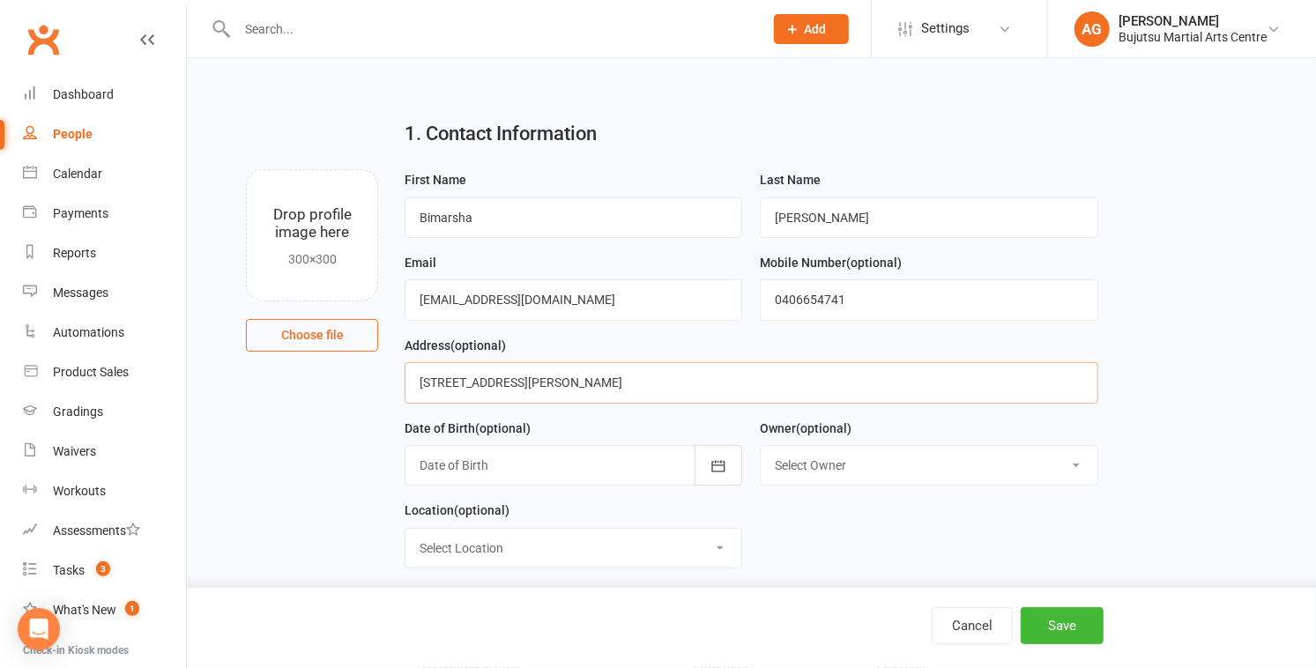
type input "[STREET_ADDRESS][PERSON_NAME]"
